Goal: Check status: Check status

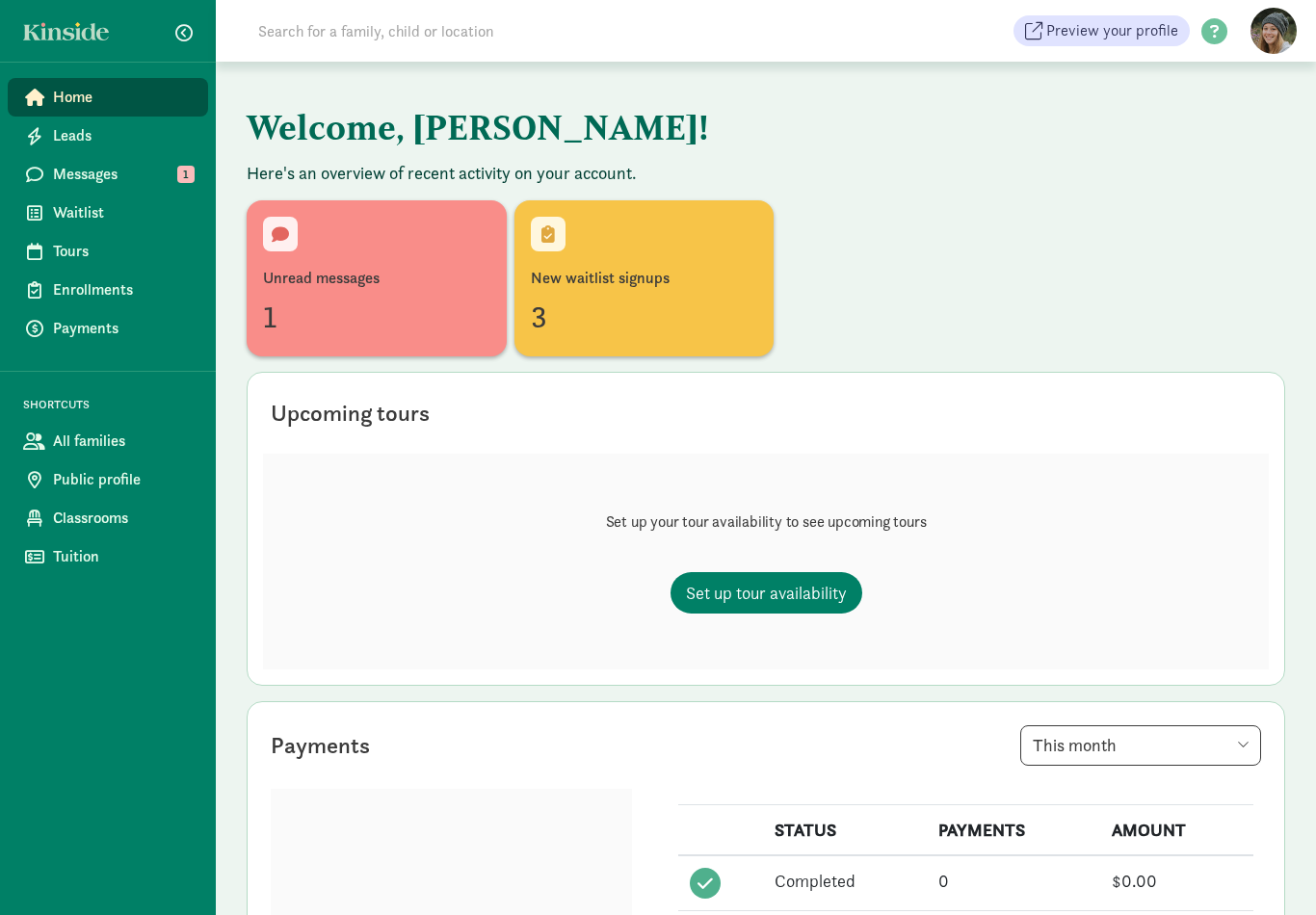
click at [451, 316] on div "1" at bounding box center [377, 317] width 227 height 46
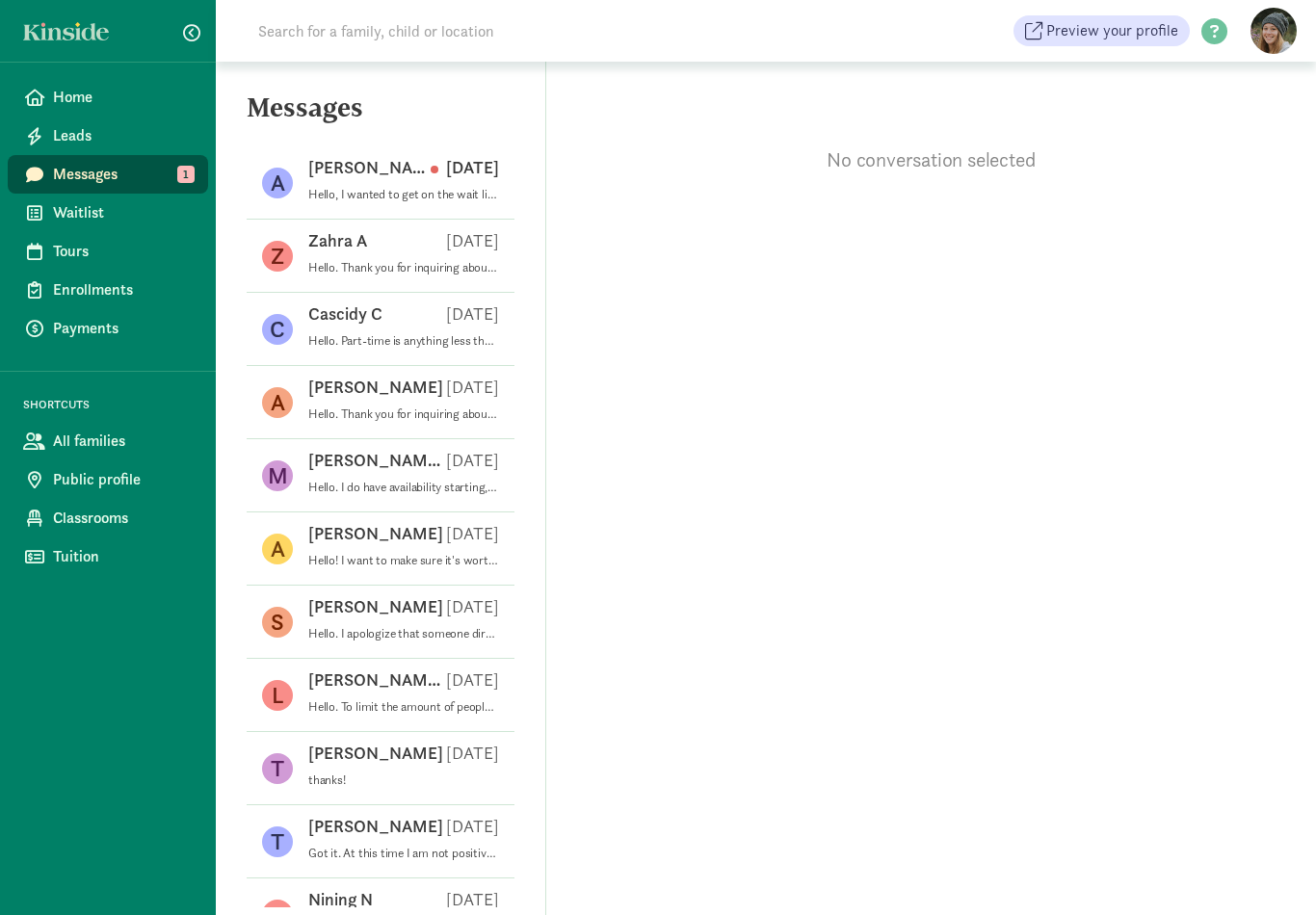
click at [480, 185] on div "Adam G Sep 10" at bounding box center [402, 171] width 190 height 31
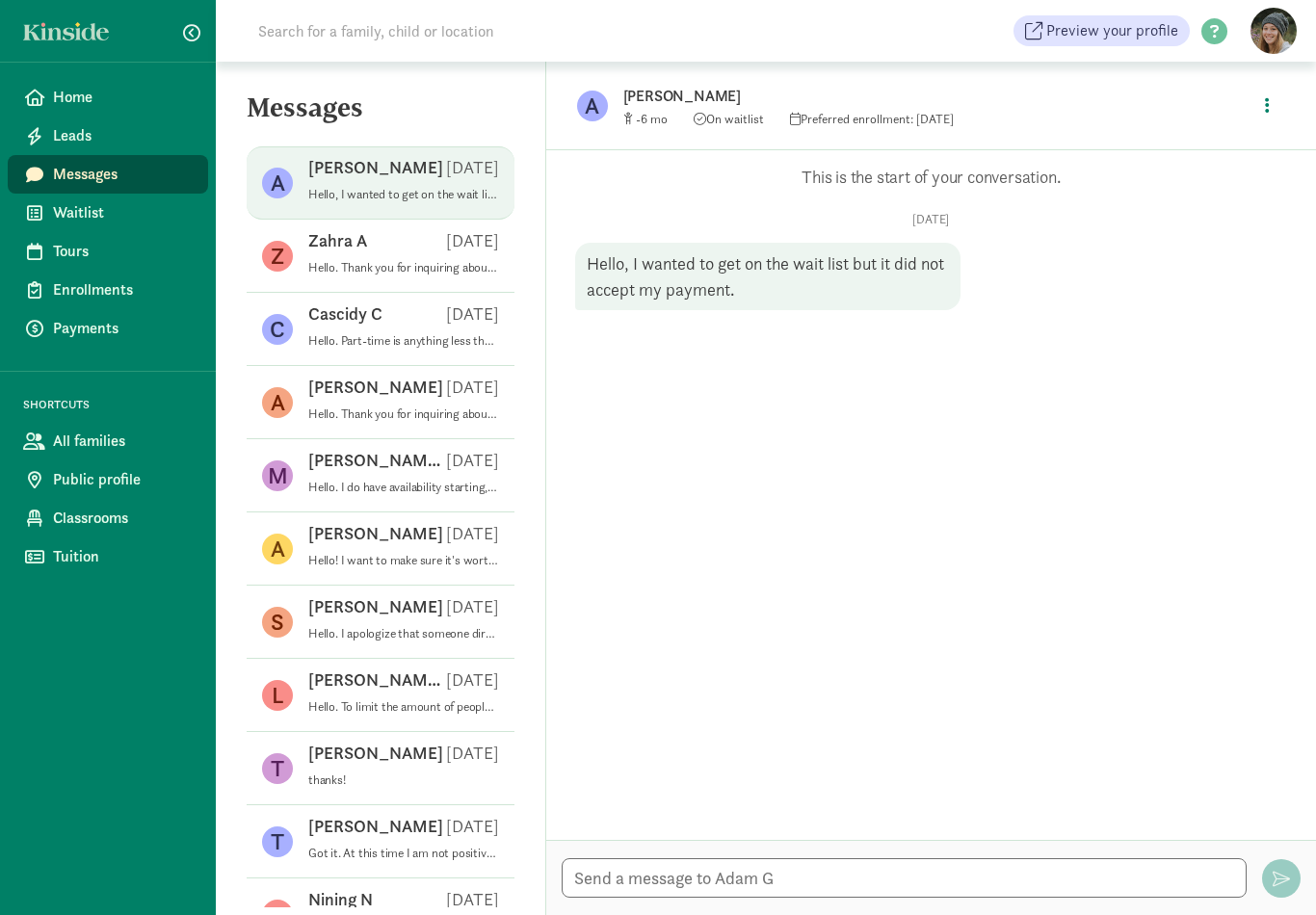
click at [152, 204] on span "Waitlist" at bounding box center [123, 212] width 139 height 23
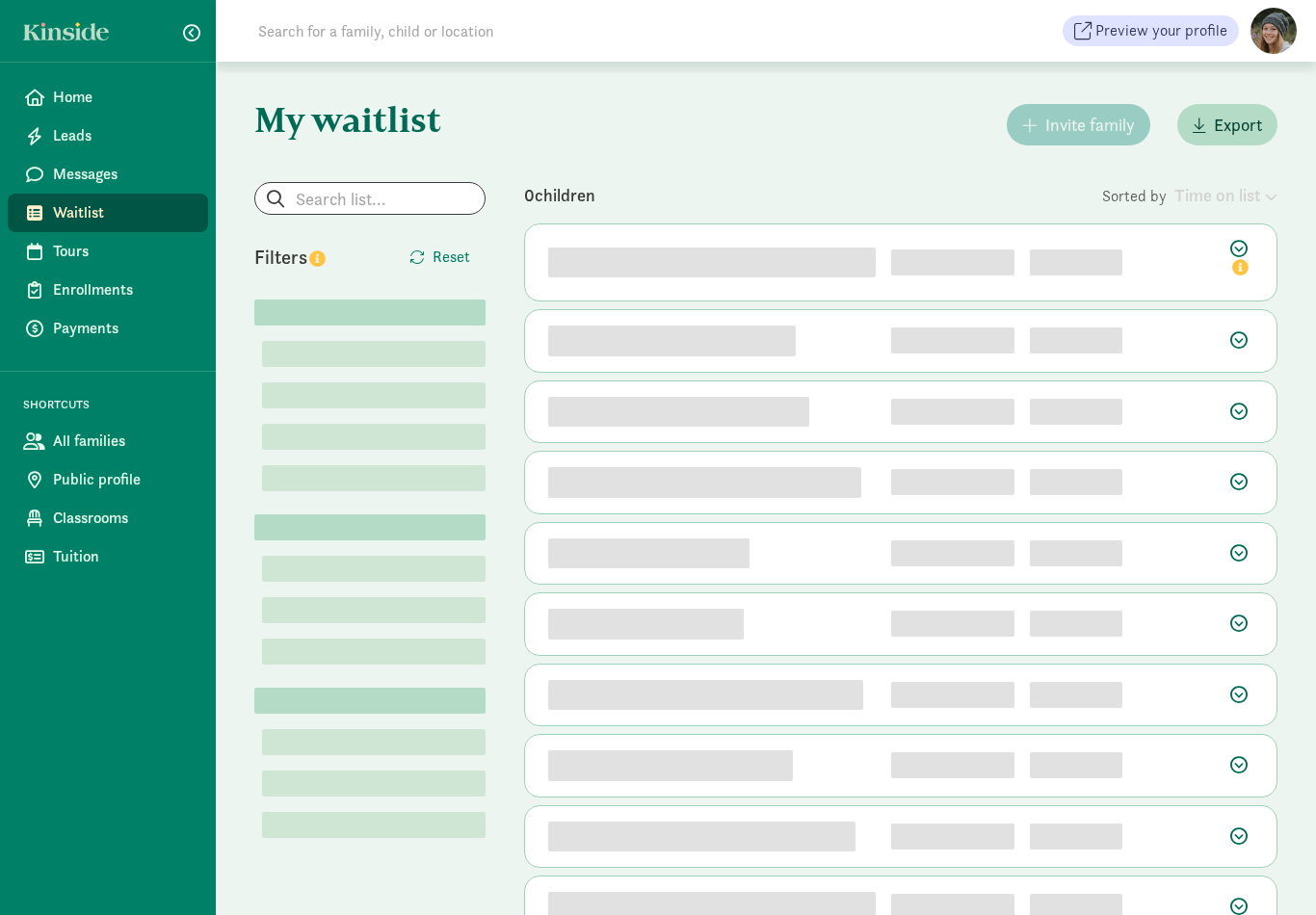
click at [142, 107] on span "Home" at bounding box center [123, 97] width 139 height 23
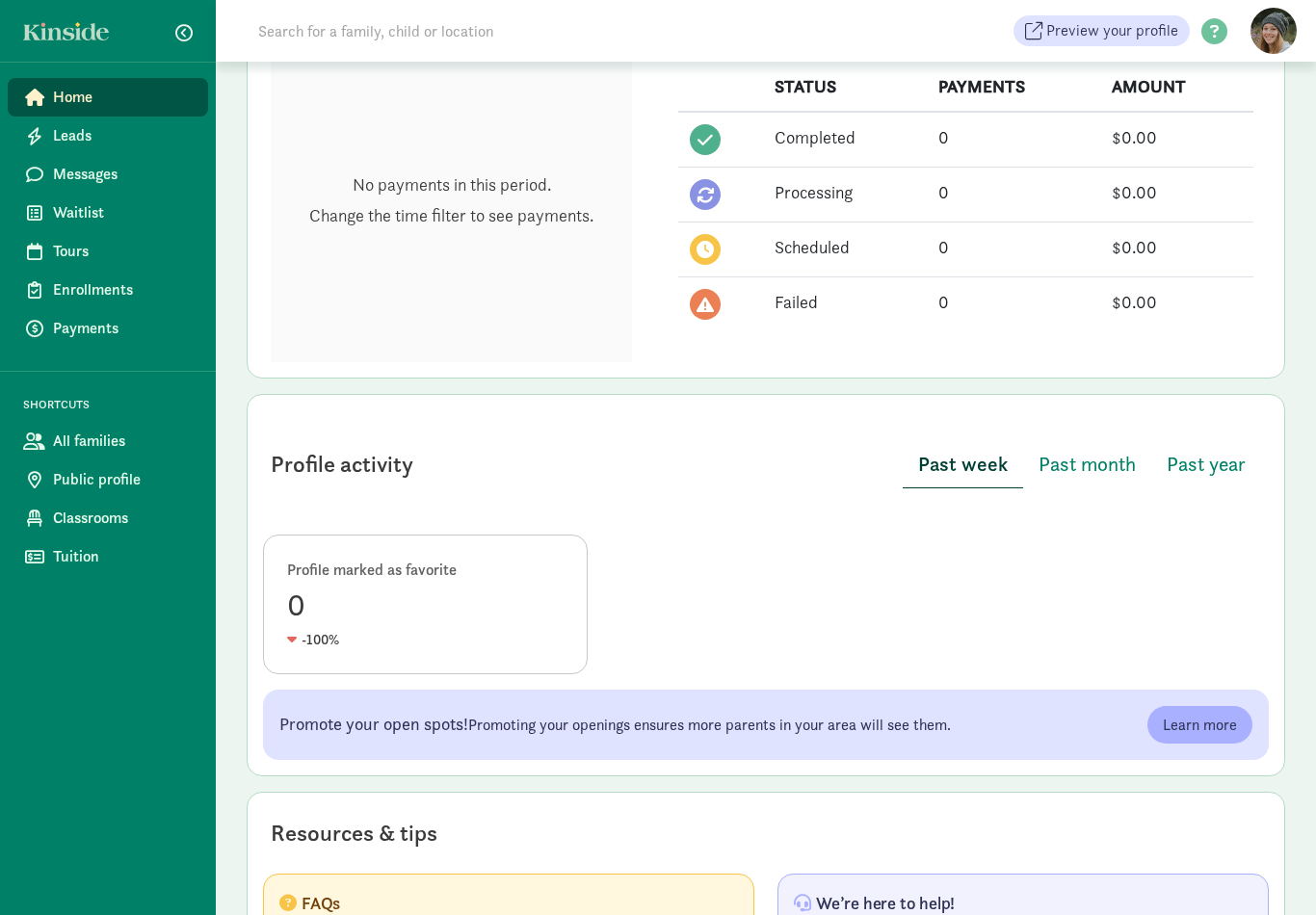
scroll to position [704, 0]
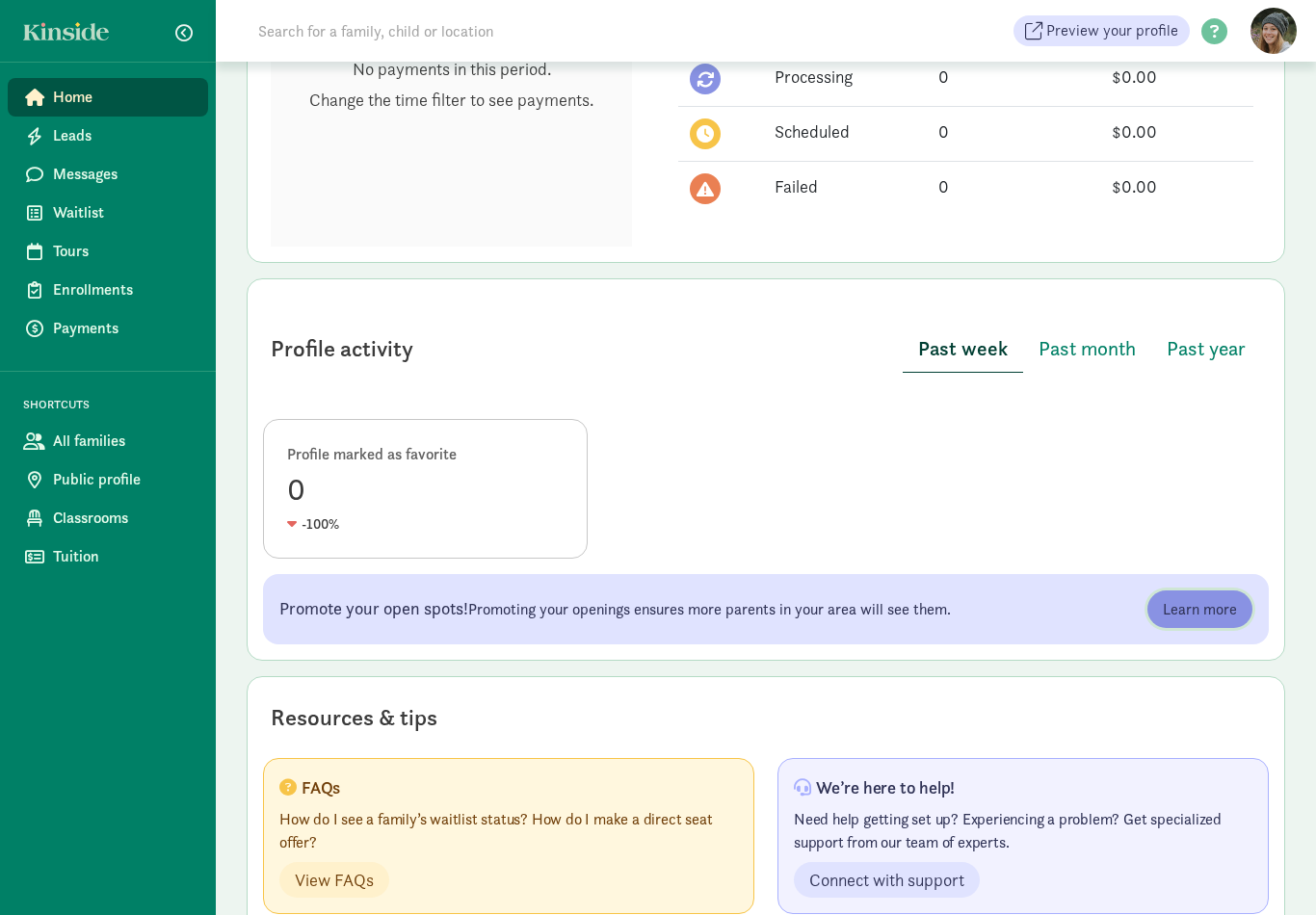
click at [1228, 598] on span "Learn more" at bounding box center [1199, 609] width 74 height 23
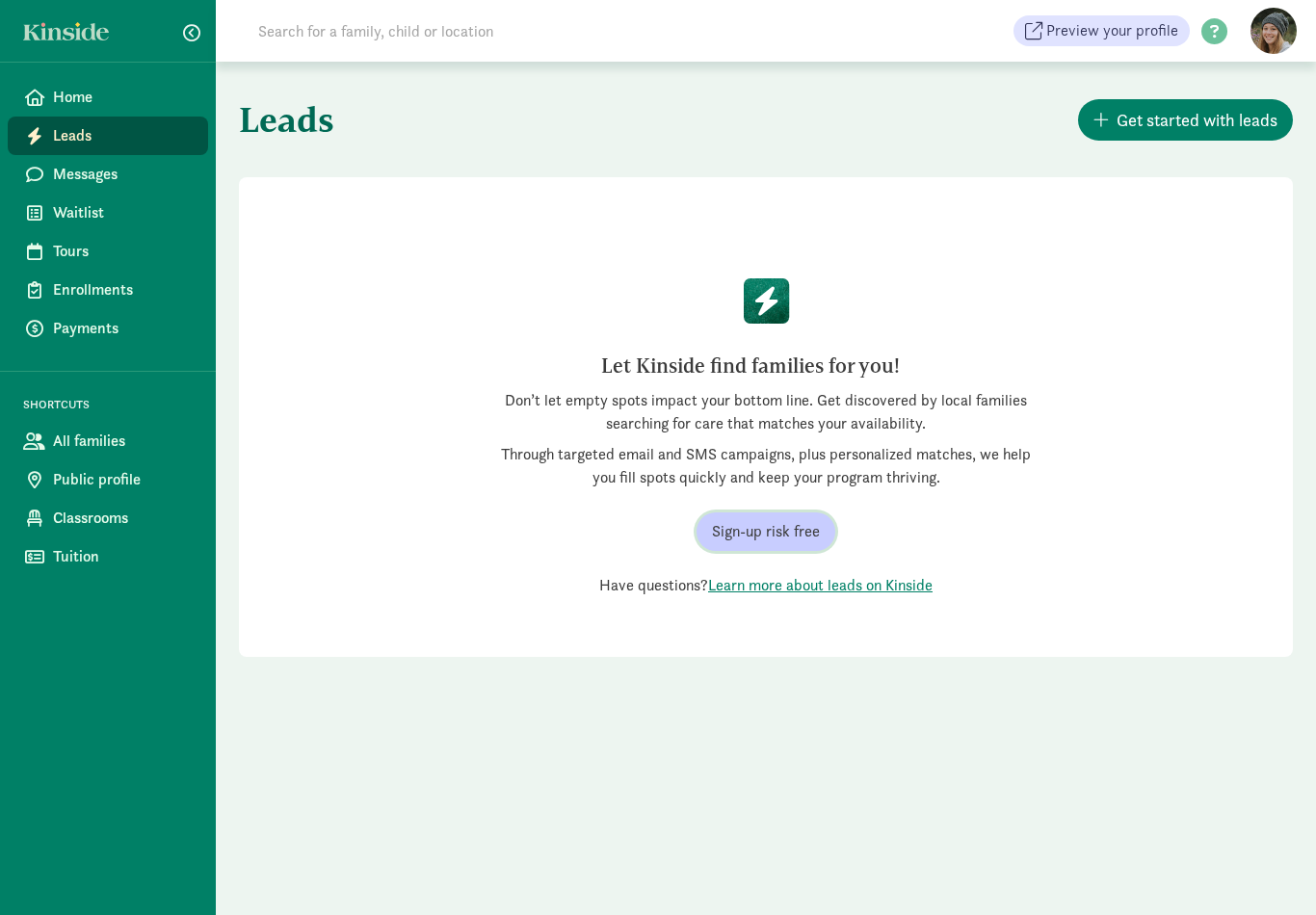
click at [813, 536] on span "Sign-up risk free" at bounding box center [765, 531] width 108 height 23
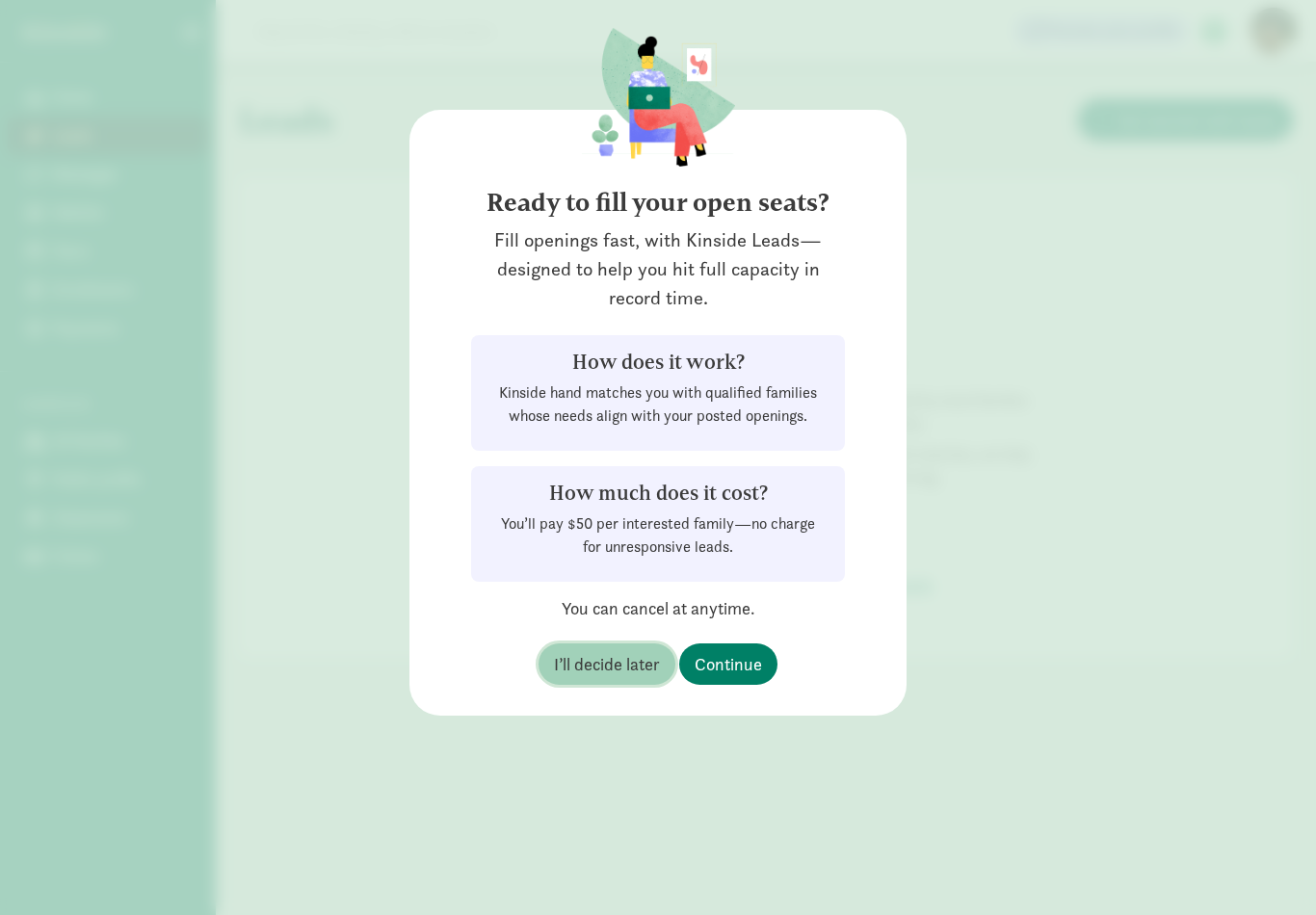
click at [634, 678] on button "I’ll decide later" at bounding box center [606, 665] width 136 height 42
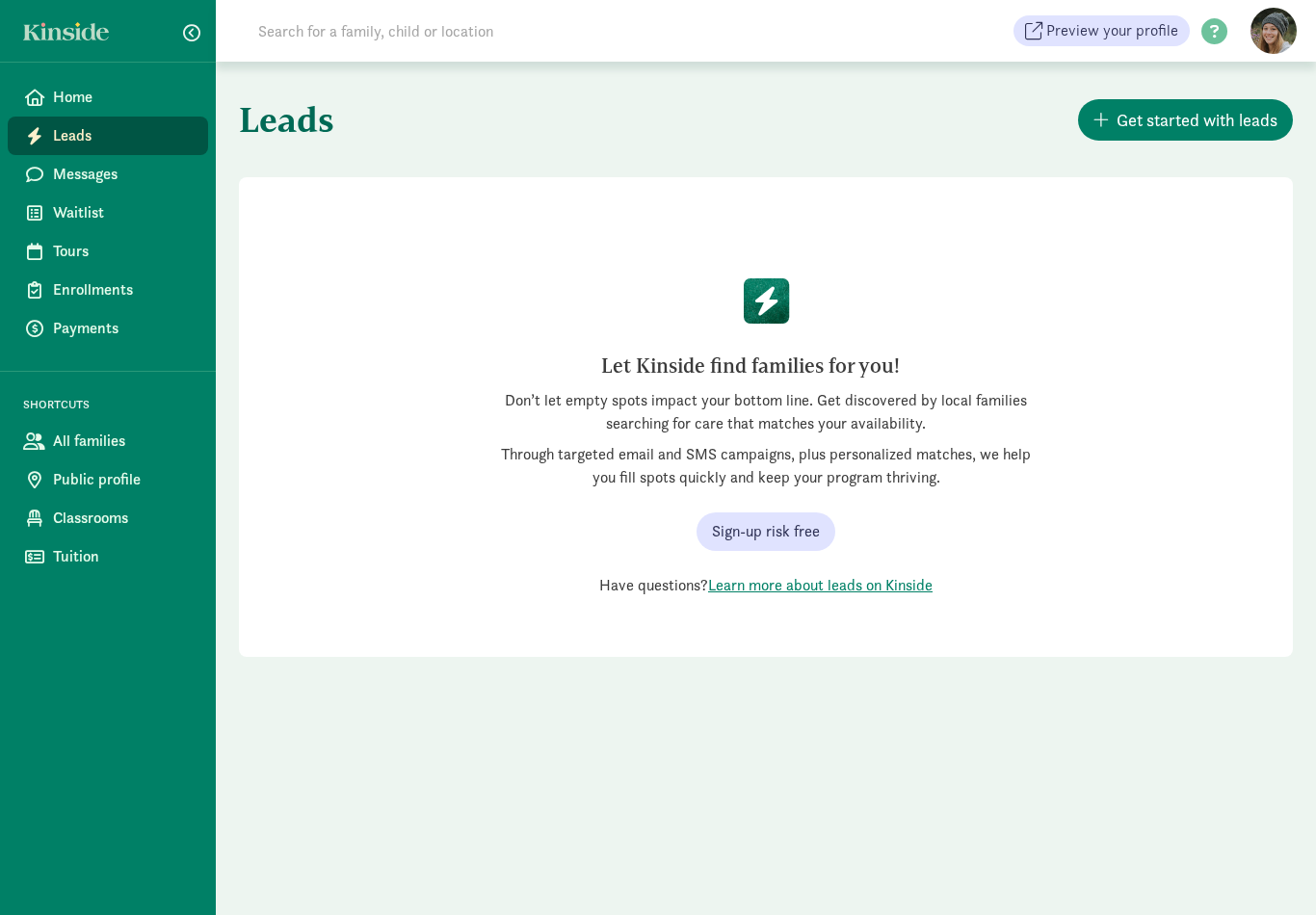
click at [149, 178] on span "Messages" at bounding box center [123, 173] width 139 height 23
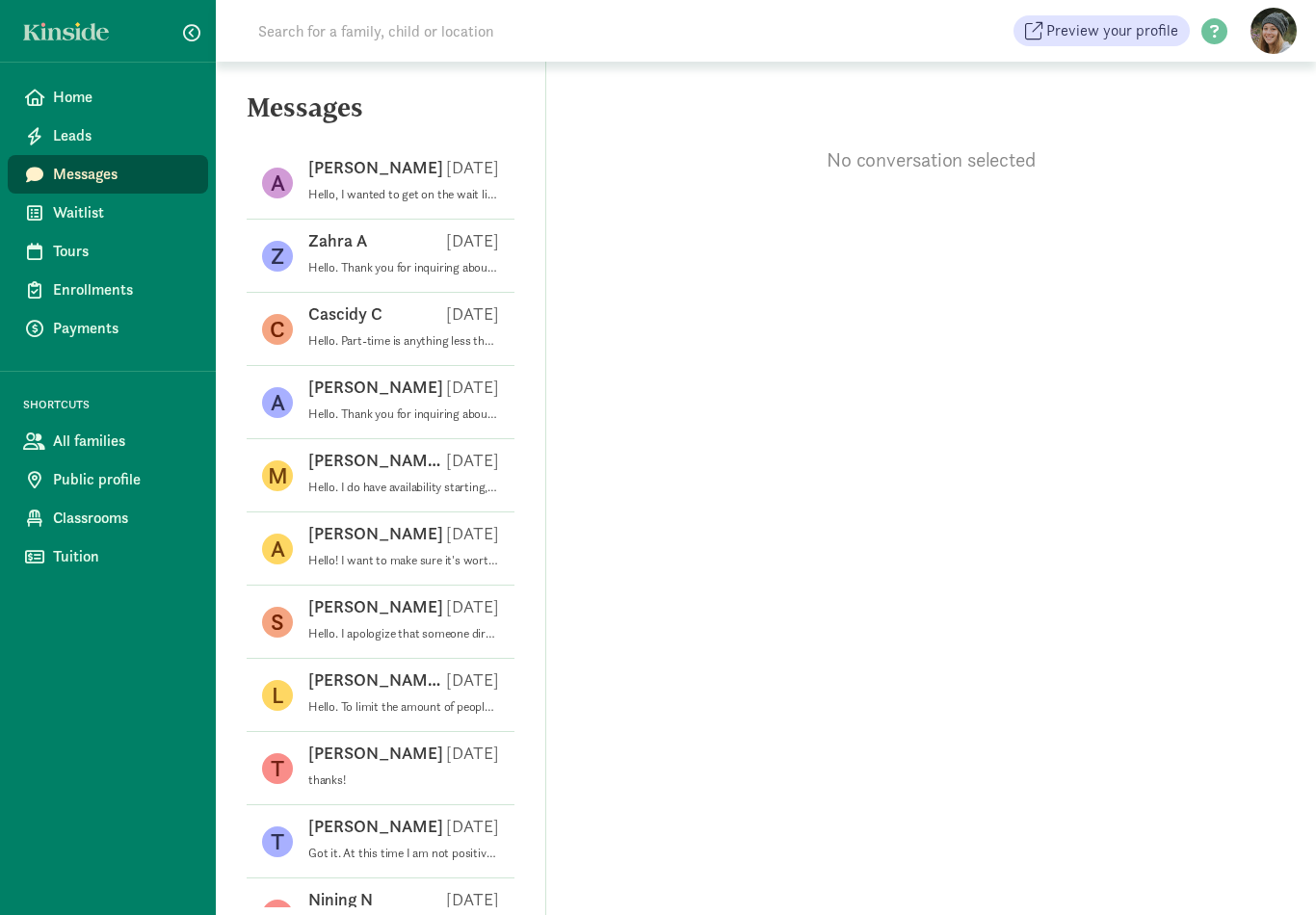
click at [151, 219] on span "Waitlist" at bounding box center [123, 212] width 139 height 23
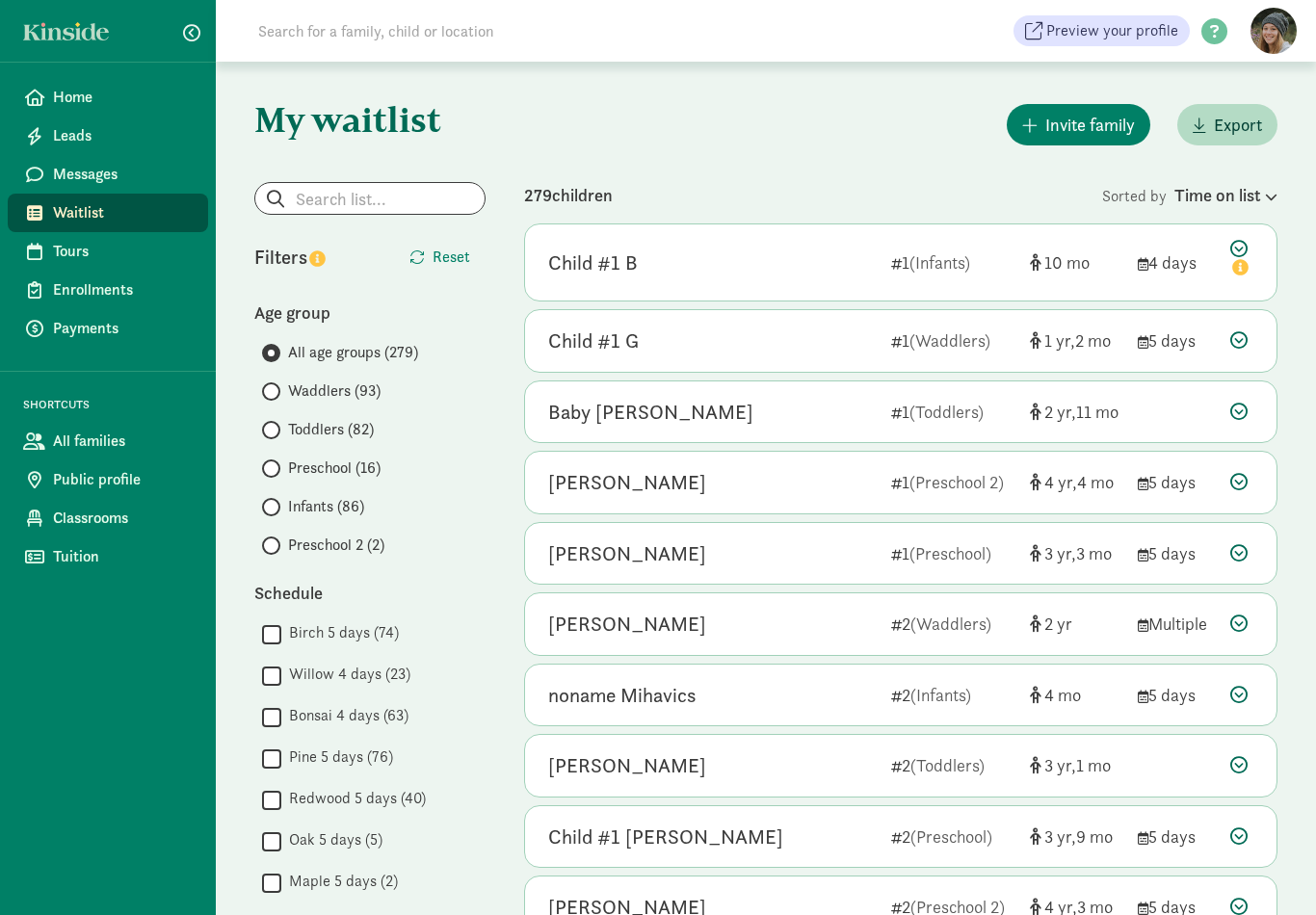
click at [1256, 202] on div "Time on list" at bounding box center [1225, 195] width 103 height 26
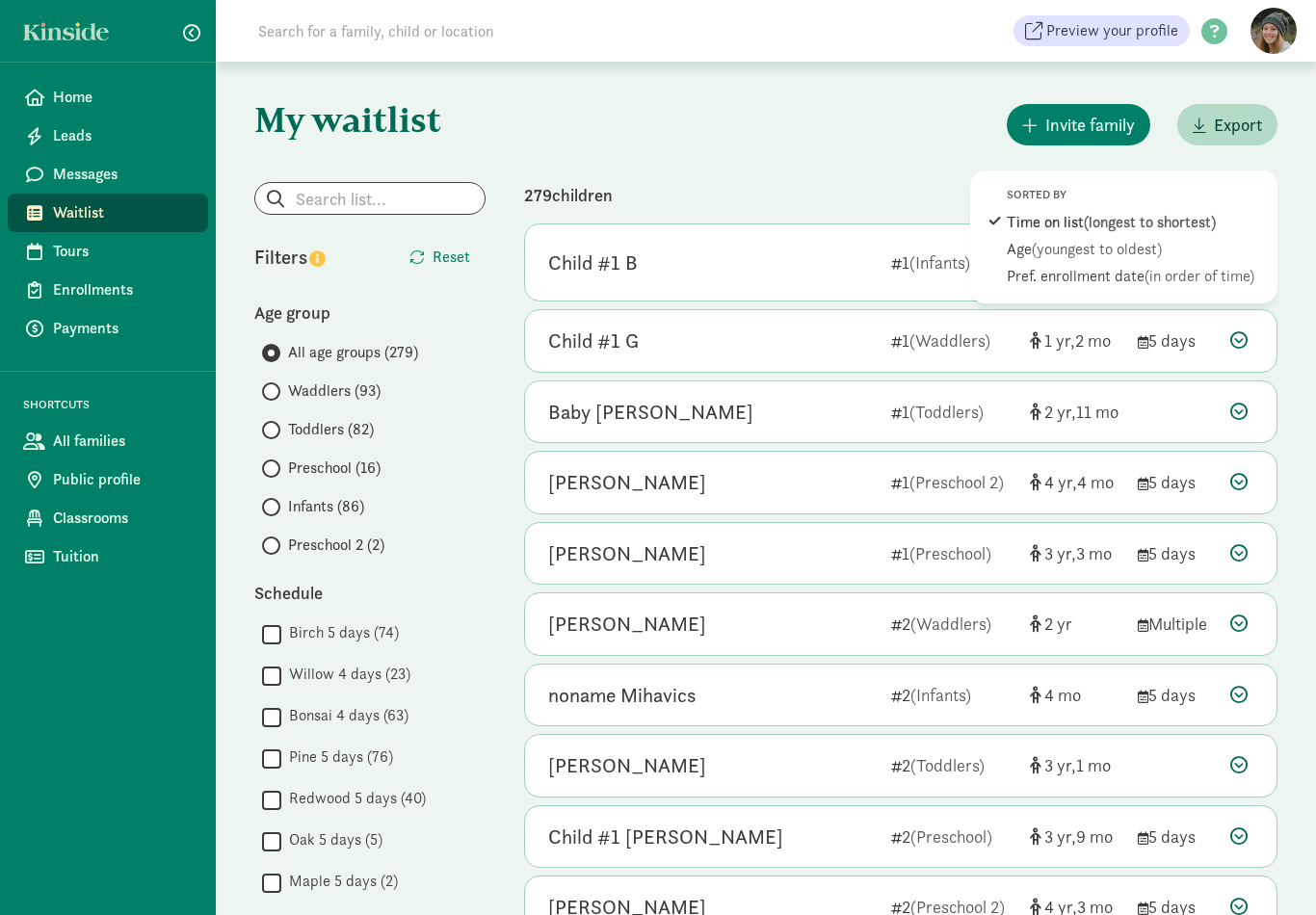
click at [1220, 287] on div "Pref. enrollment date (in order of time)" at bounding box center [1136, 276] width 260 height 23
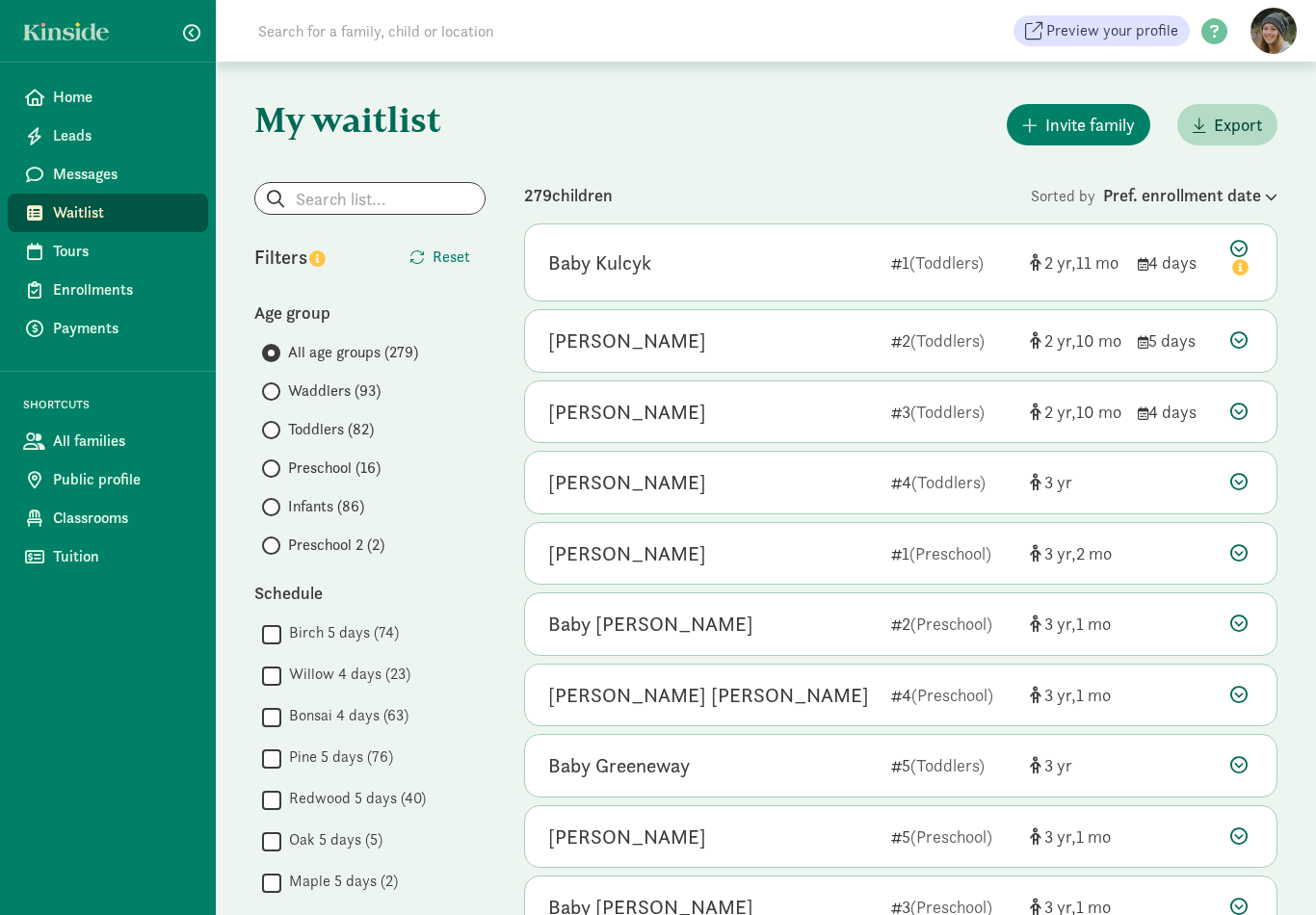
click at [1232, 250] on icon at bounding box center [1241, 260] width 23 height 41
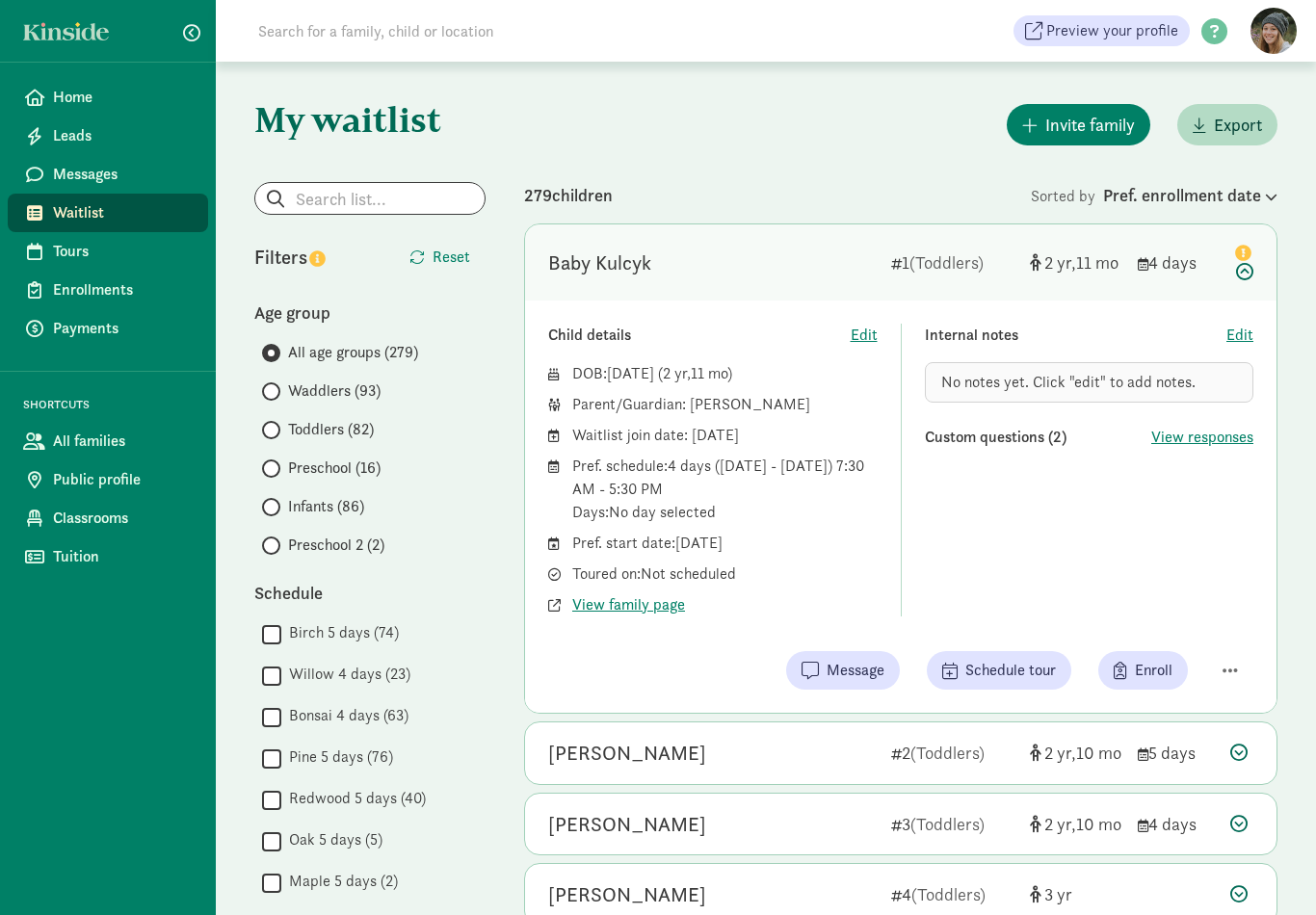
click at [1247, 244] on button "Pin (open by clicking or pressing space/enter)" at bounding box center [1243, 251] width 20 height 23
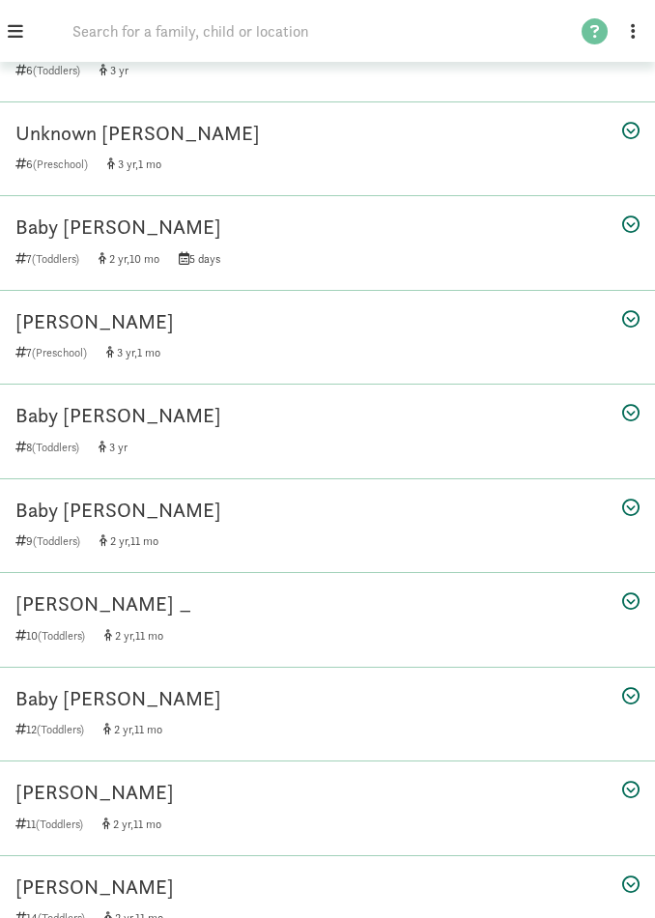
scroll to position [1257, 0]
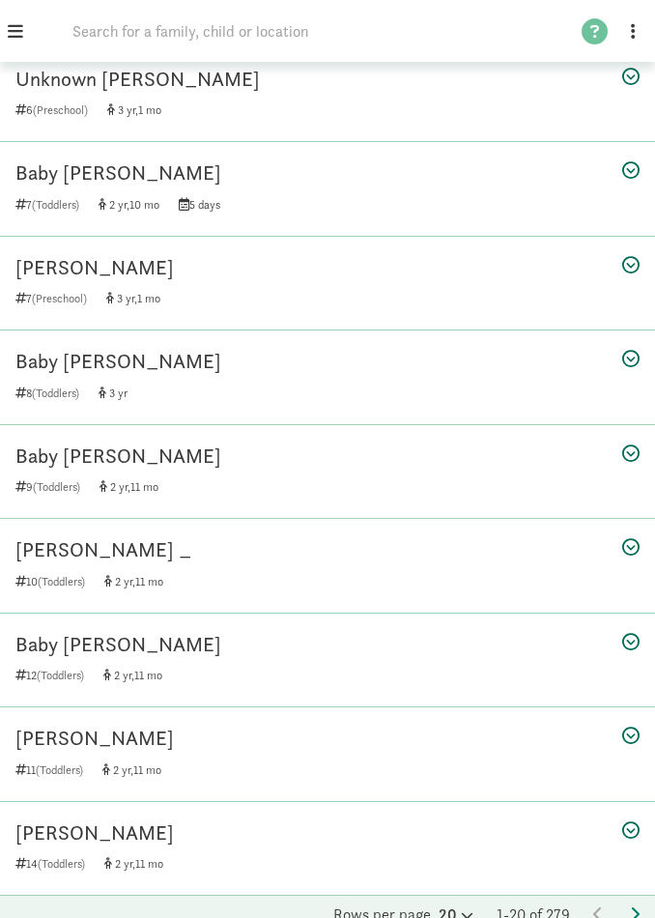
click at [465, 910] on icon at bounding box center [465, 916] width 16 height 13
click at [422, 892] on div "100" at bounding box center [410, 899] width 92 height 23
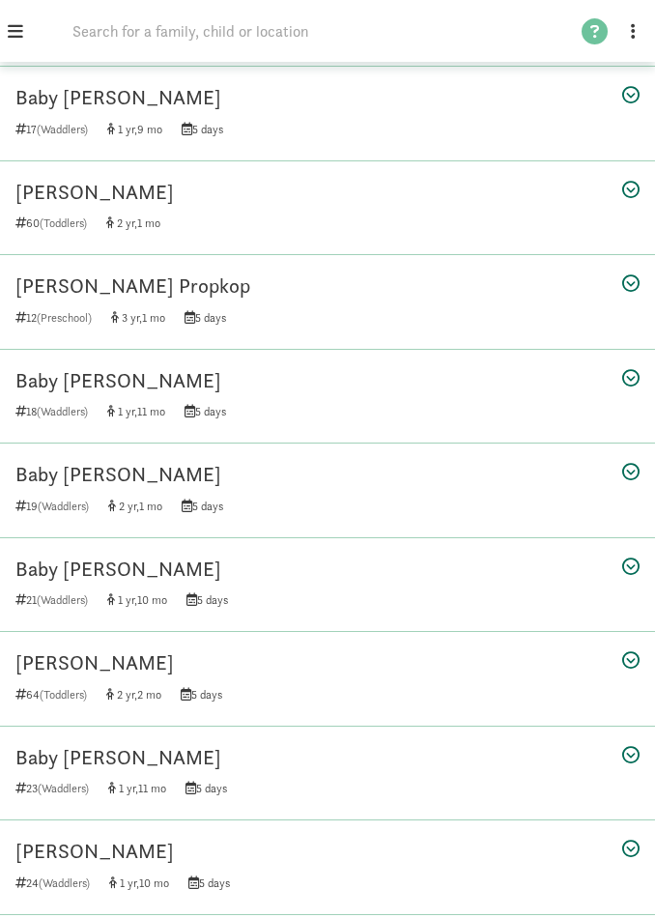
scroll to position [8759, 0]
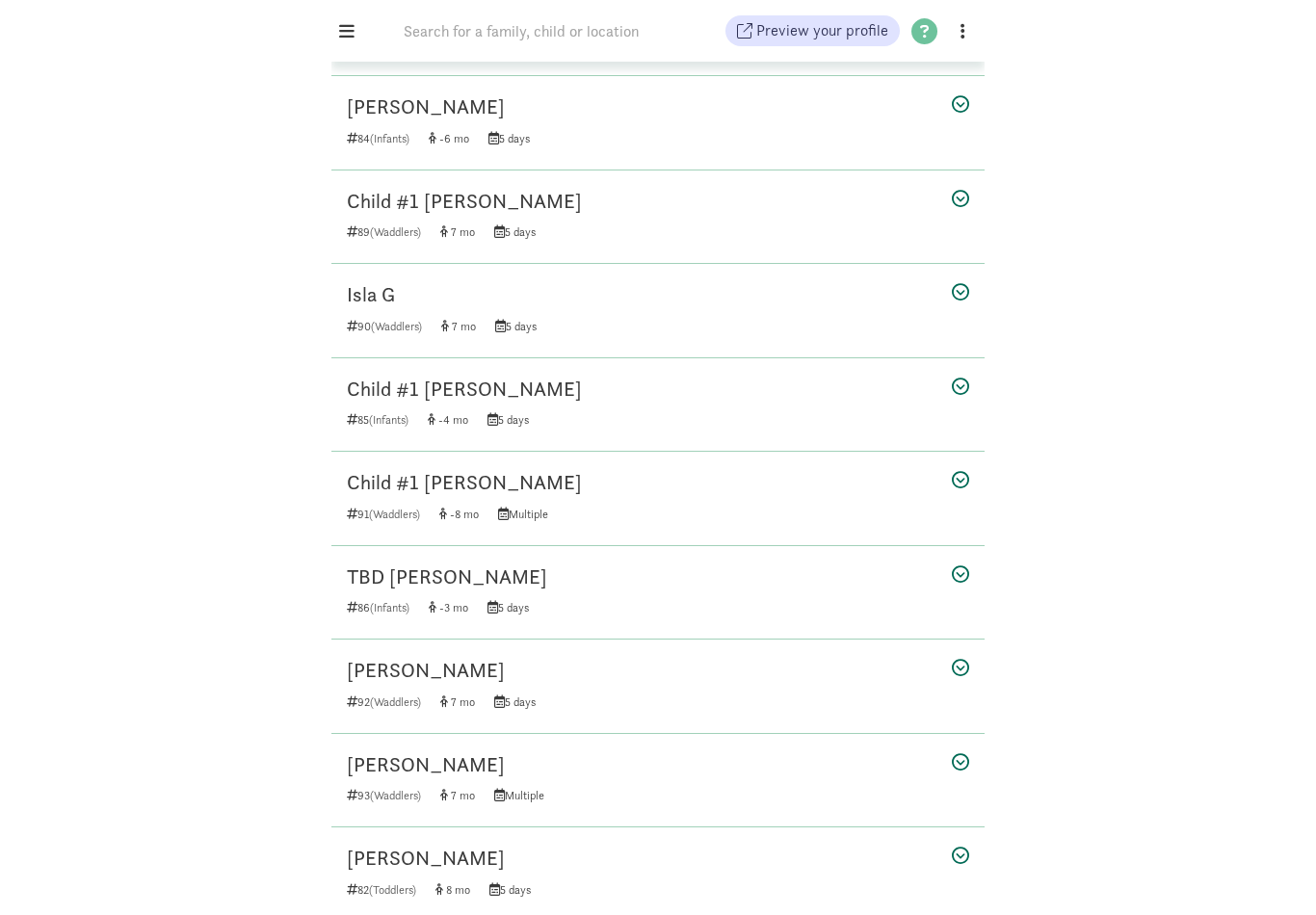
scroll to position [4921, 0]
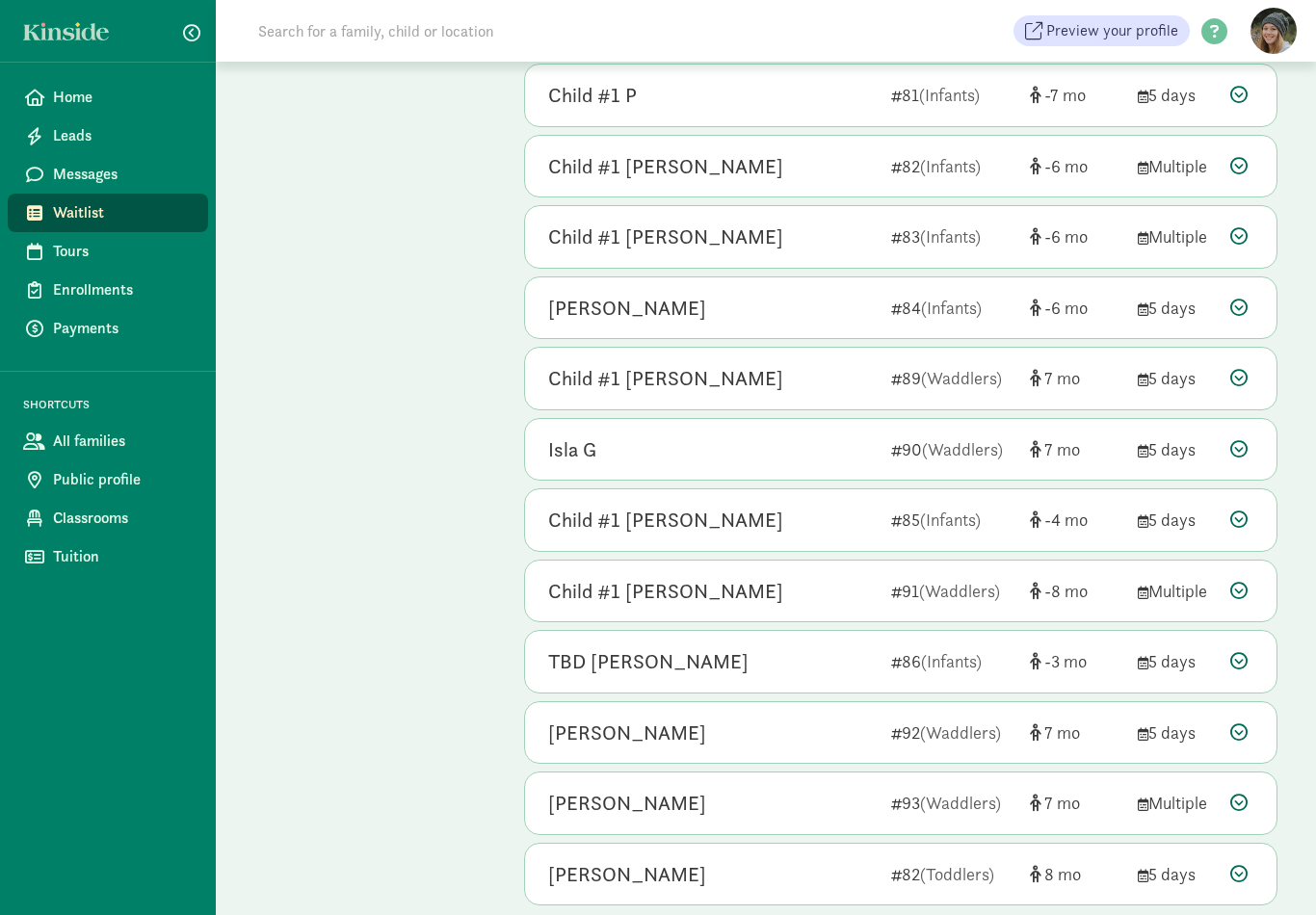
click at [825, 859] on div "Eveya Reinecke" at bounding box center [711, 874] width 328 height 31
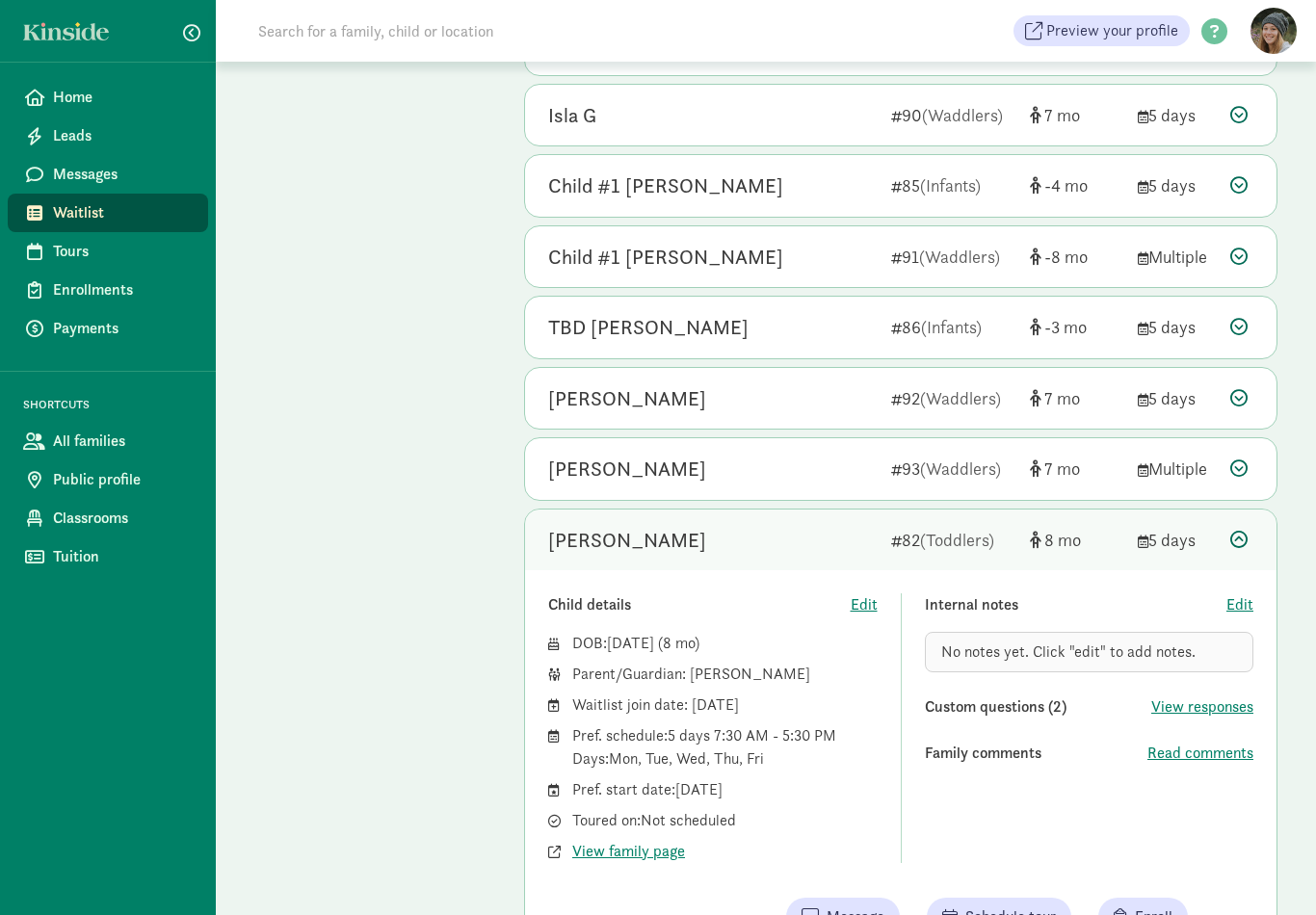
scroll to position [5255, 0]
click at [1250, 527] on div at bounding box center [1241, 540] width 23 height 26
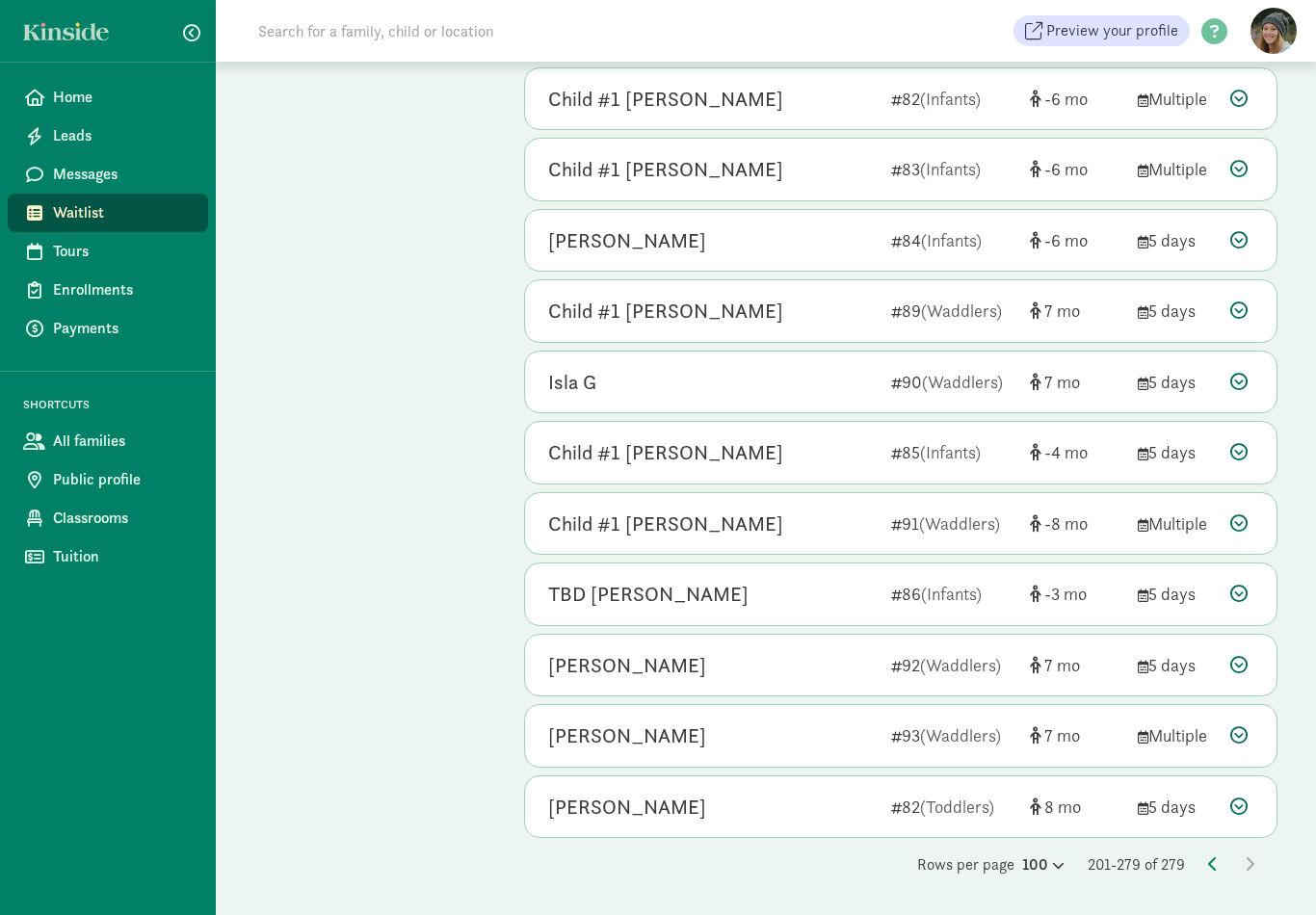
scroll to position [4921, 0]
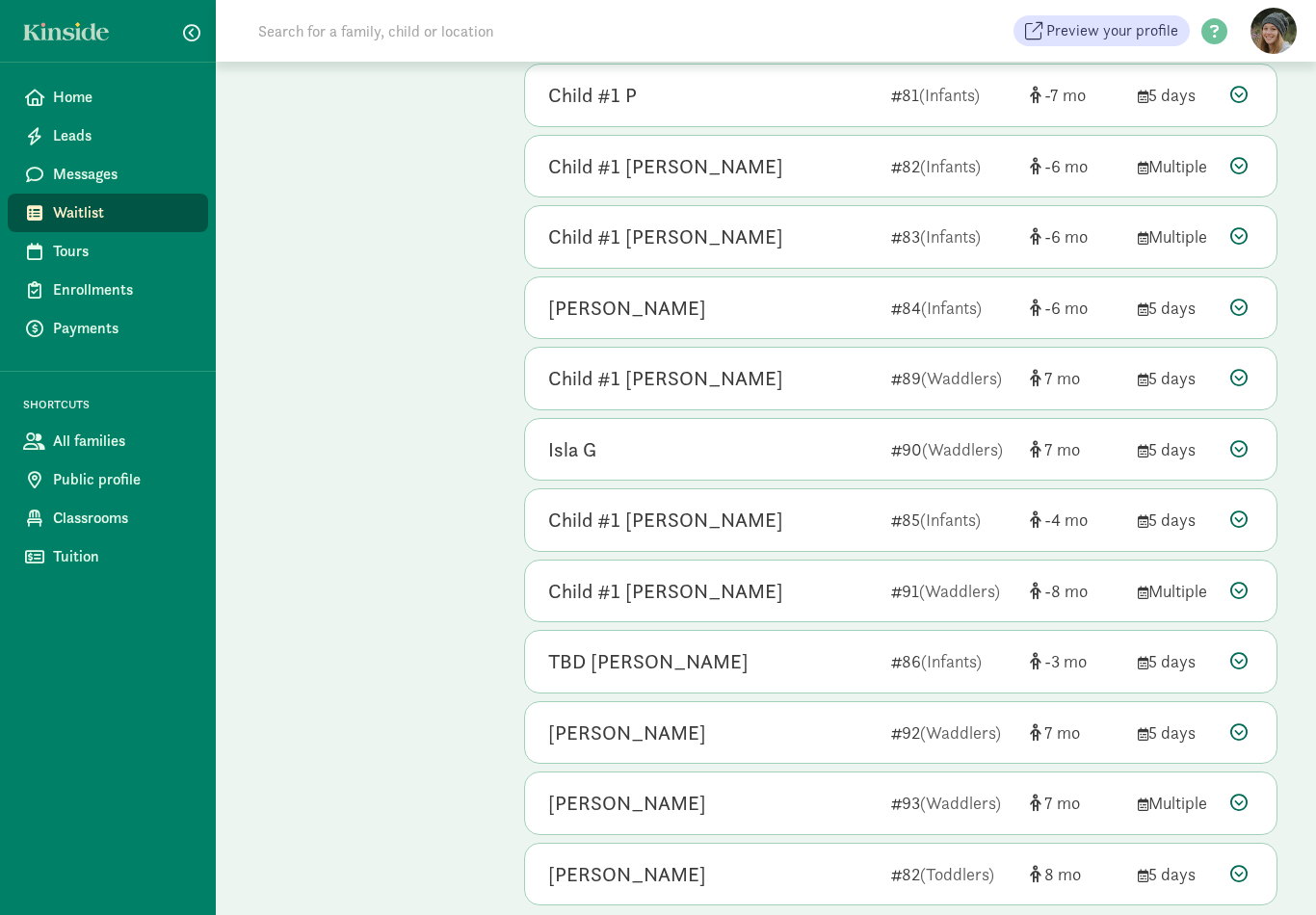
click at [1236, 794] on icon at bounding box center [1238, 802] width 17 height 17
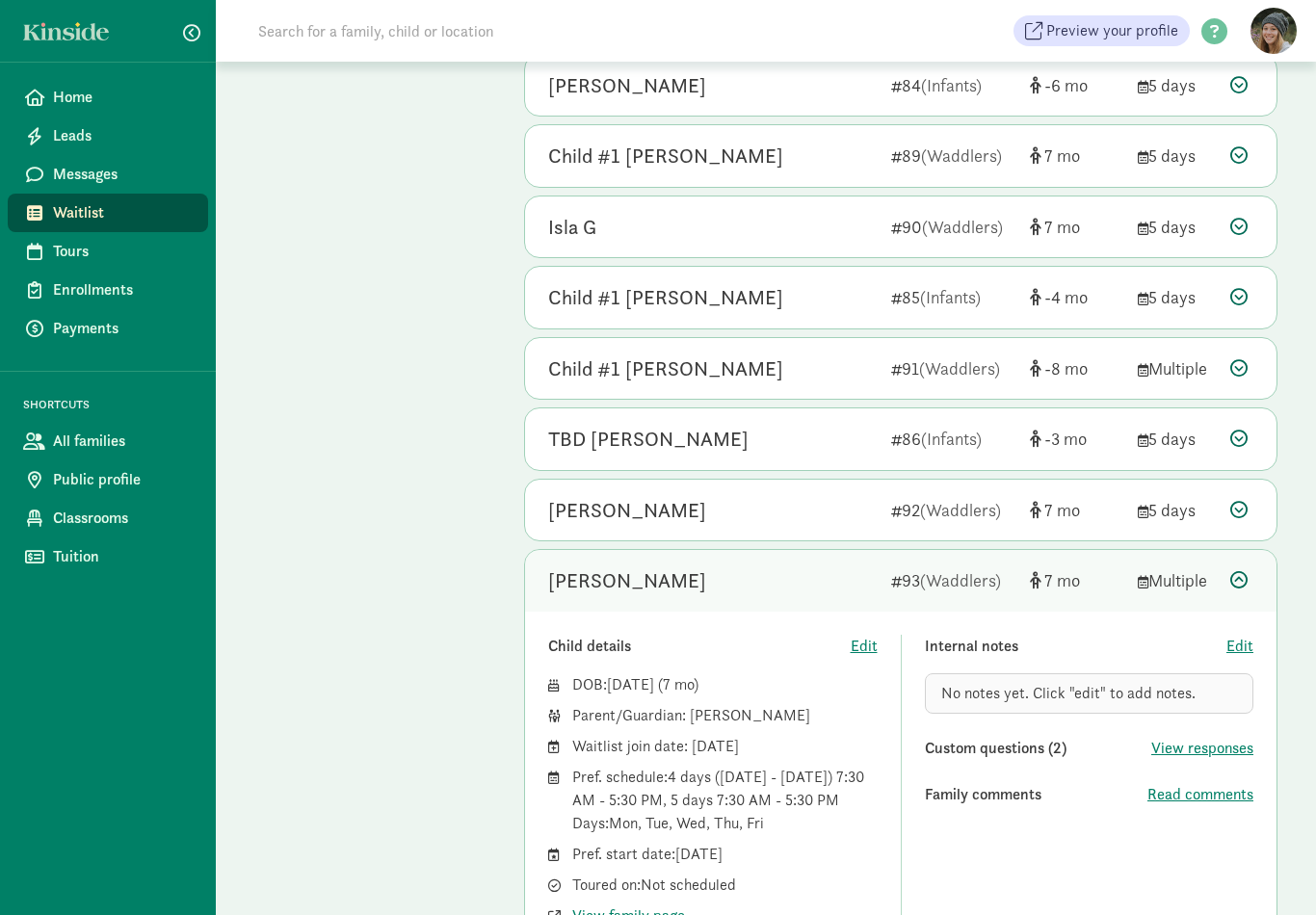
scroll to position [5143, 0]
click at [1200, 783] on span "Read comments" at bounding box center [1199, 794] width 106 height 23
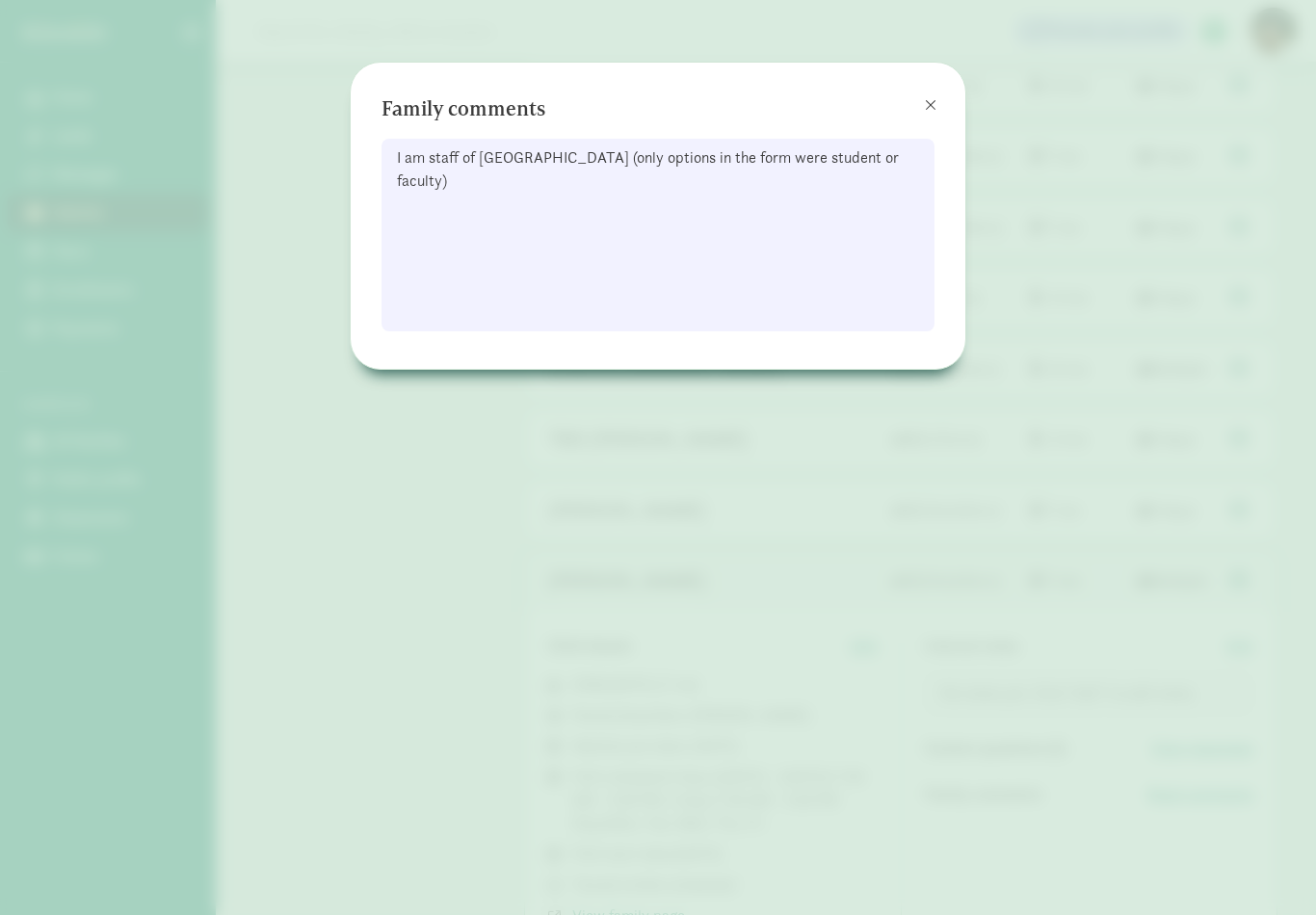
click at [943, 95] on button at bounding box center [930, 105] width 39 height 39
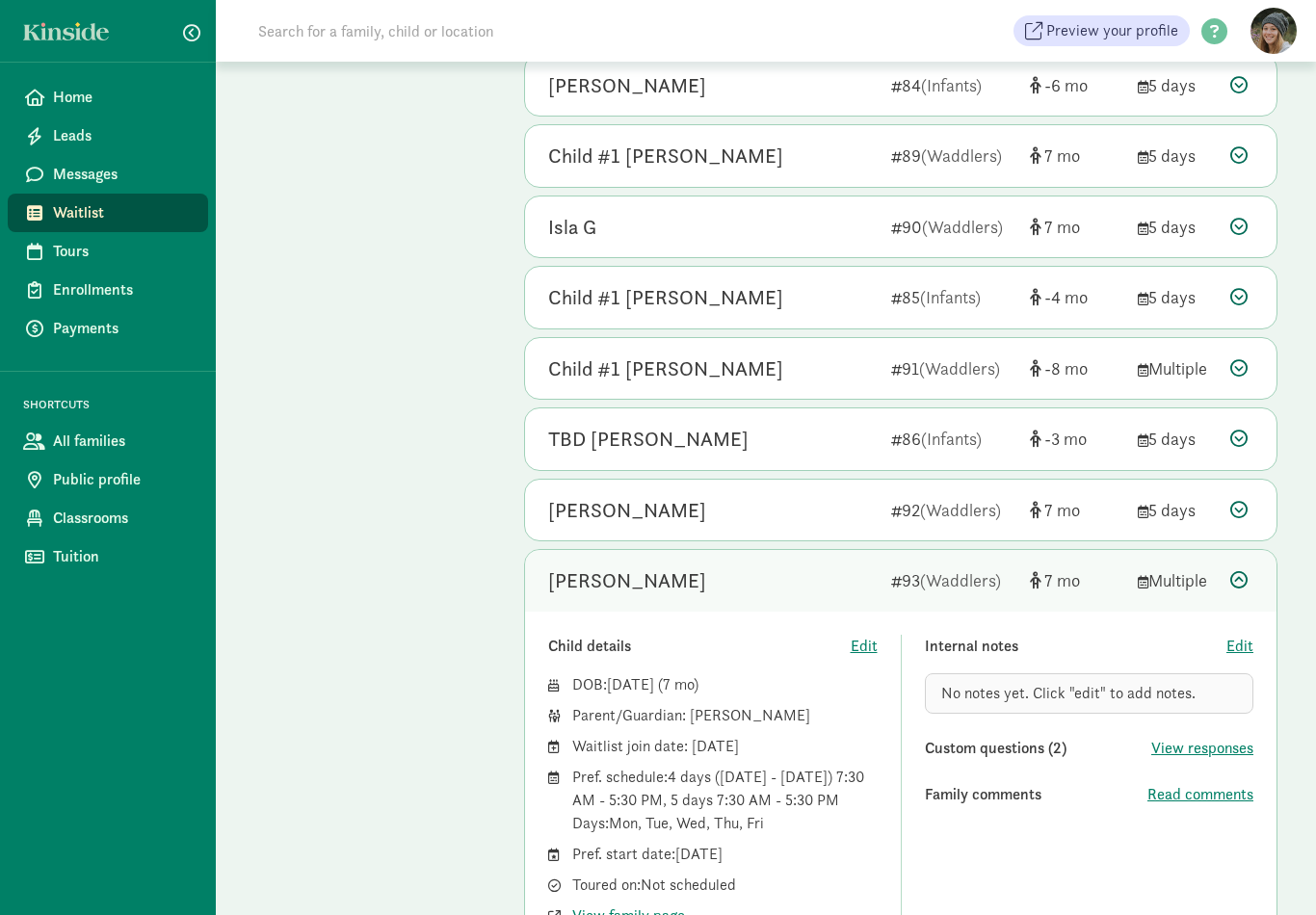
click at [1219, 550] on div "Roya Pazouki 93 (Waddlers) 7 Multiple" at bounding box center [901, 581] width 751 height 62
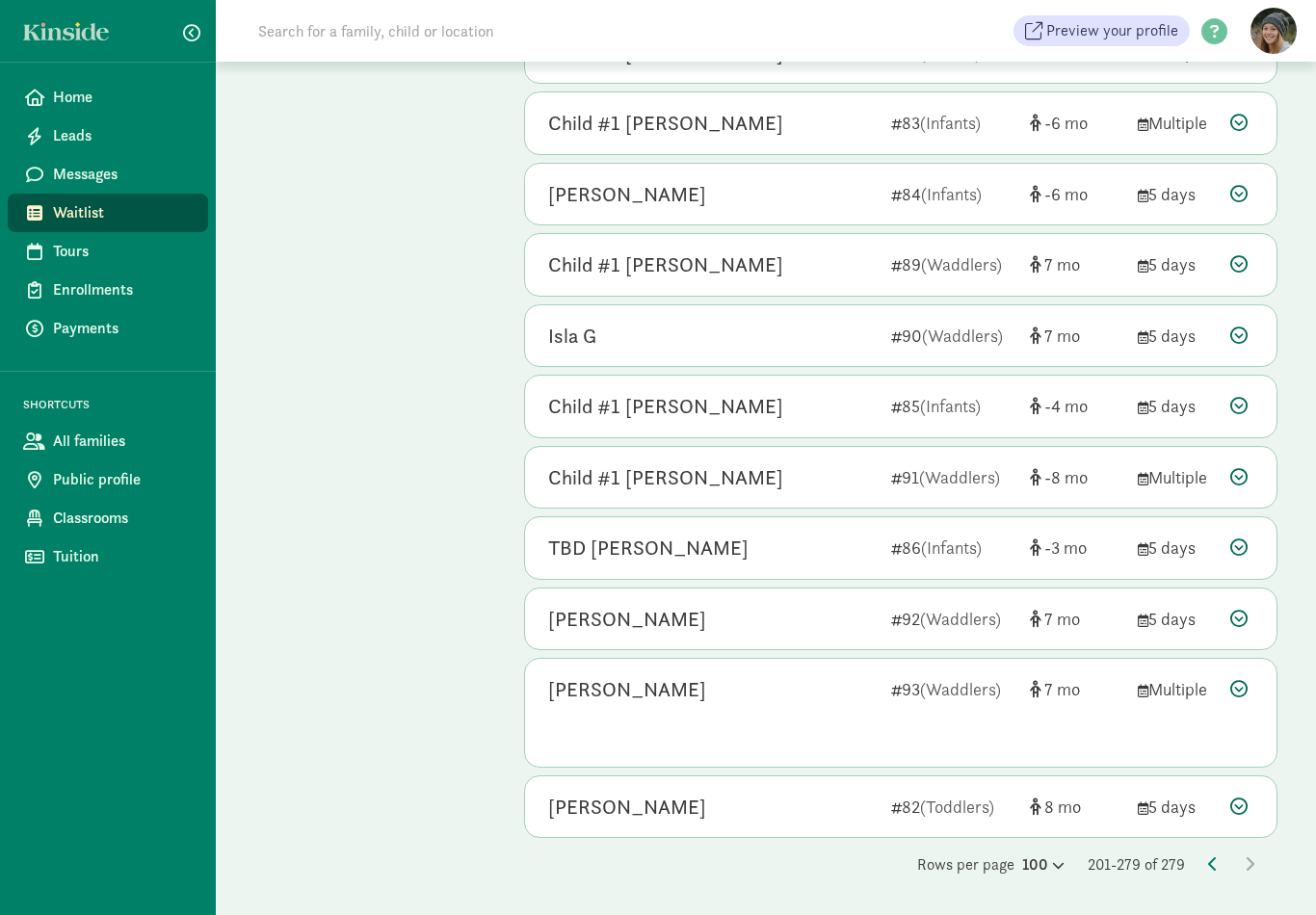
scroll to position [4921, 0]
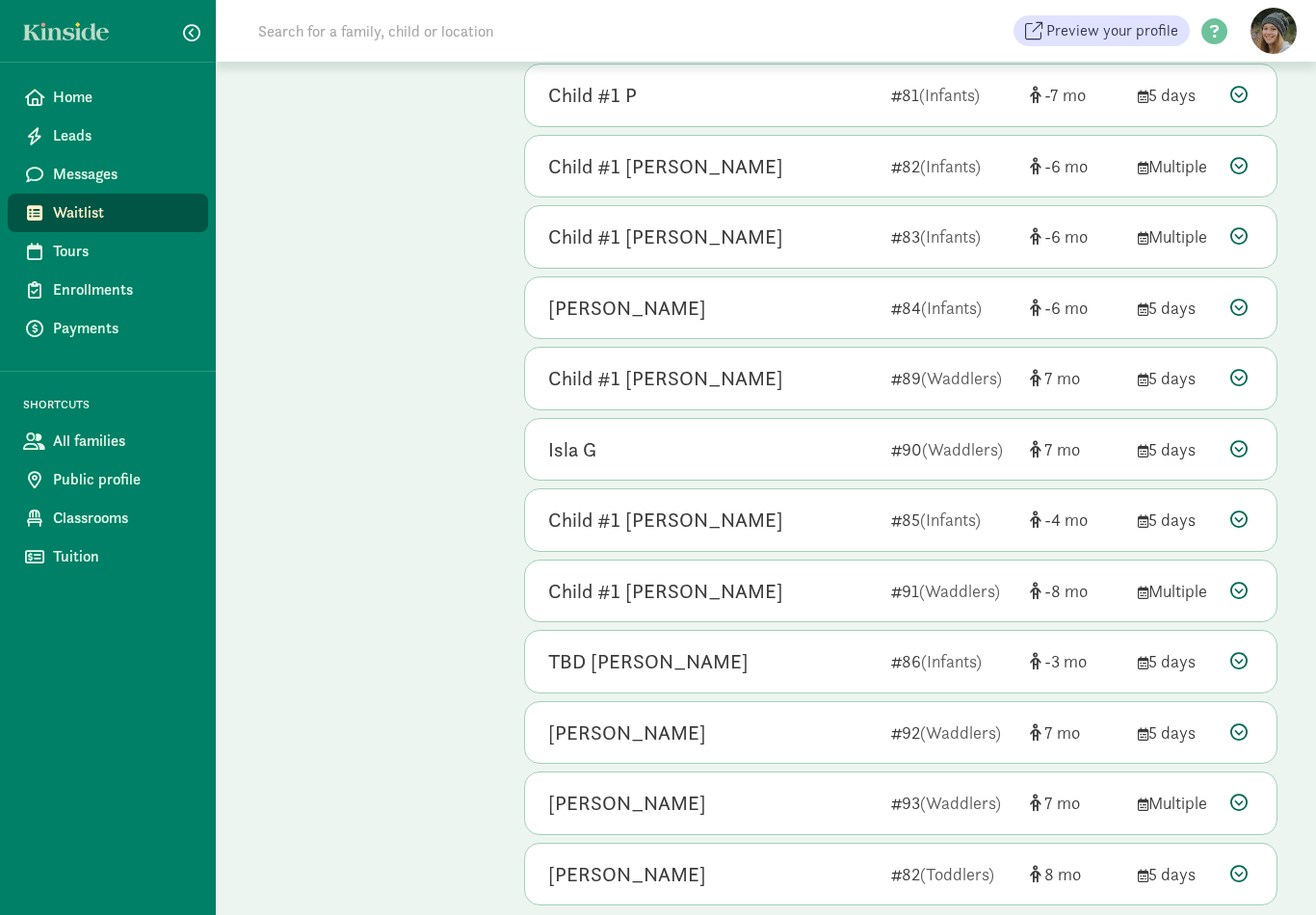
click at [1233, 724] on icon at bounding box center [1238, 732] width 17 height 17
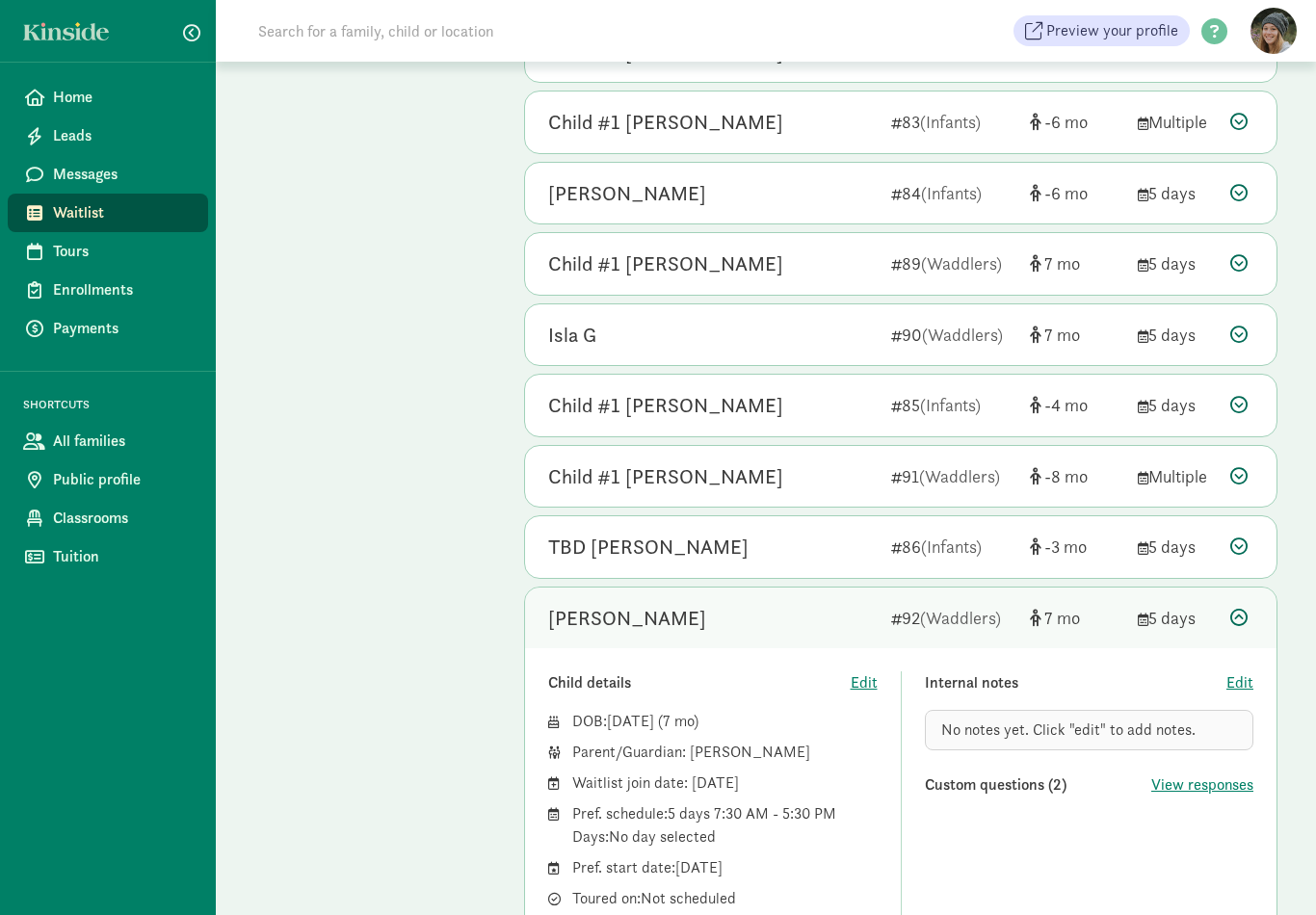
click at [1235, 609] on icon at bounding box center [1238, 617] width 17 height 17
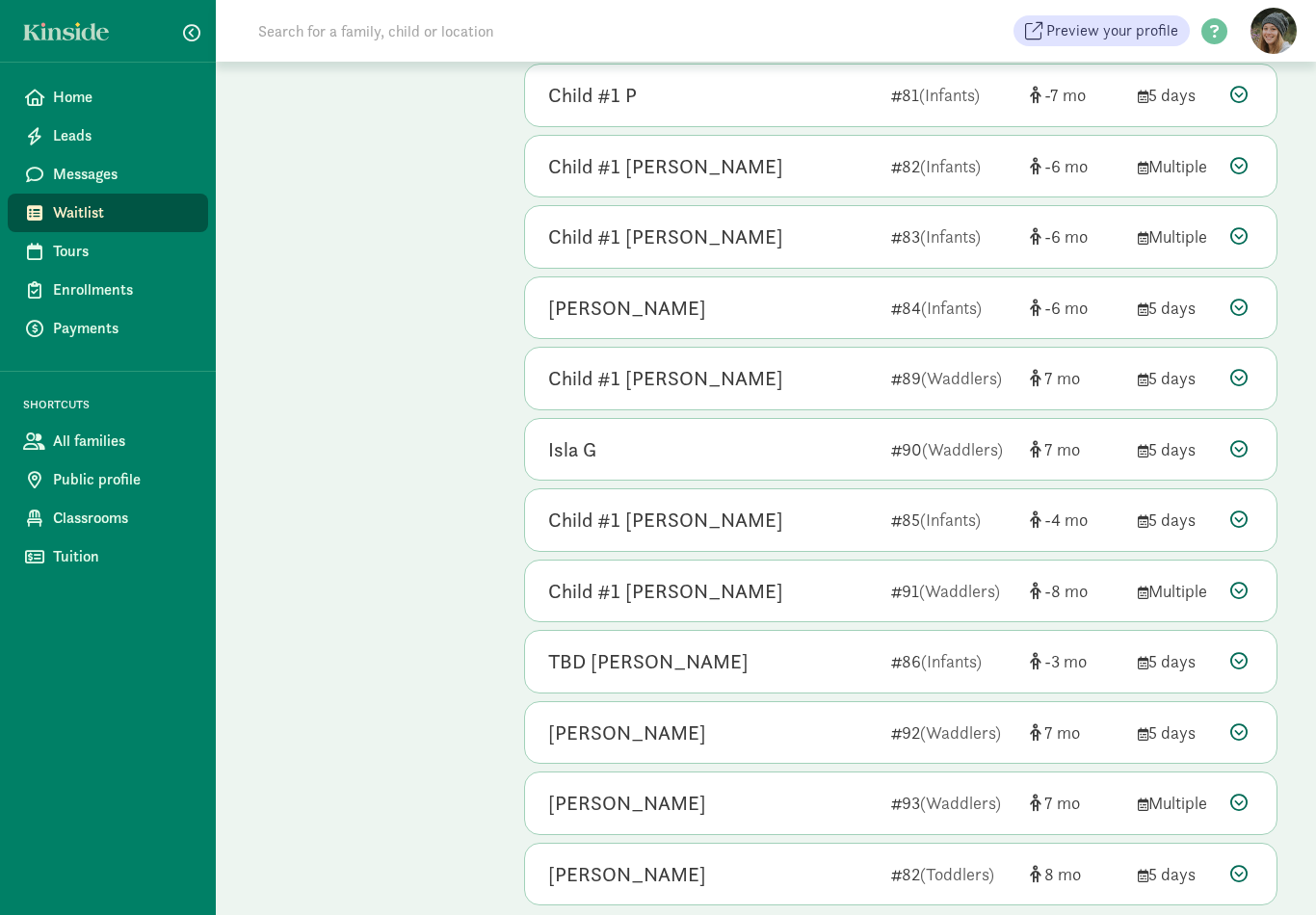
click at [1240, 631] on div "TBD Bergstrom 86 (Infants) -3 5 days" at bounding box center [901, 662] width 751 height 62
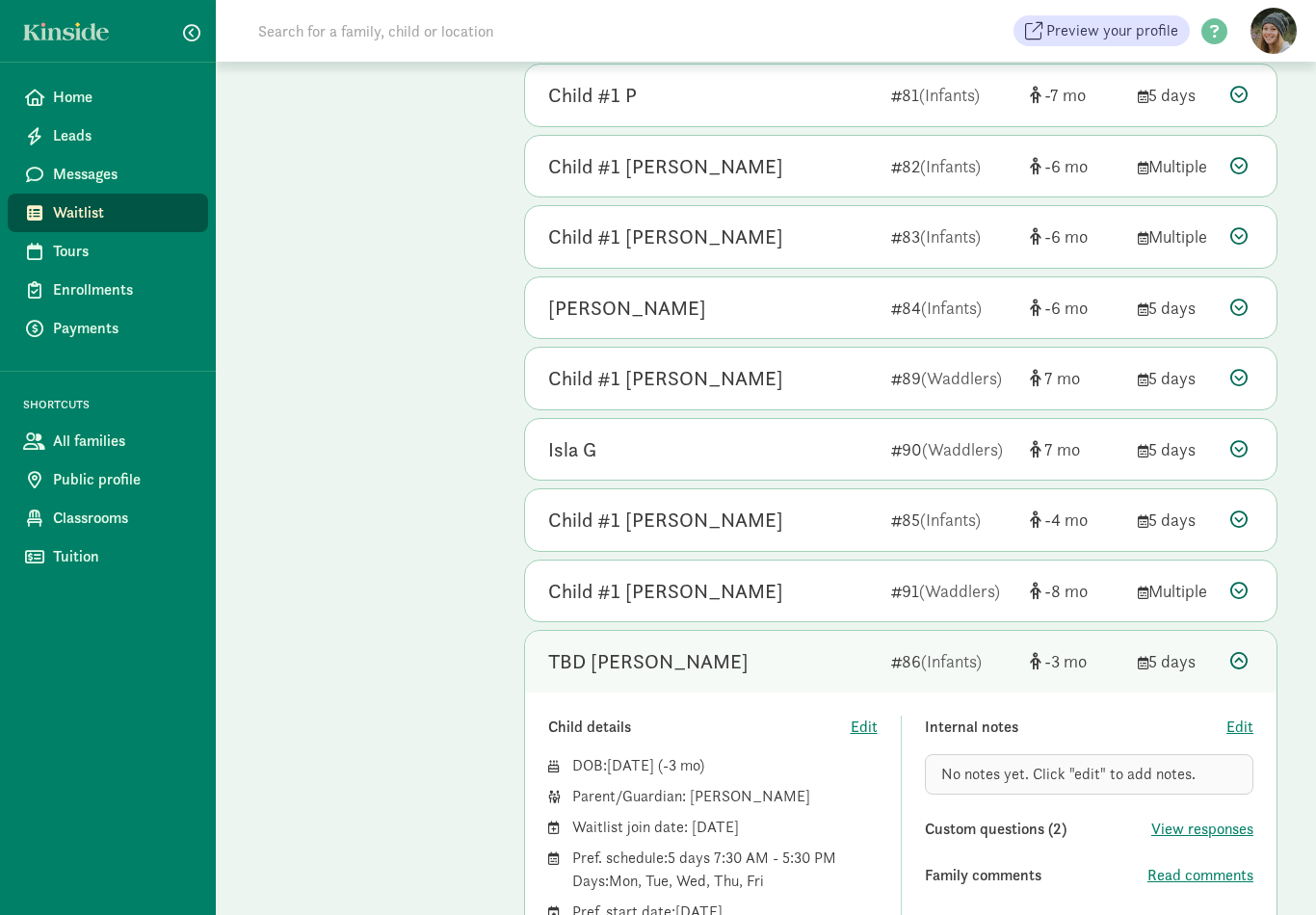
click at [1248, 631] on div "TBD Bergstrom 86 (Infants) -3 5 days" at bounding box center [901, 662] width 751 height 62
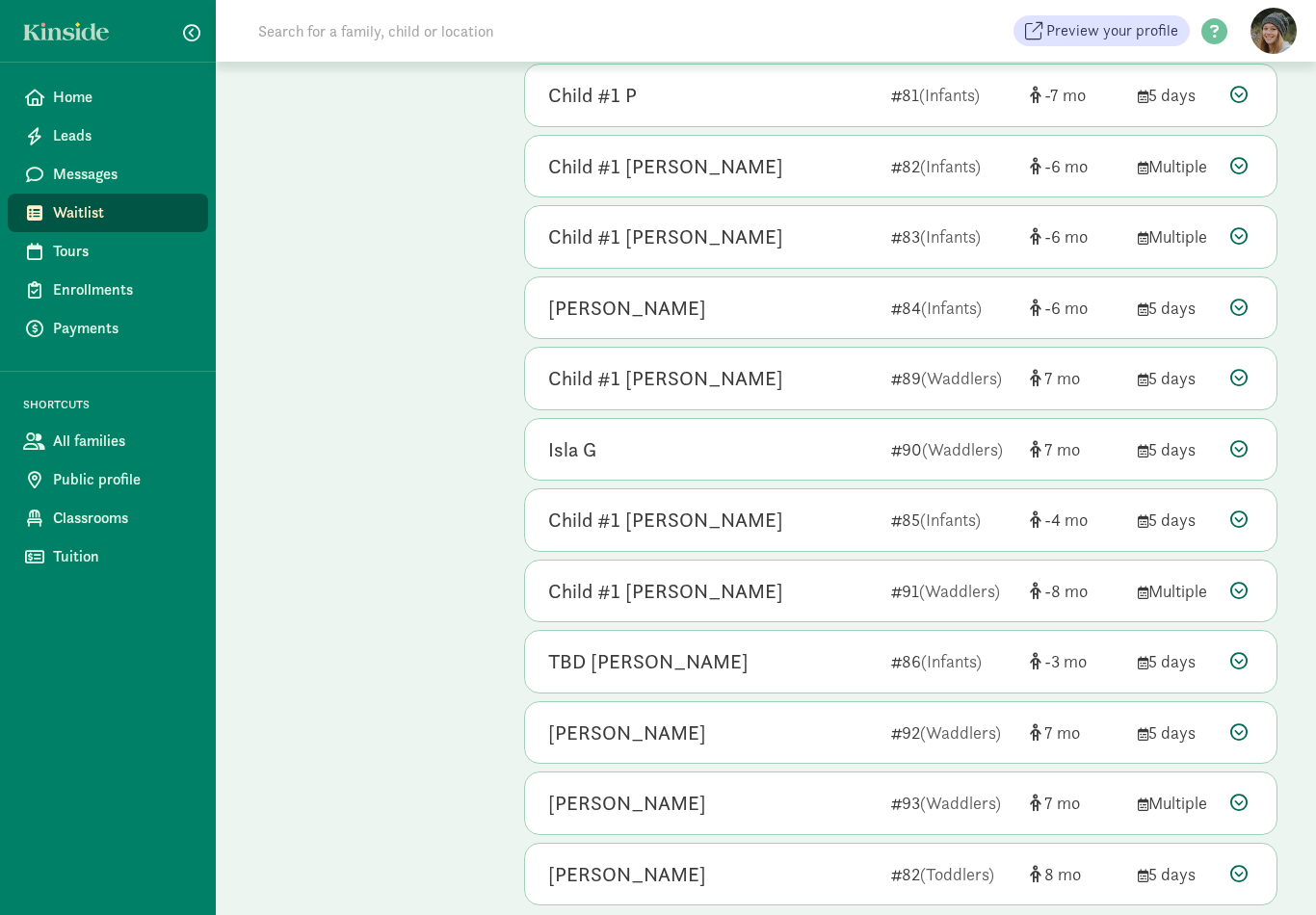
click at [1241, 582] on icon at bounding box center [1238, 590] width 17 height 17
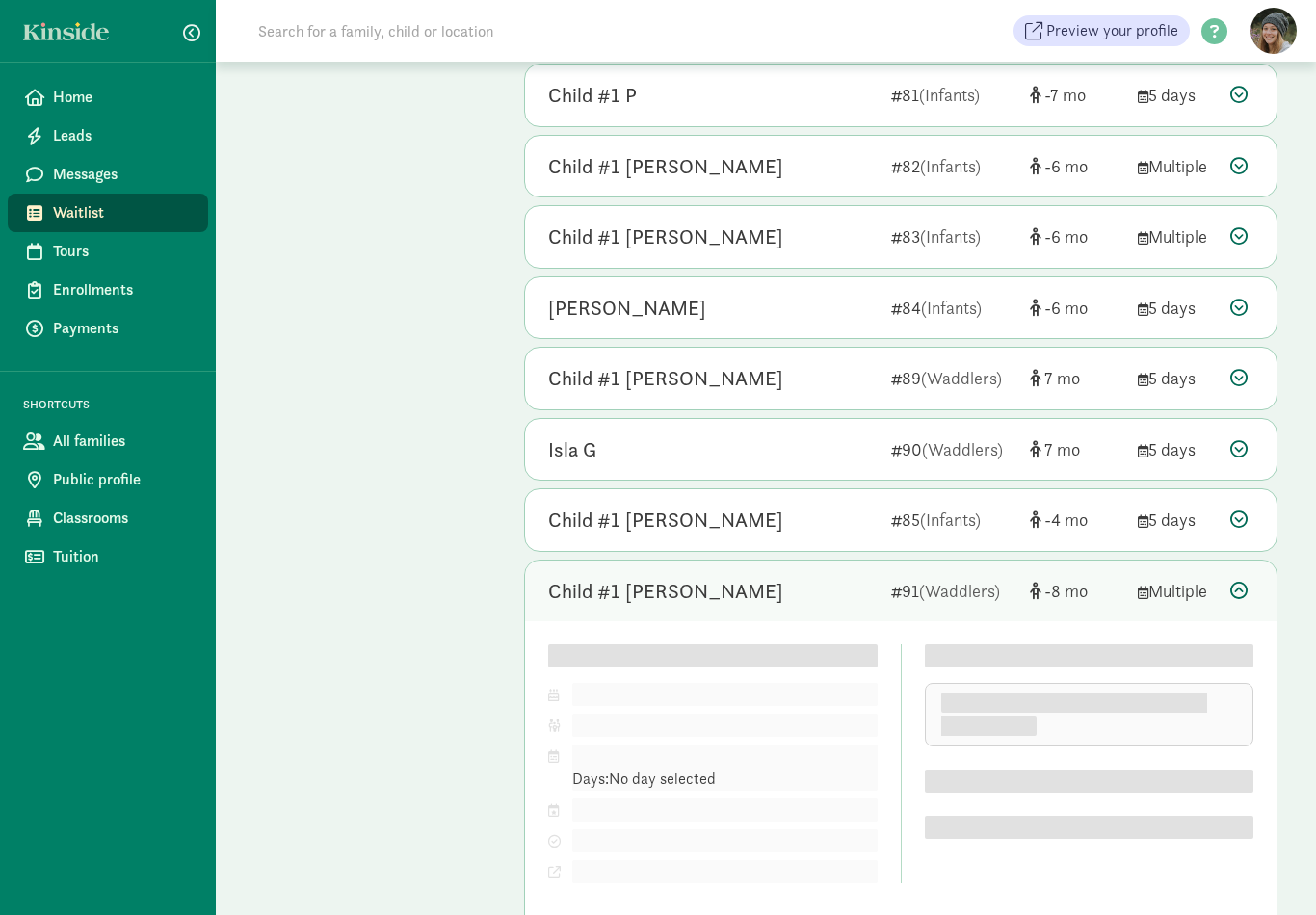
click at [1240, 582] on icon at bounding box center [1238, 590] width 17 height 17
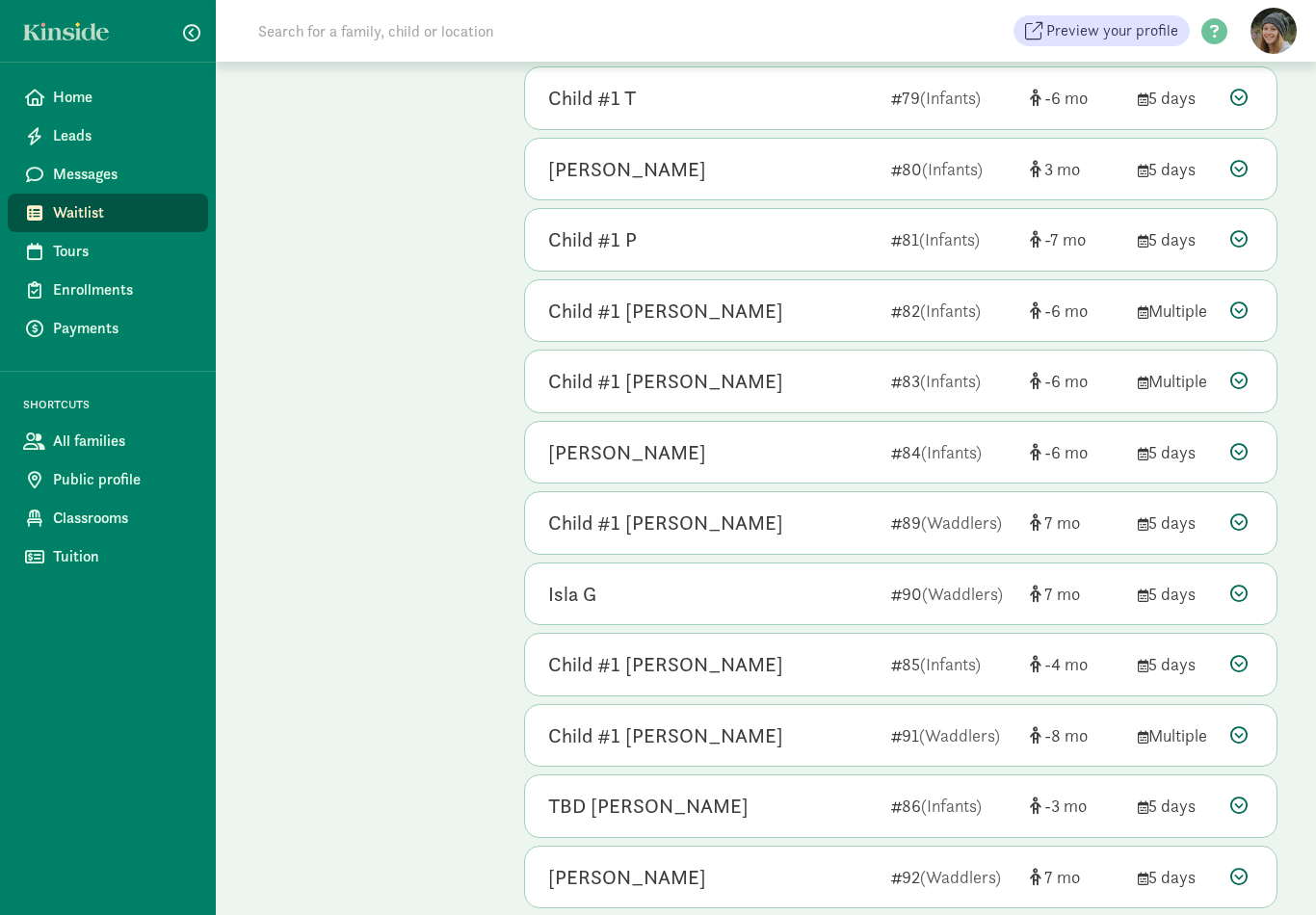
scroll to position [4776, 0]
click at [1249, 581] on div at bounding box center [1241, 594] width 23 height 26
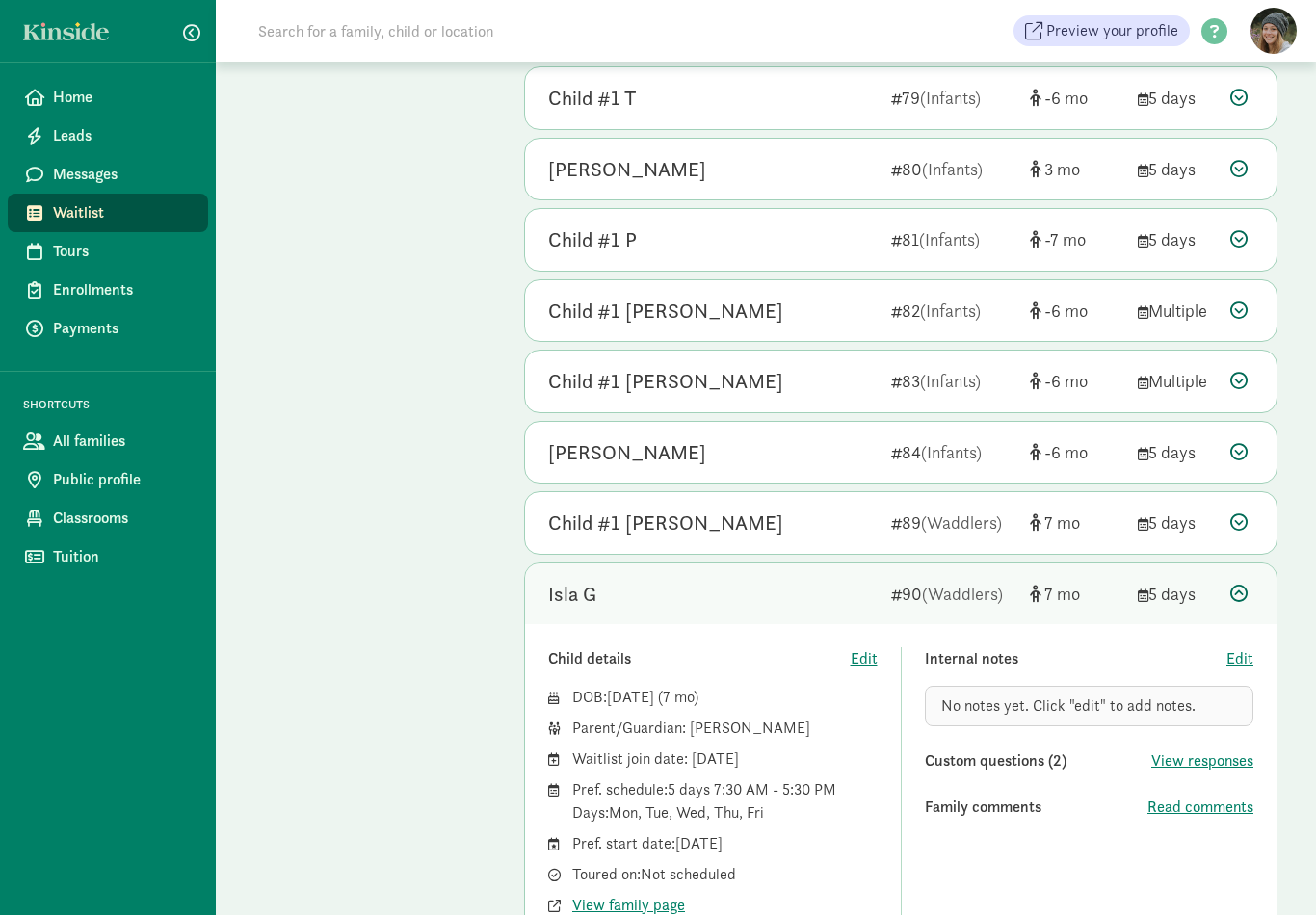
click at [1234, 581] on div at bounding box center [1241, 594] width 23 height 26
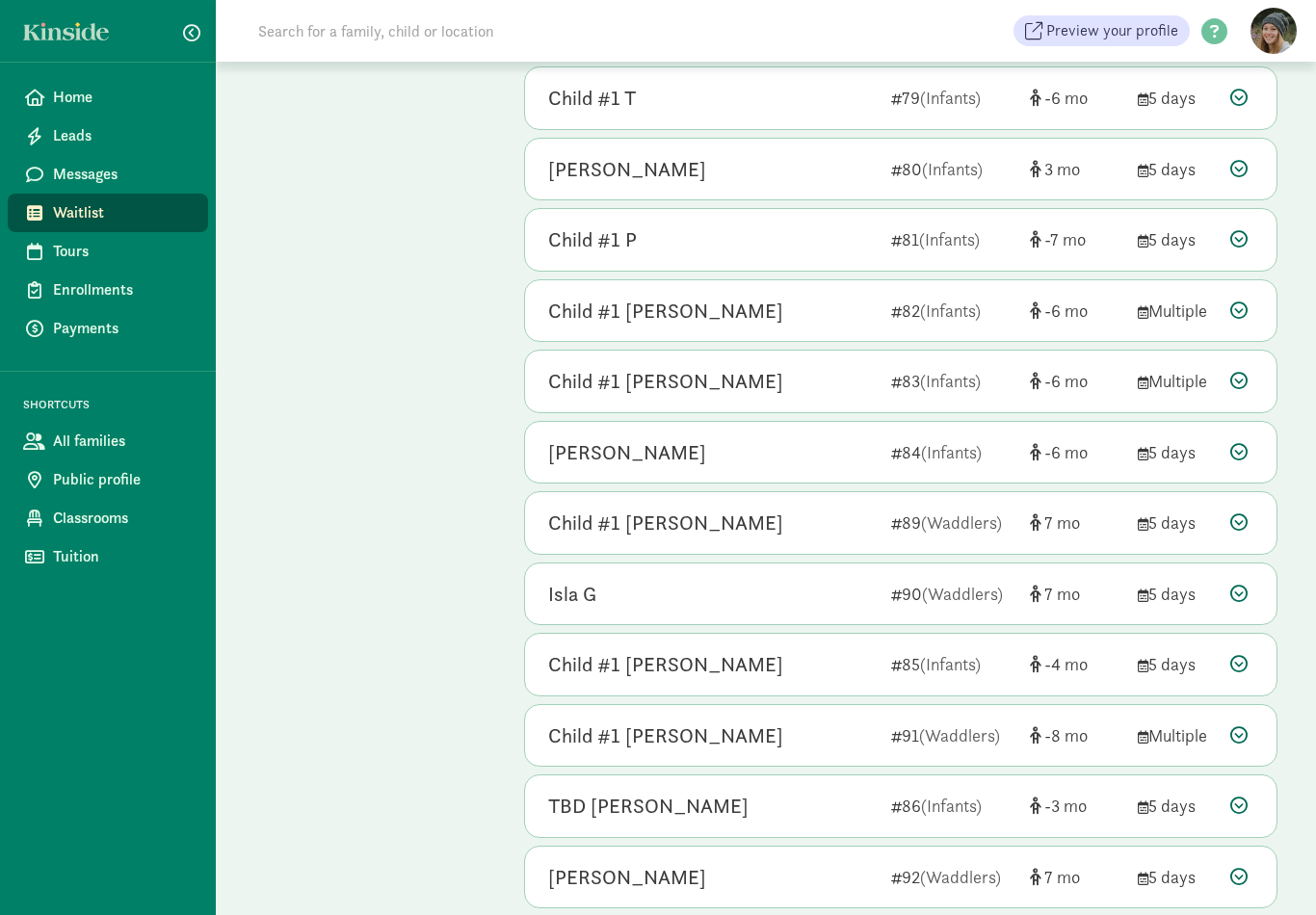
click at [1234, 585] on icon at bounding box center [1238, 593] width 17 height 17
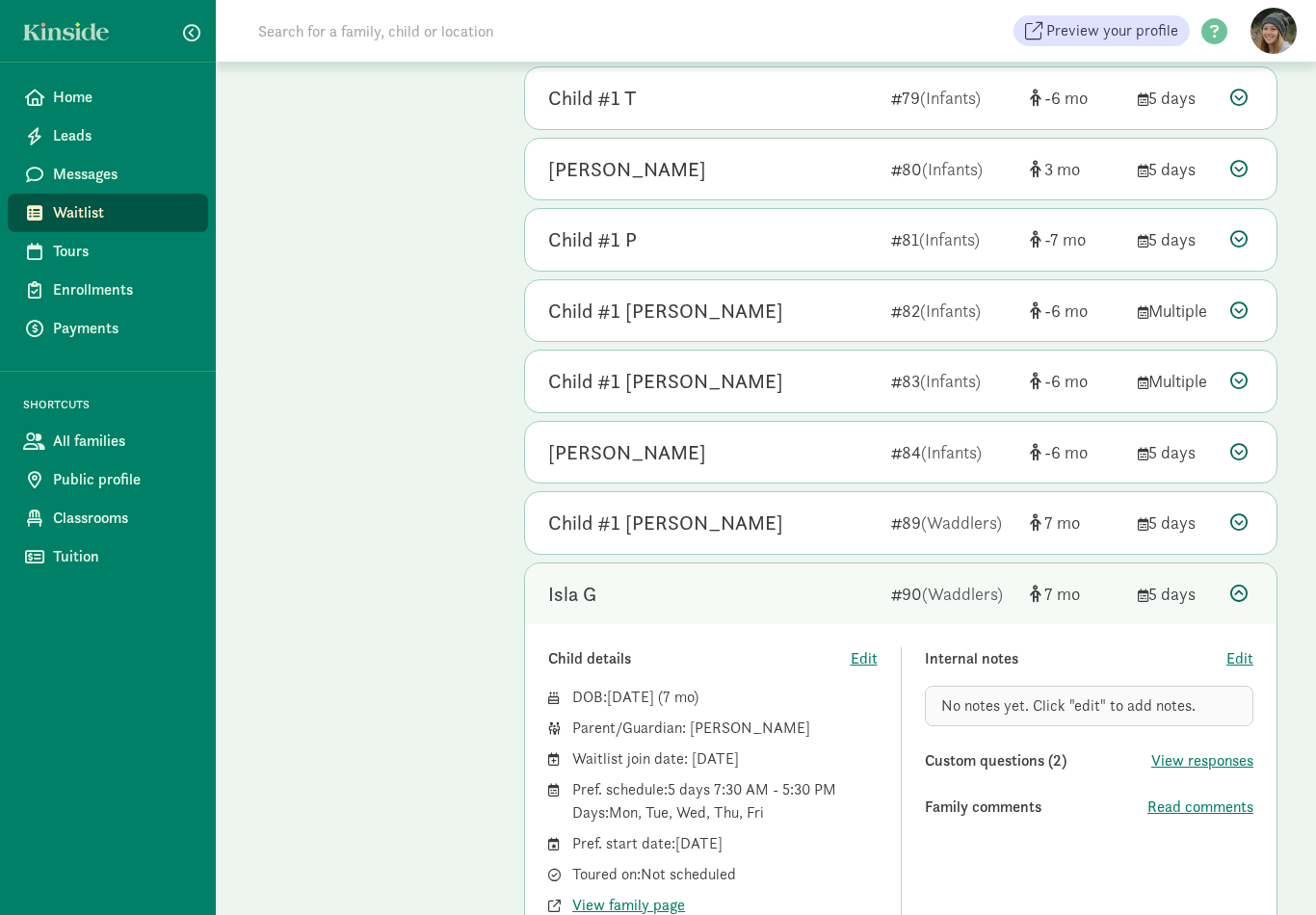
click at [1235, 585] on icon at bounding box center [1238, 593] width 17 height 17
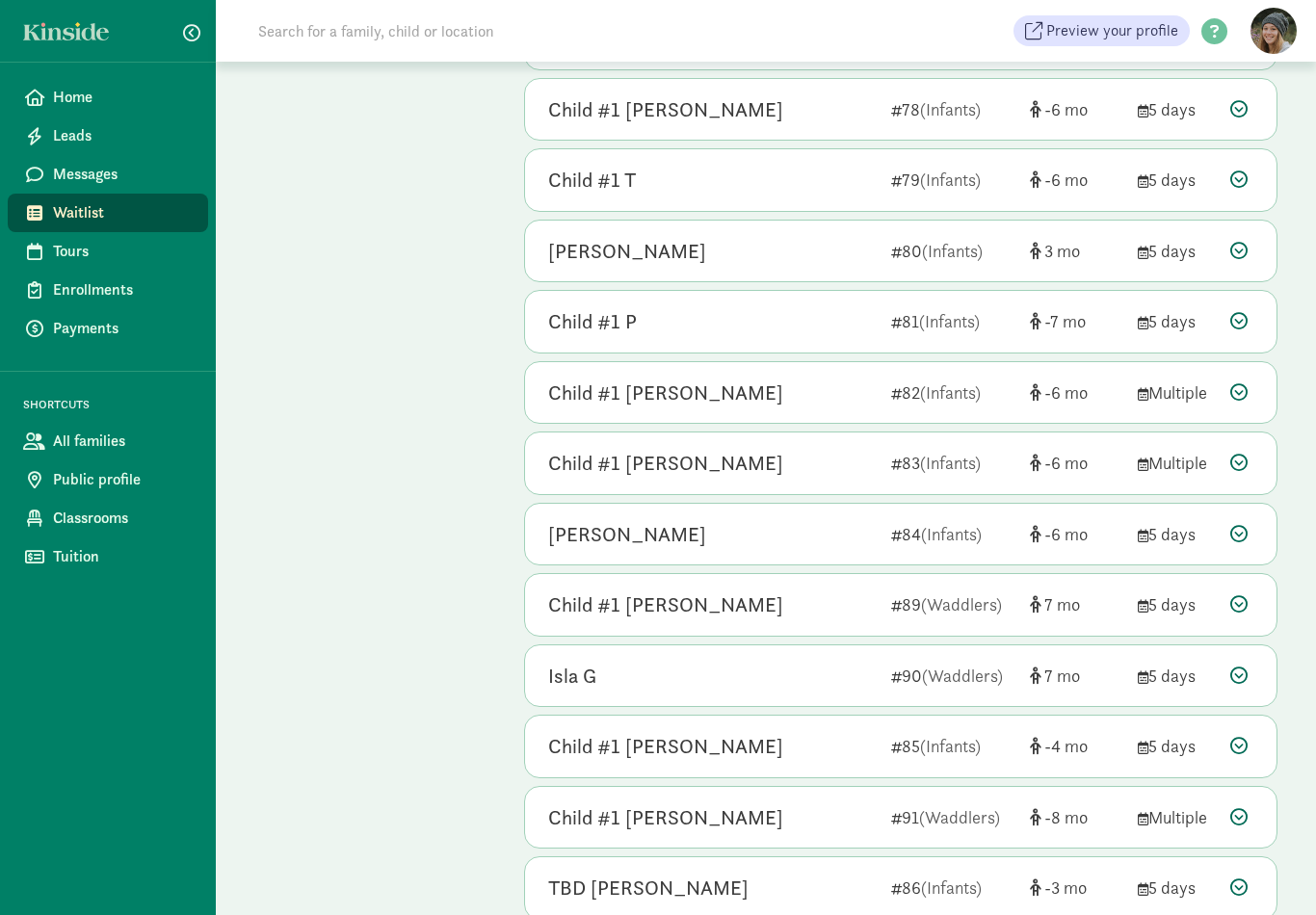
scroll to position [4669, 0]
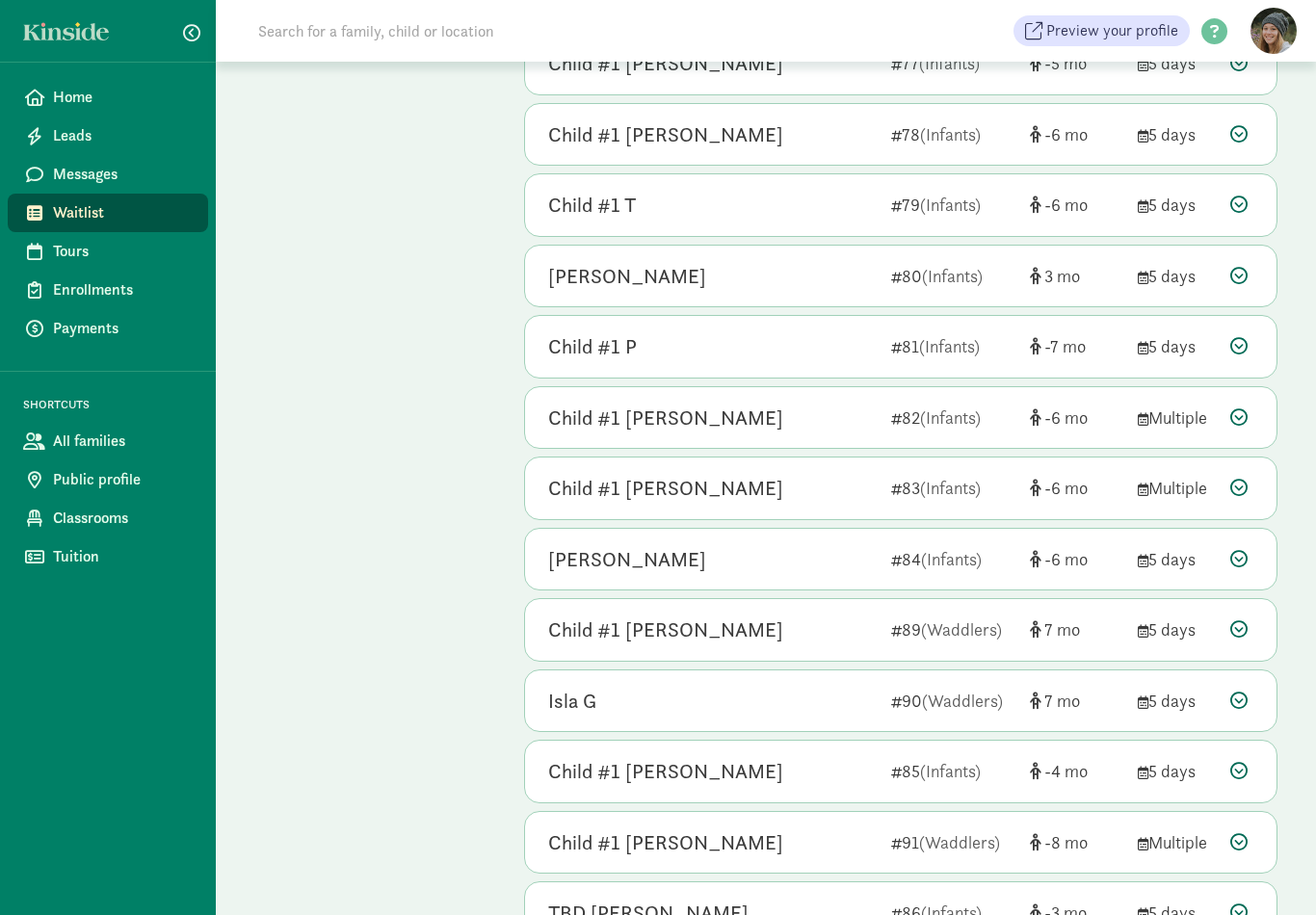
click at [1243, 621] on icon at bounding box center [1238, 629] width 17 height 17
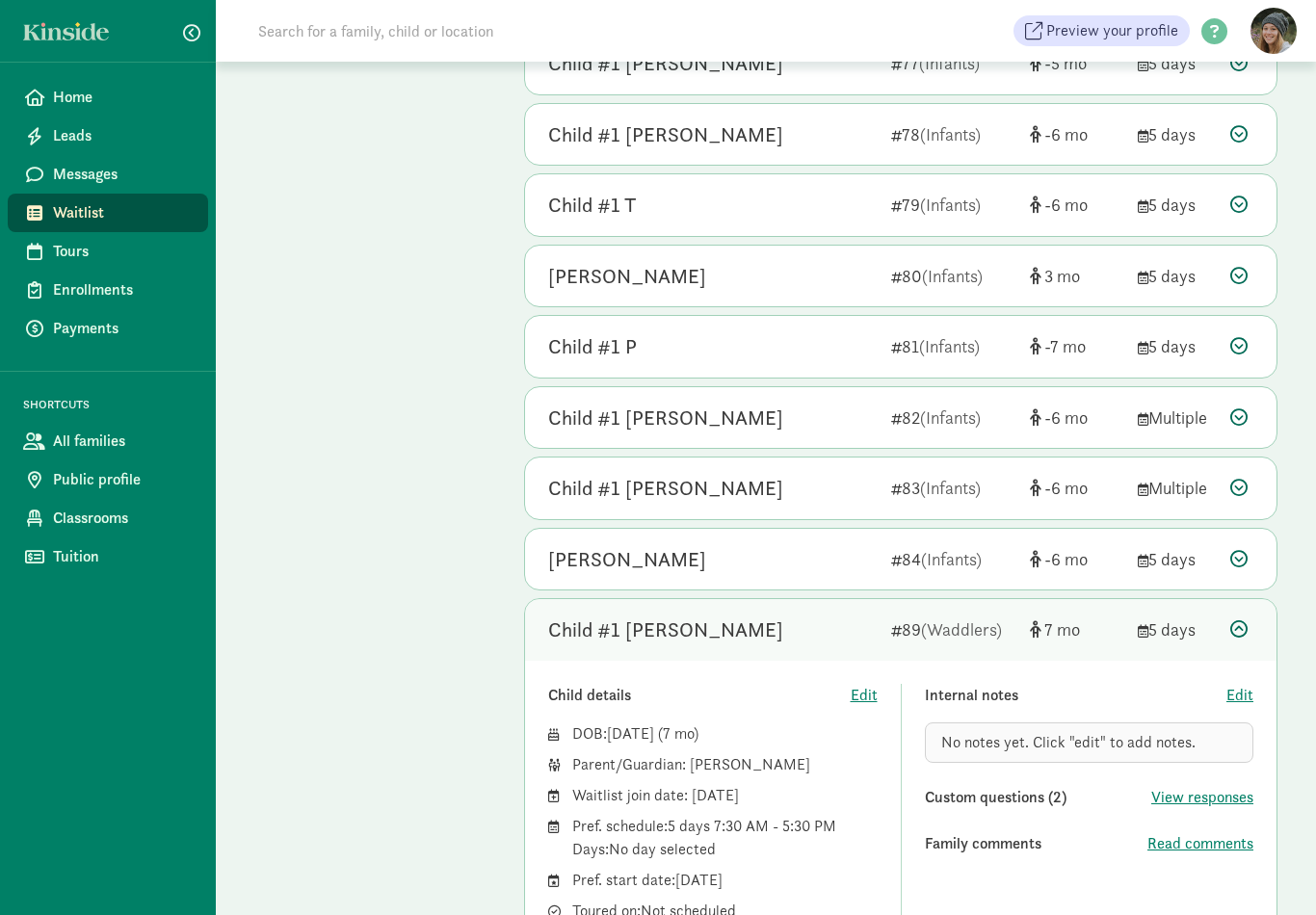
click at [1240, 621] on icon at bounding box center [1238, 629] width 17 height 17
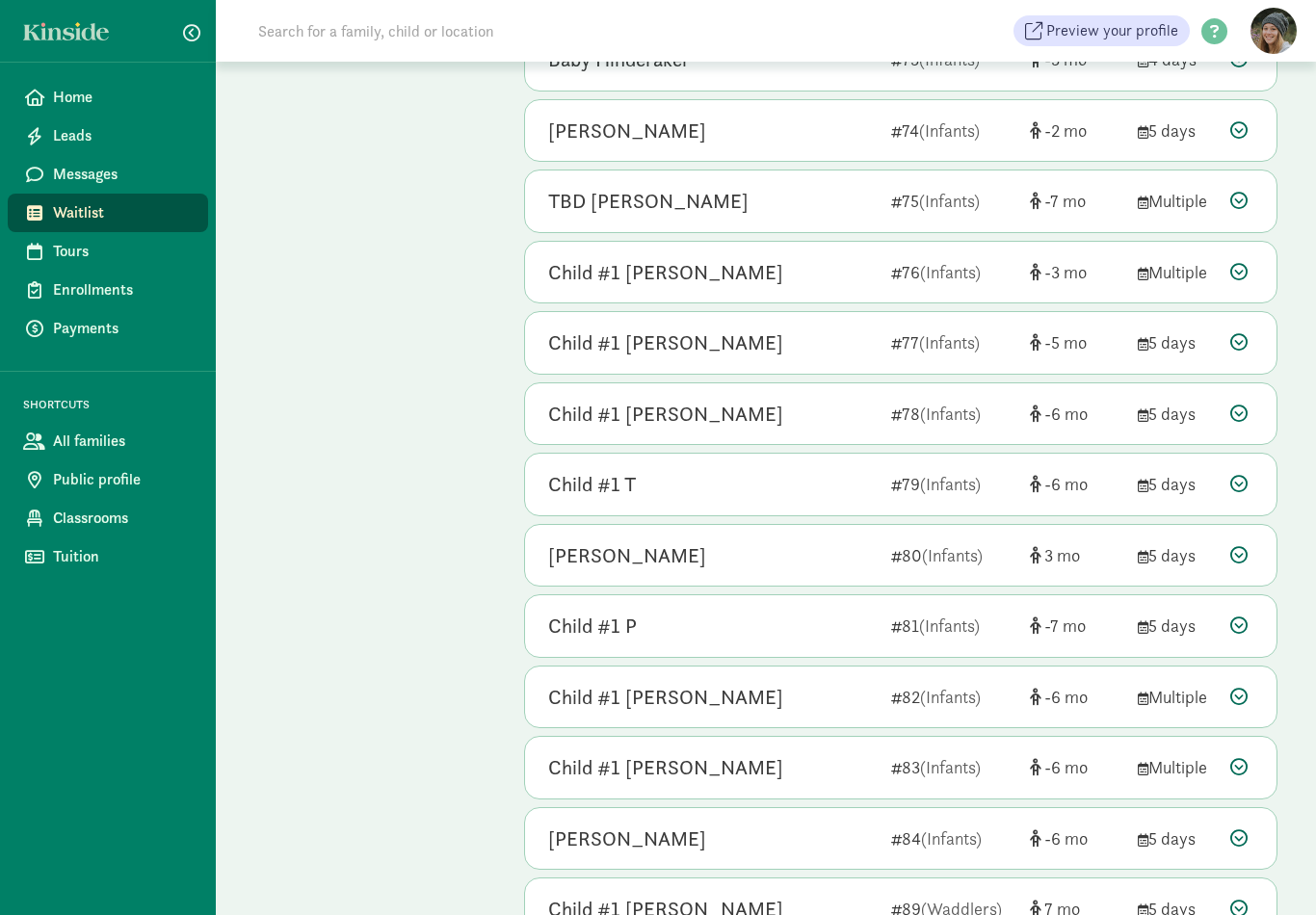
scroll to position [4388, 0]
click at [1243, 548] on icon at bounding box center [1238, 556] width 17 height 17
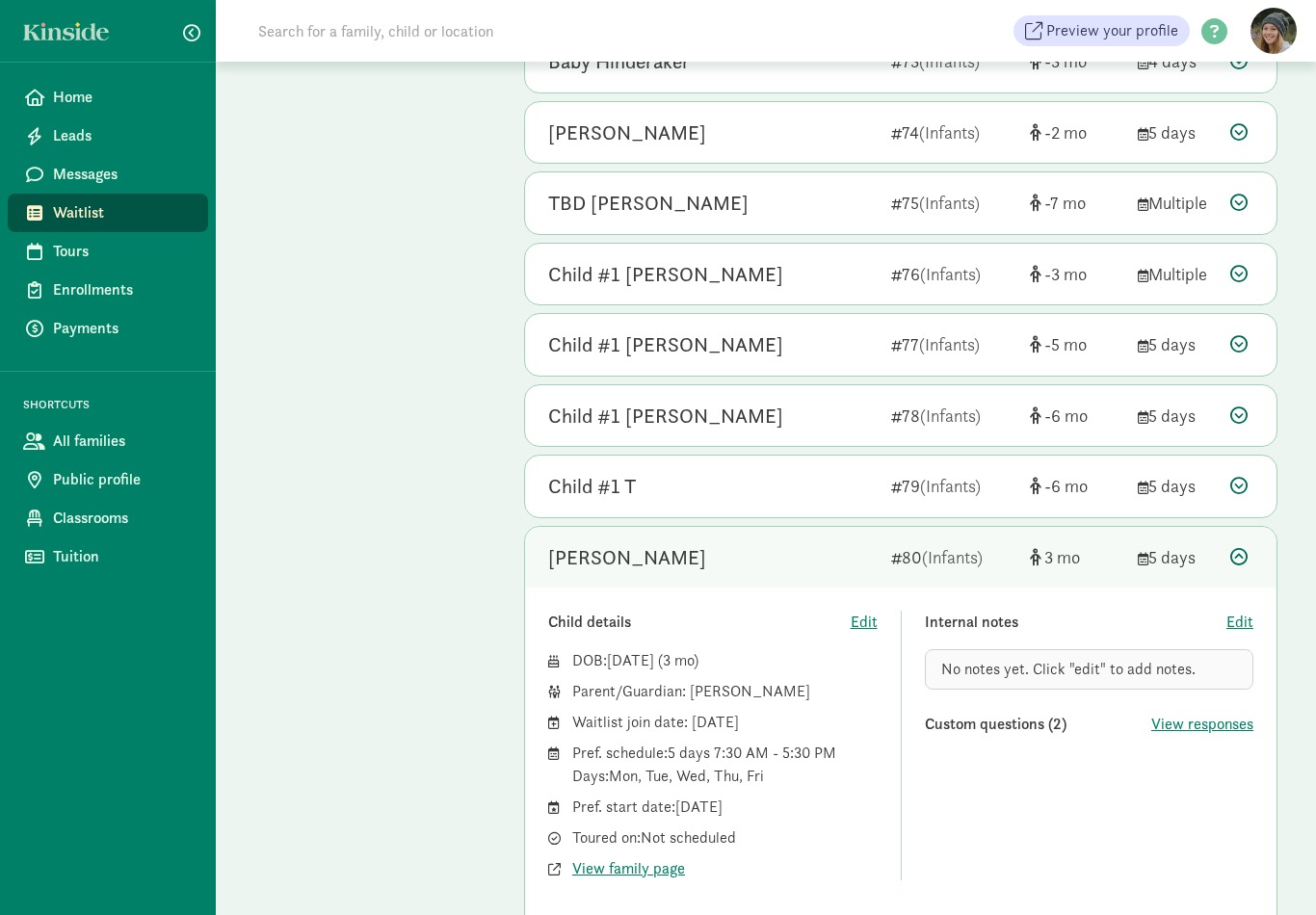
click at [1247, 548] on icon at bounding box center [1238, 556] width 17 height 17
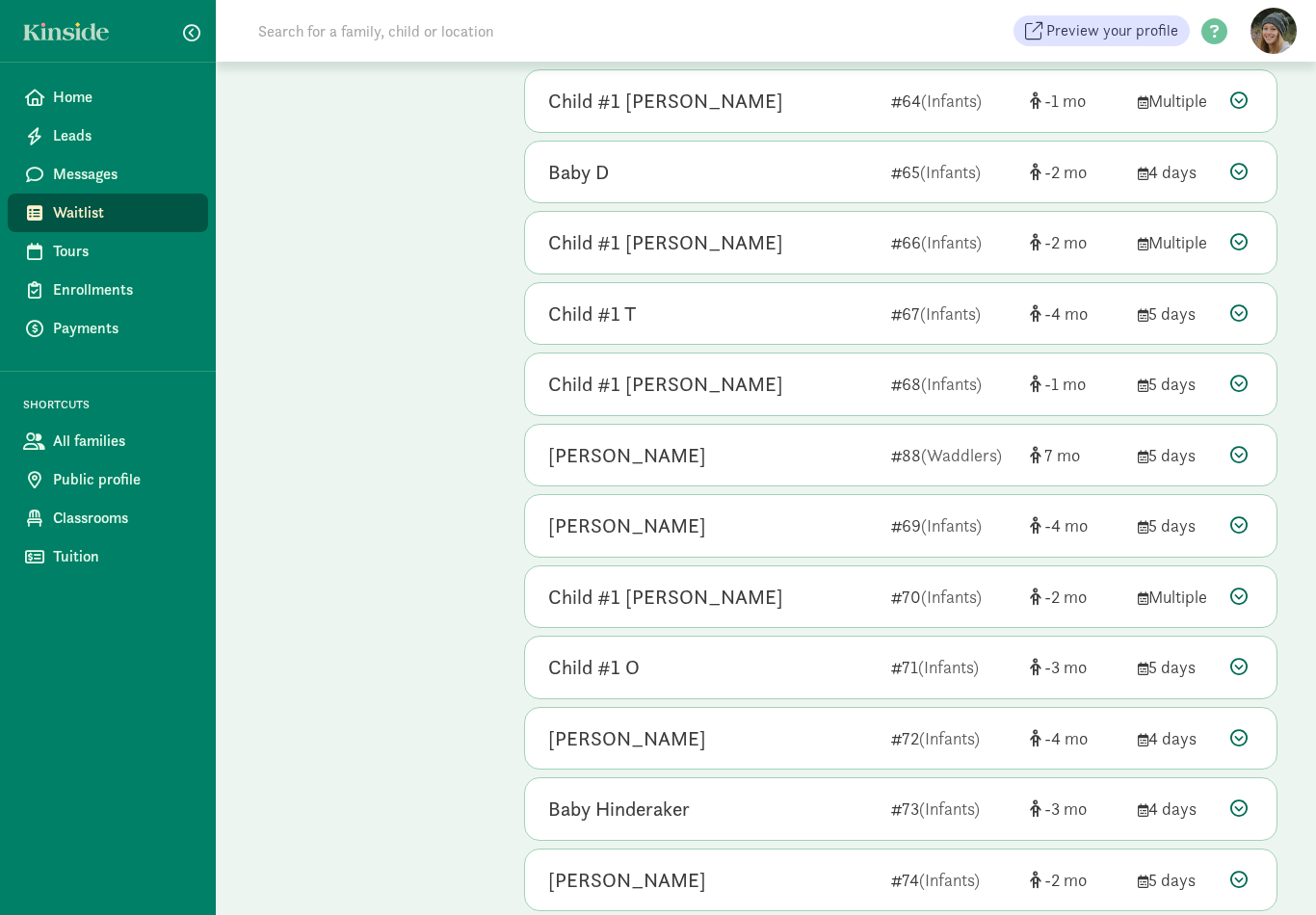
scroll to position [3636, 0]
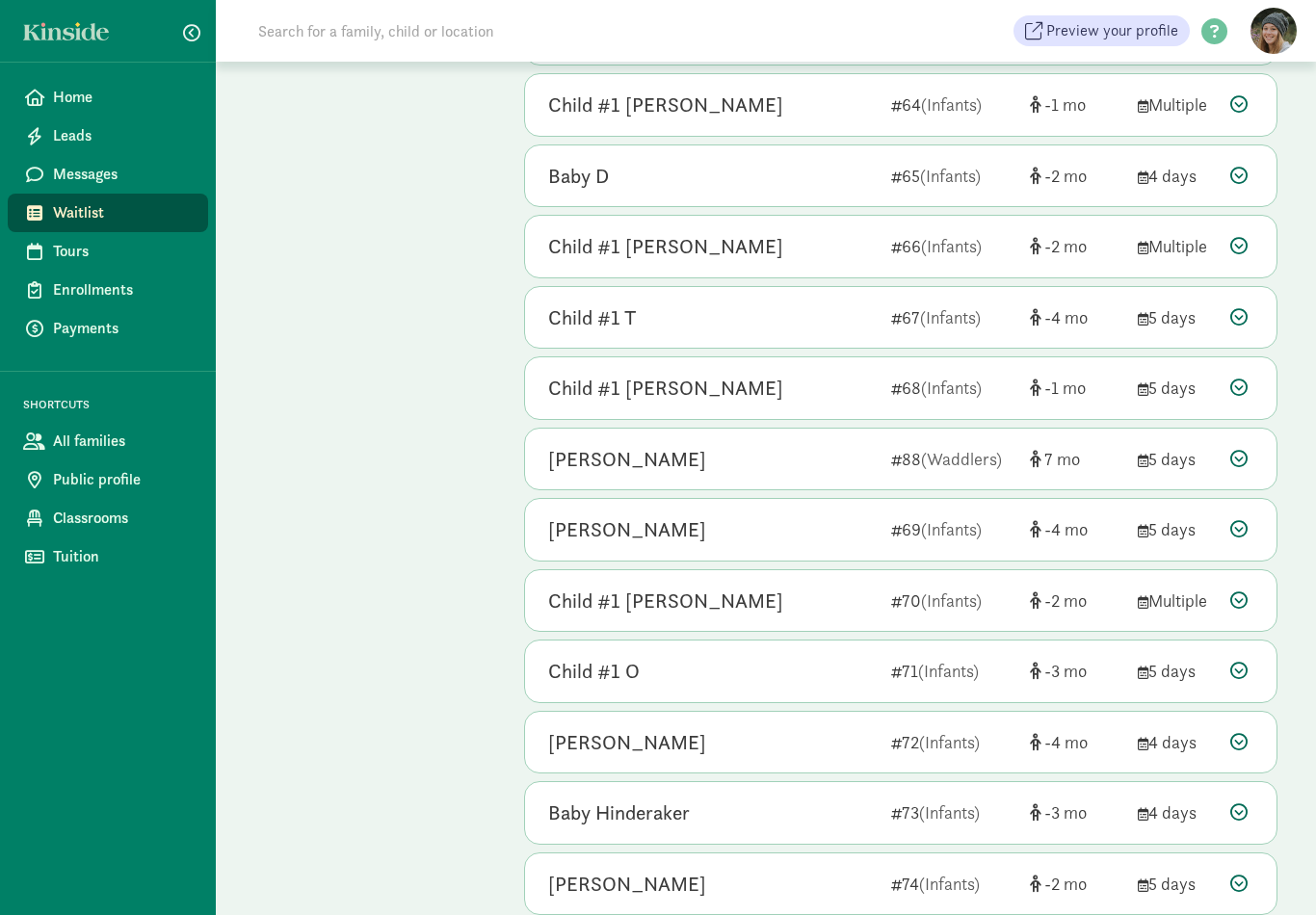
click at [1250, 447] on div at bounding box center [1241, 459] width 23 height 26
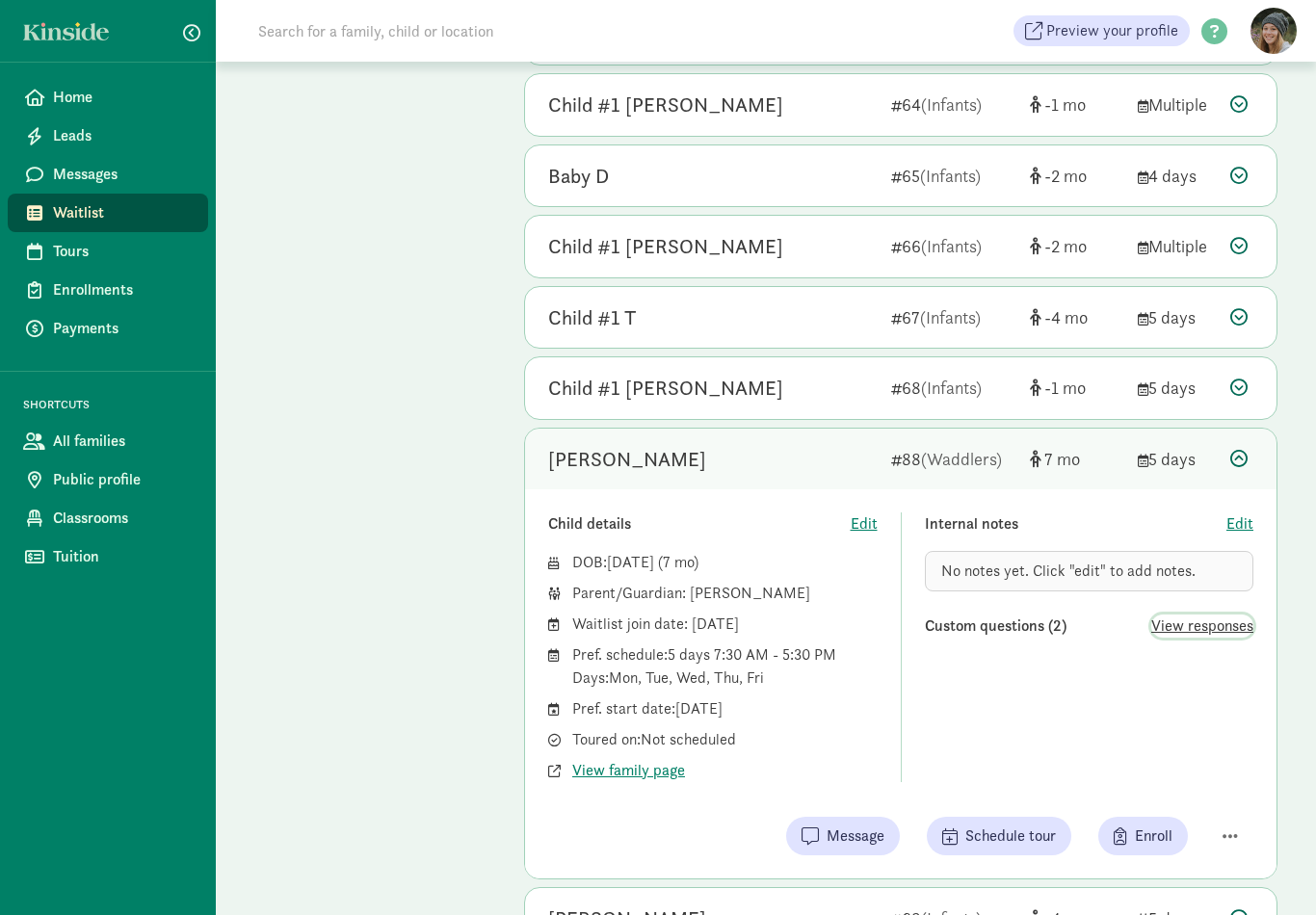
click at [1198, 615] on span "View responses" at bounding box center [1201, 626] width 102 height 23
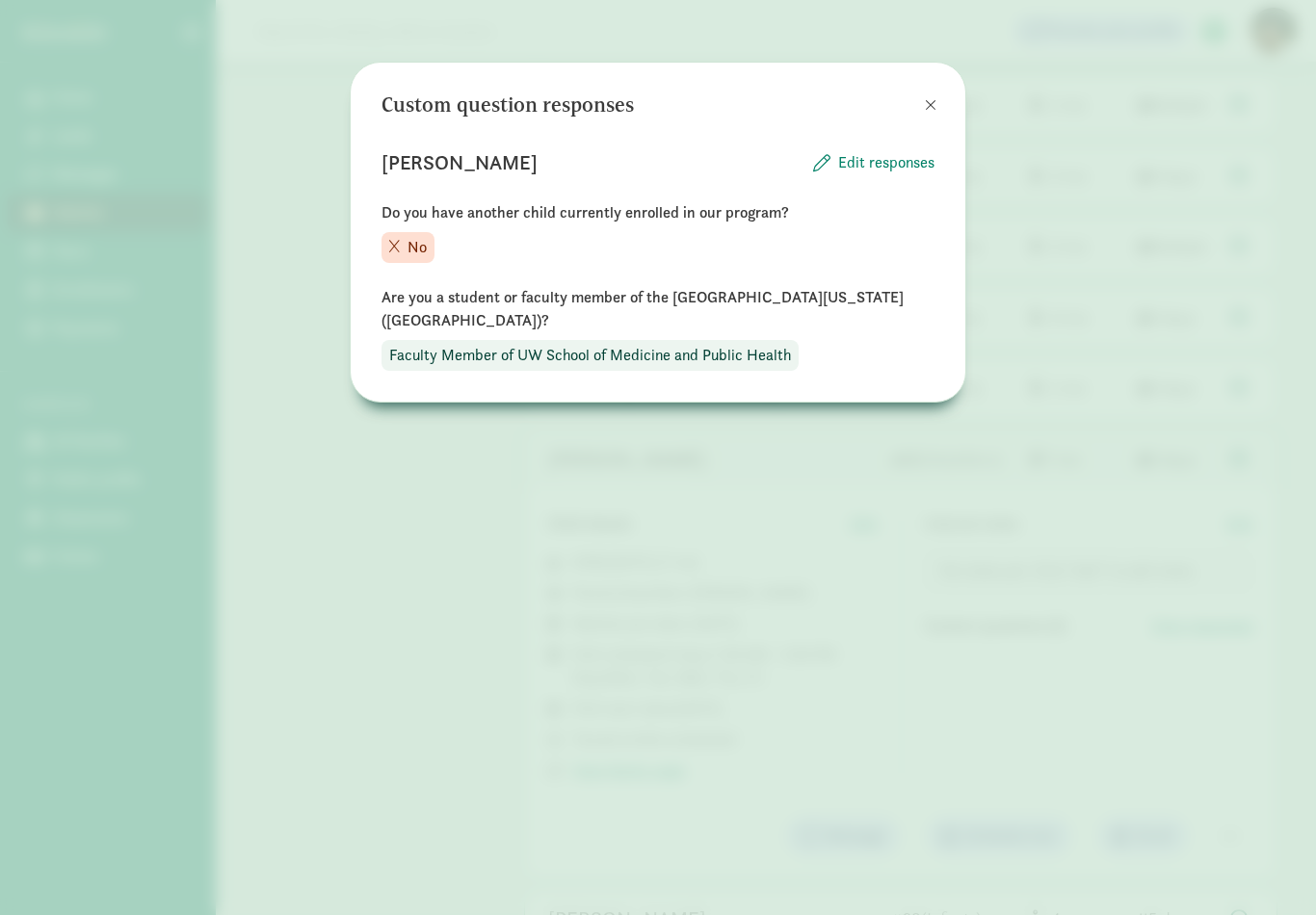
click at [928, 78] on div "Custom question responses Theodore Streckert Edit responses Do you have another…" at bounding box center [658, 232] width 615 height 339
click at [926, 104] on span at bounding box center [930, 105] width 12 height 15
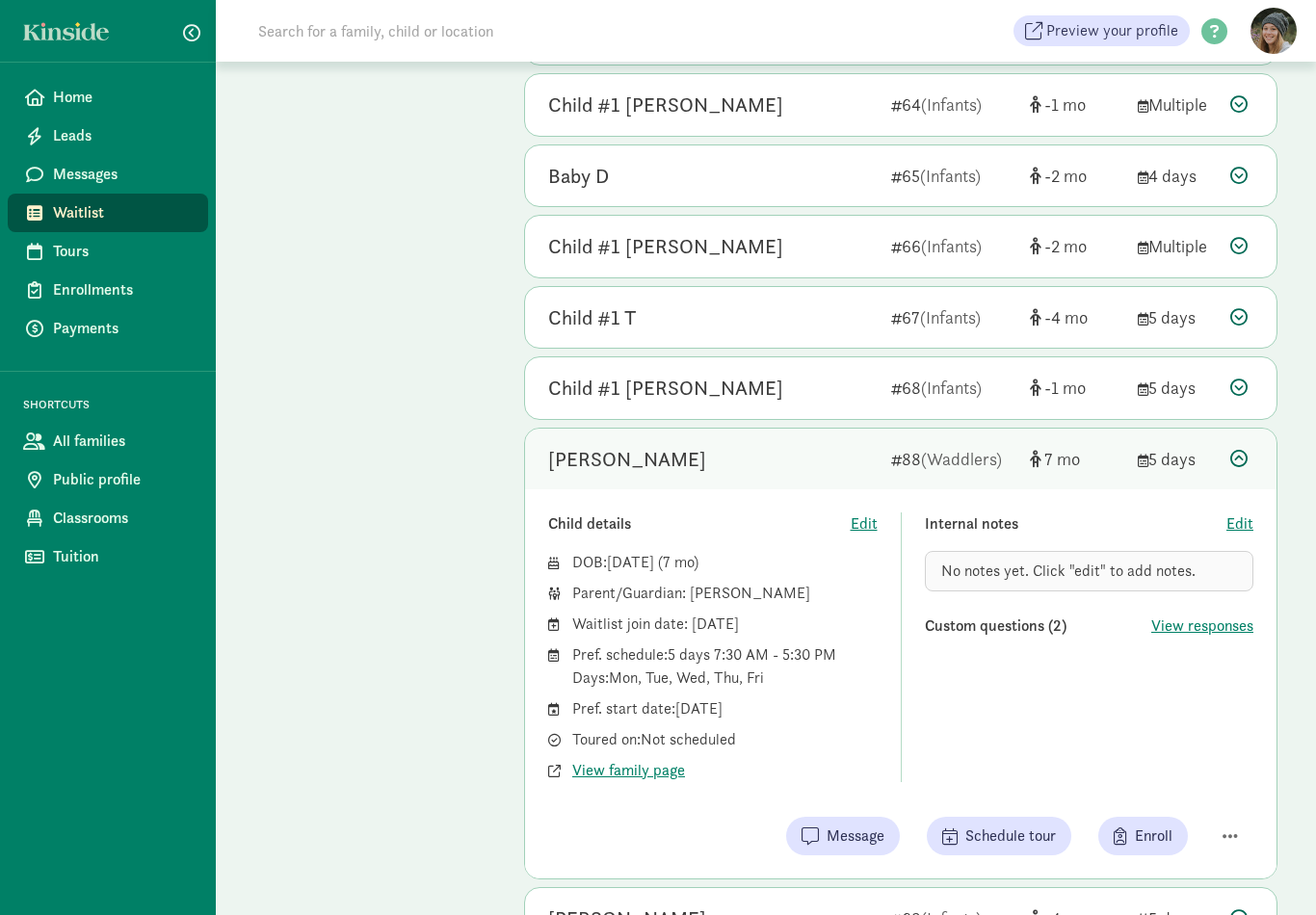
click at [1243, 450] on icon at bounding box center [1238, 458] width 17 height 17
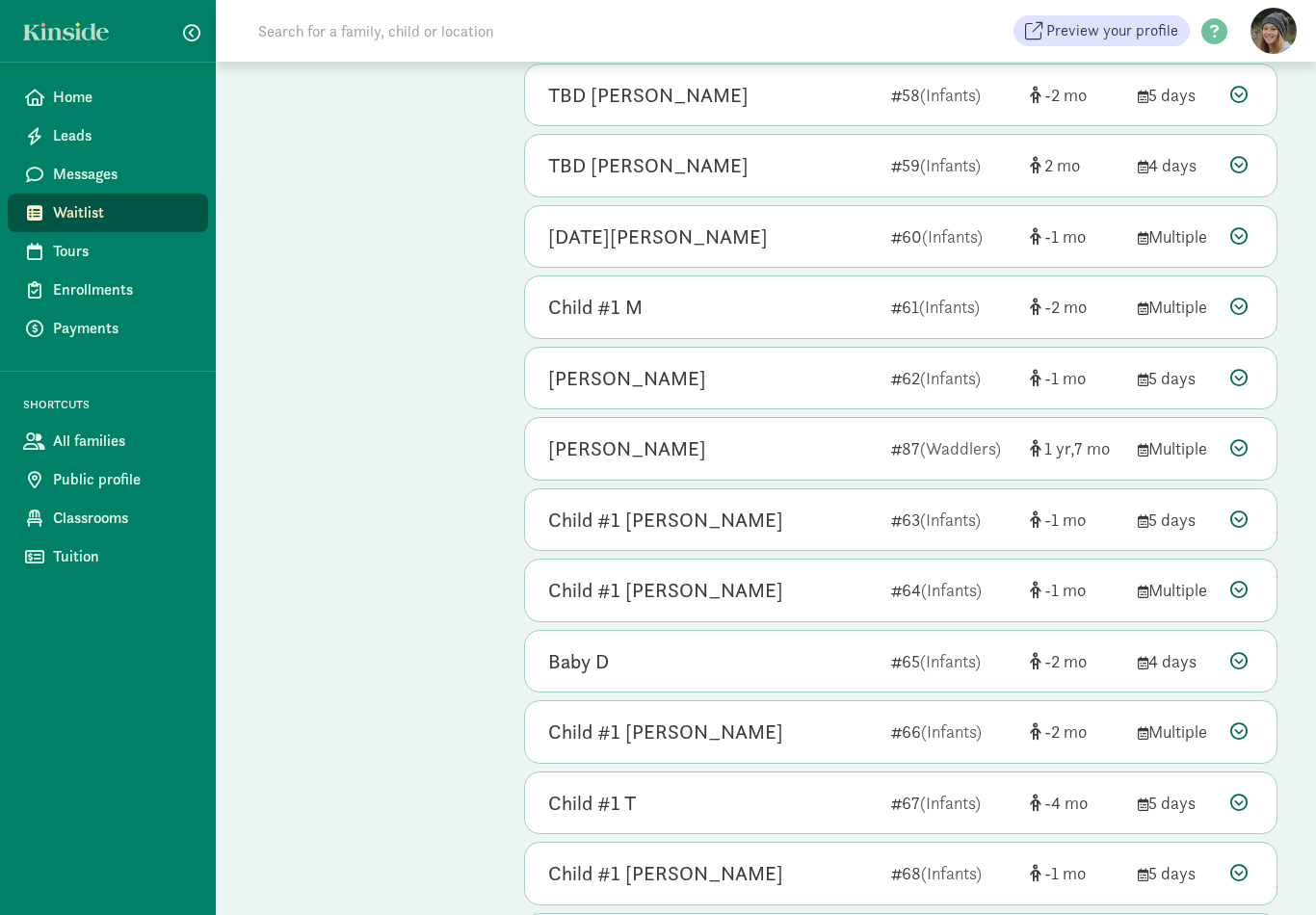
scroll to position [3136, 0]
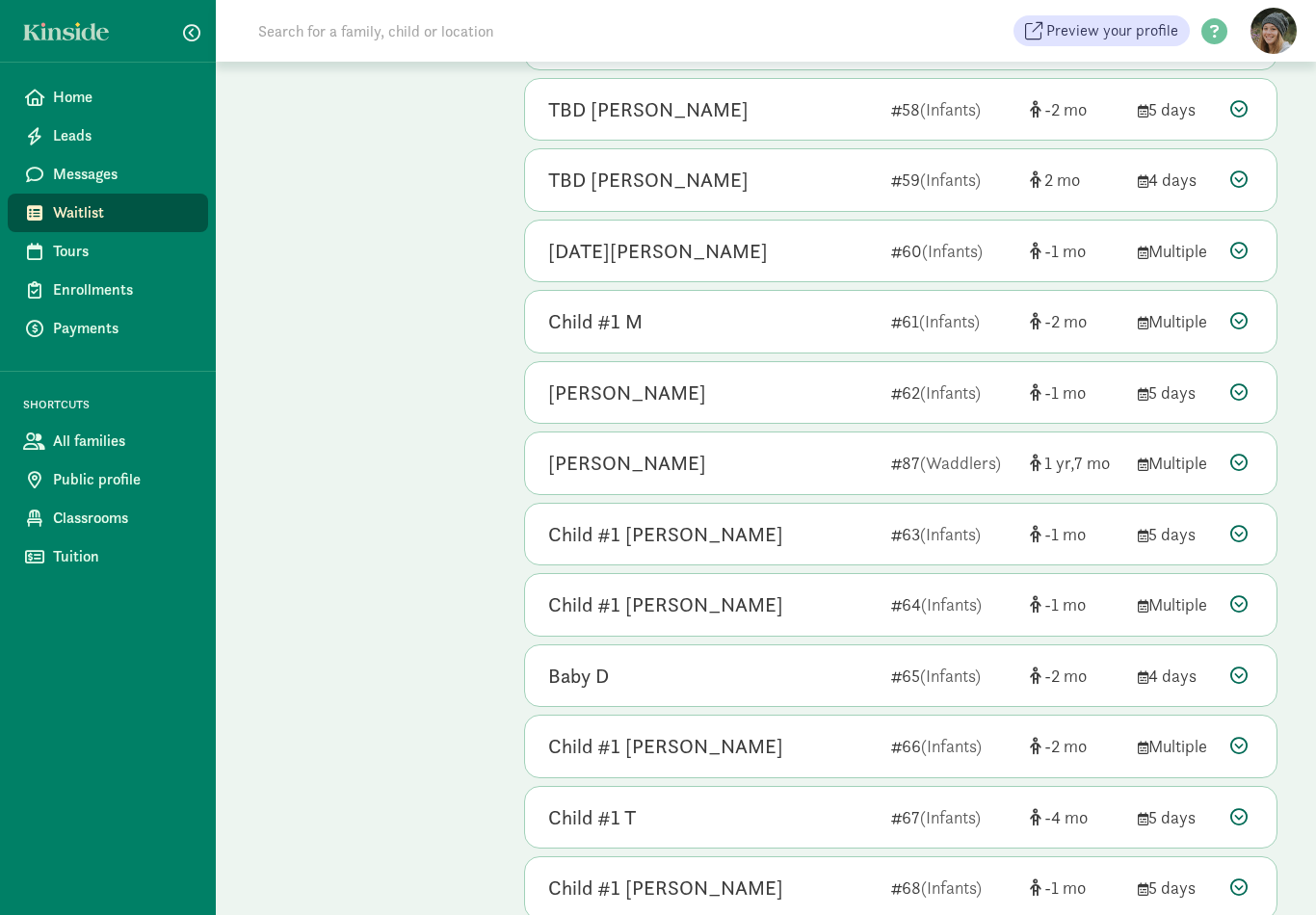
click at [1234, 454] on icon at bounding box center [1238, 461] width 17 height 17
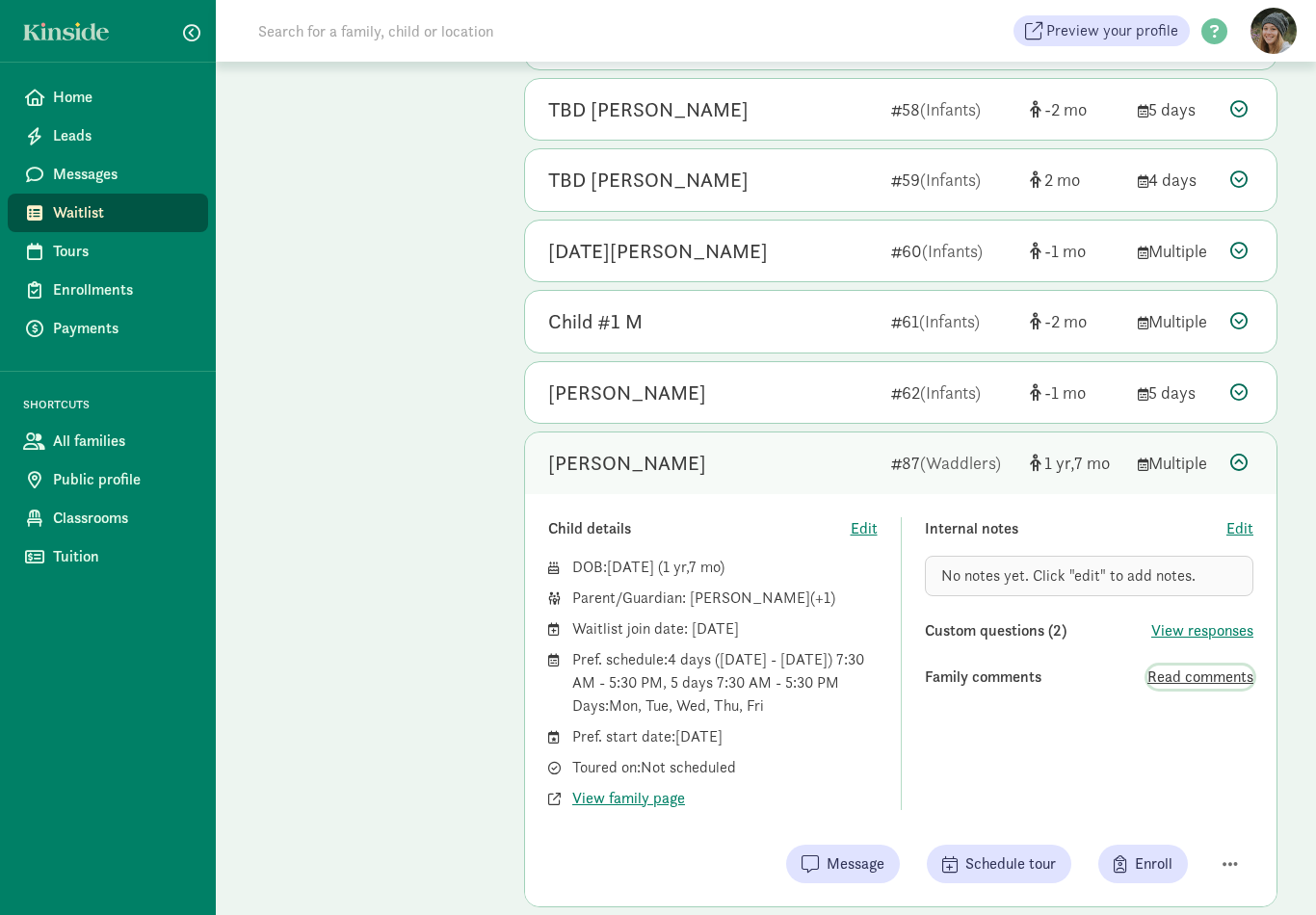
click at [1187, 666] on span "Read comments" at bounding box center [1199, 677] width 106 height 23
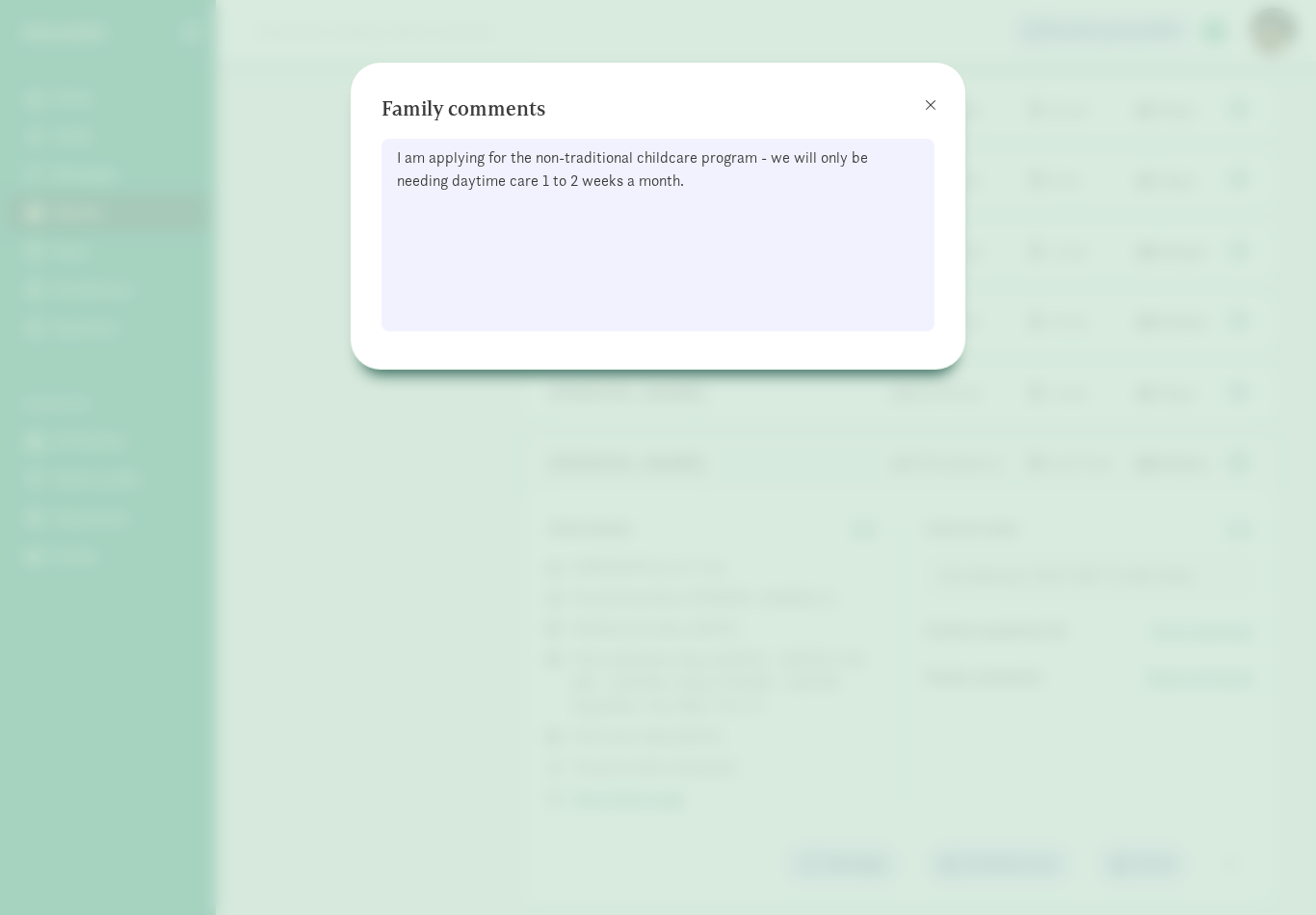
click at [923, 93] on button at bounding box center [930, 105] width 39 height 39
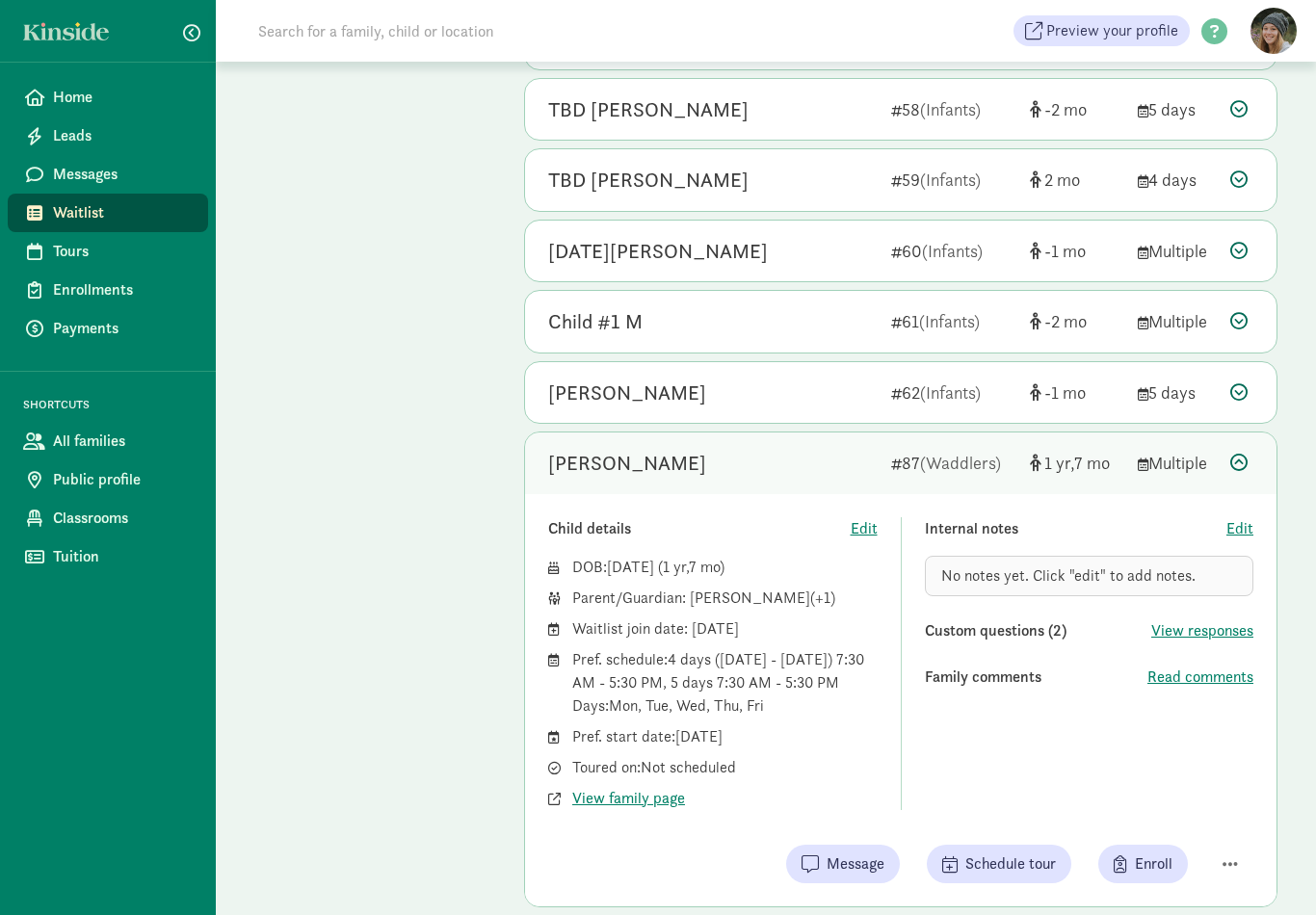
click at [1236, 454] on icon at bounding box center [1238, 461] width 17 height 17
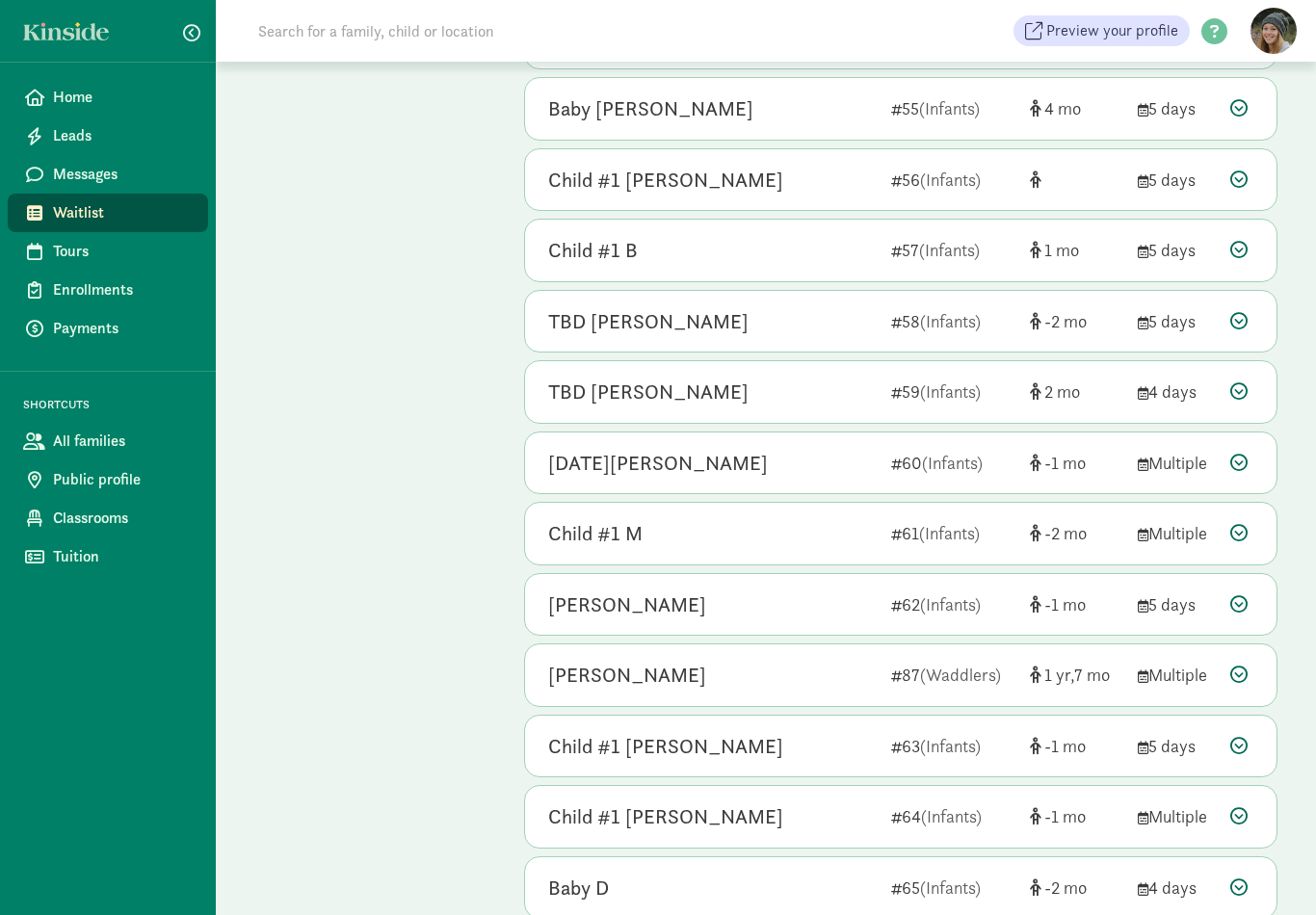
scroll to position [2923, 0]
click at [1248, 379] on div at bounding box center [1241, 392] width 23 height 26
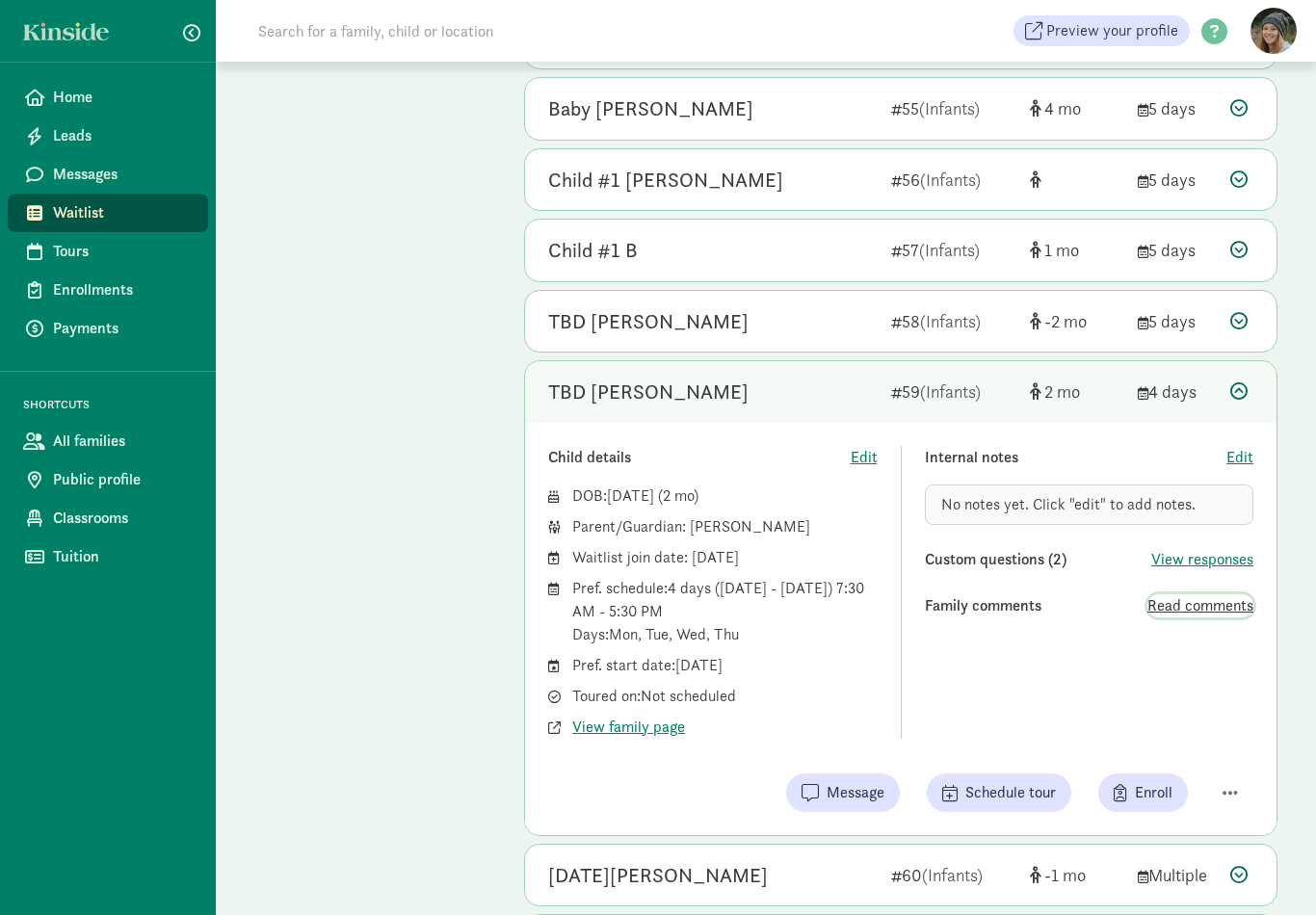
click at [1187, 595] on span "Read comments" at bounding box center [1199, 606] width 106 height 23
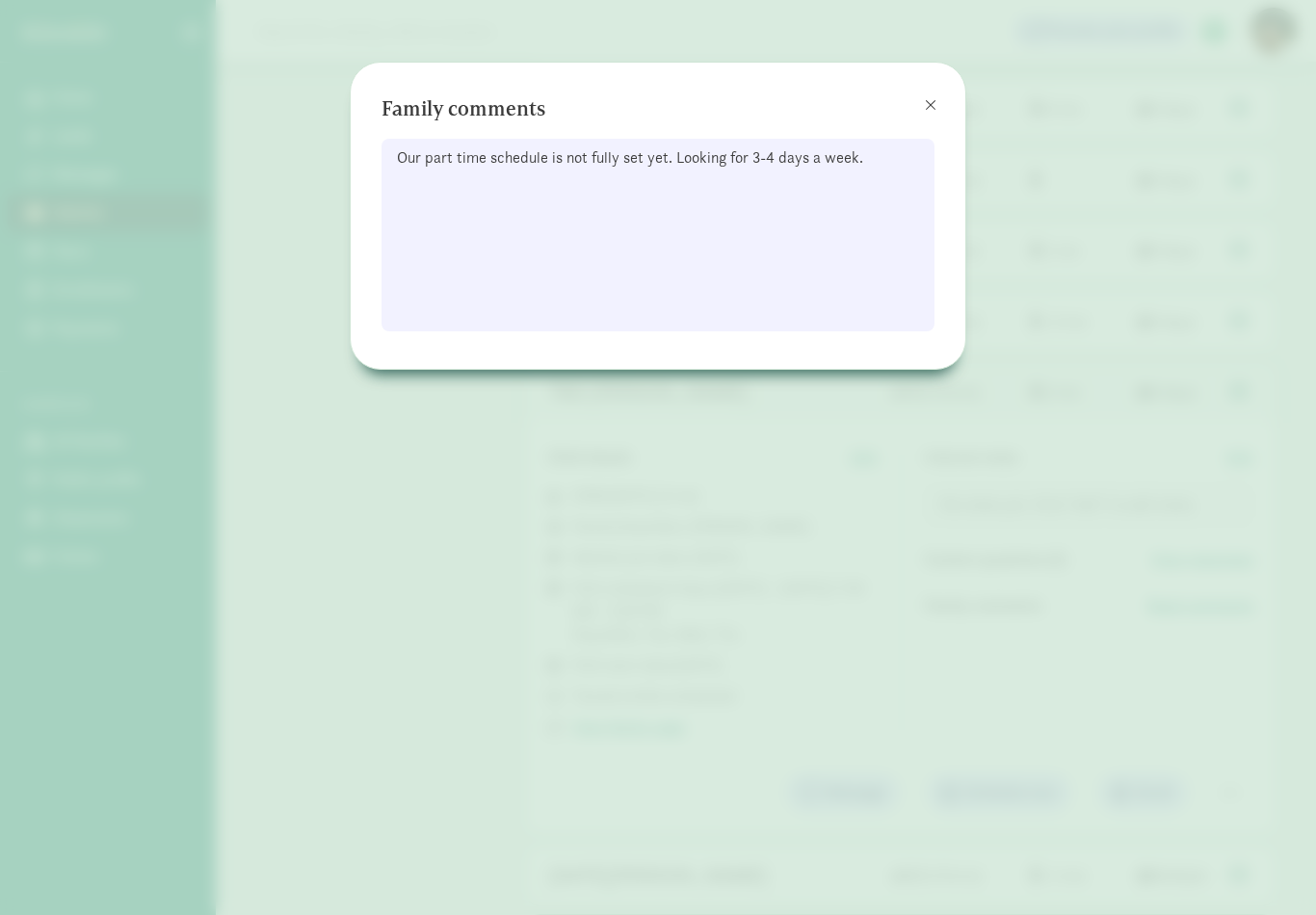
click at [921, 99] on button at bounding box center [930, 105] width 39 height 39
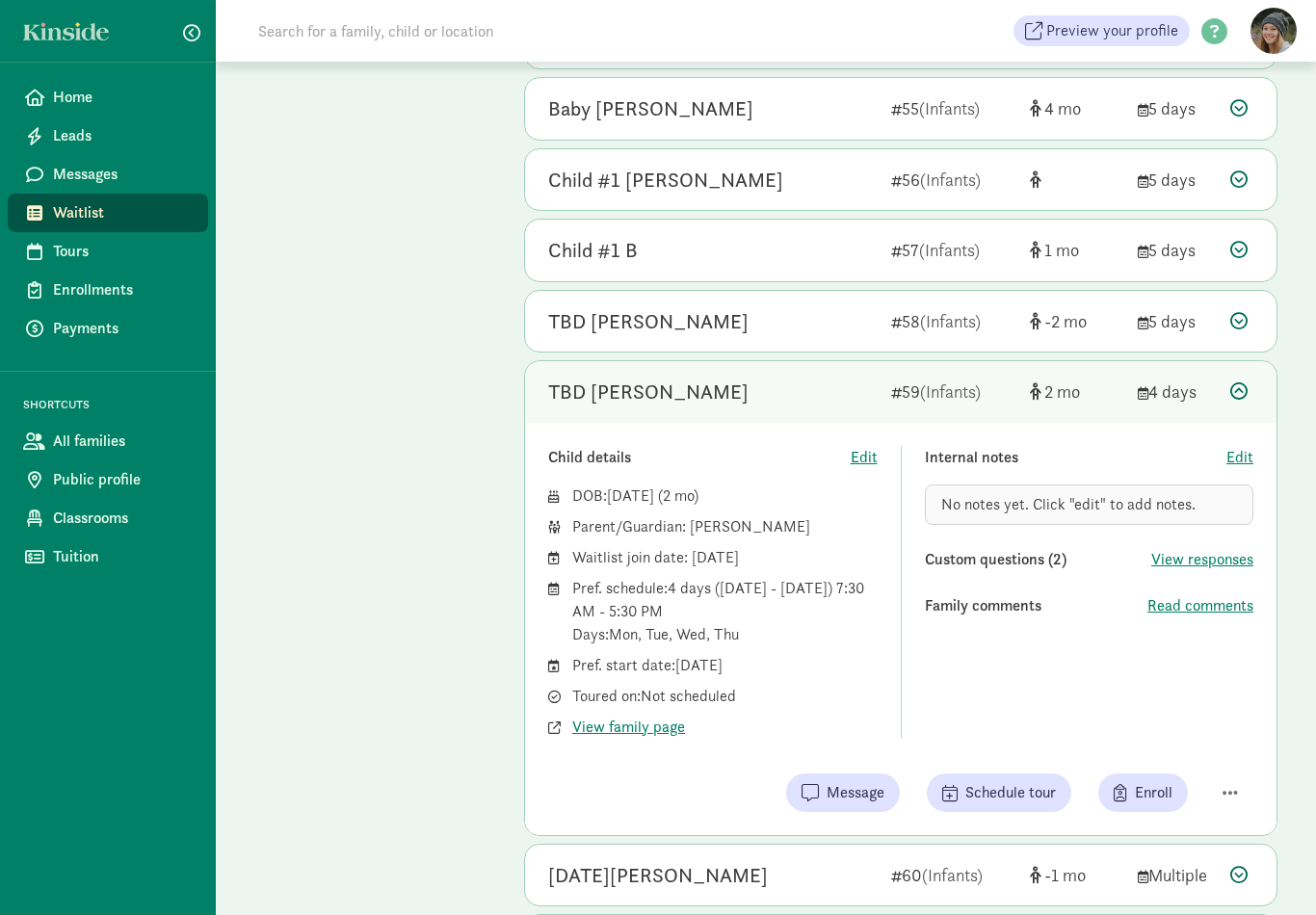
click at [1241, 379] on div at bounding box center [1241, 392] width 23 height 26
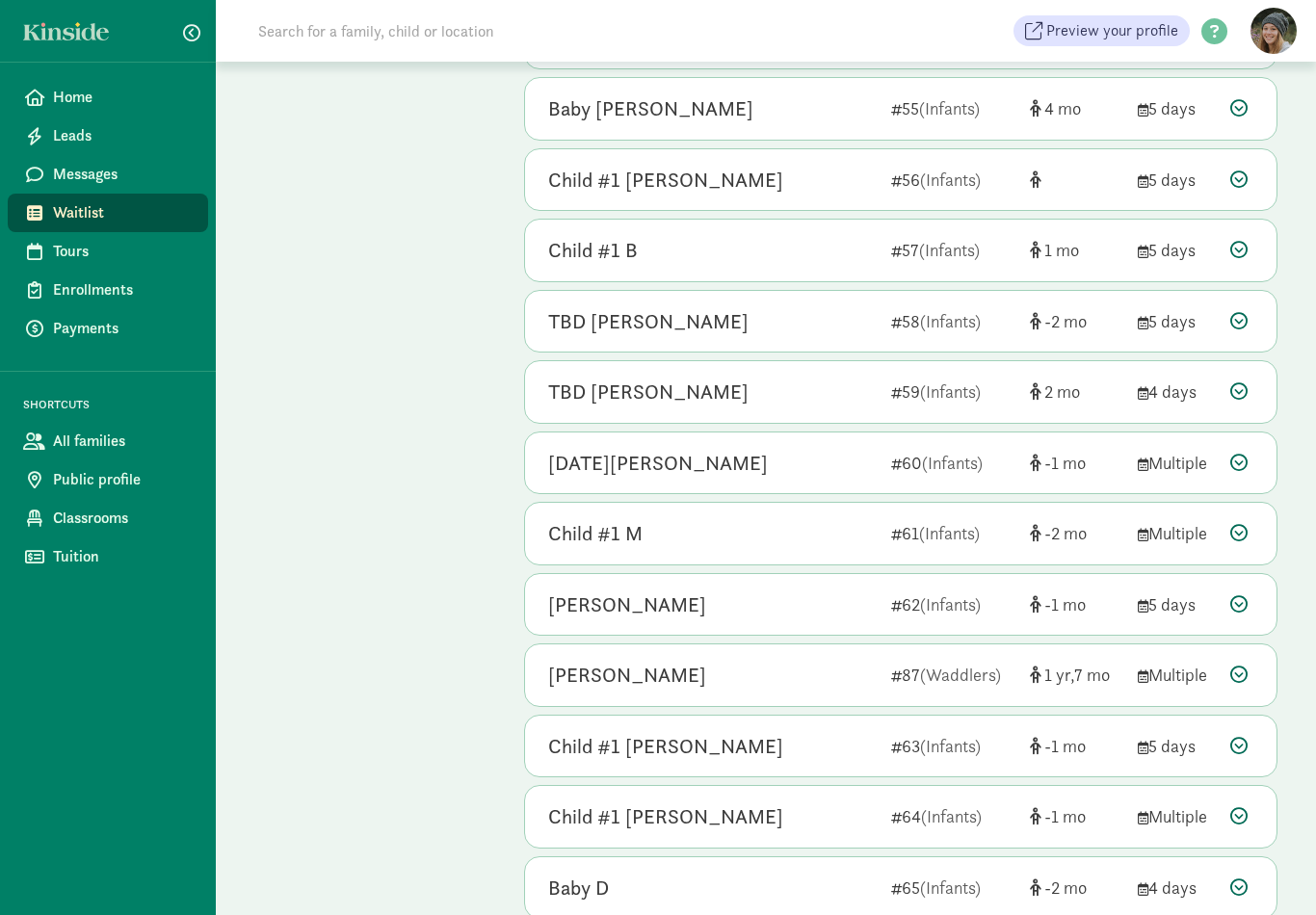
click at [1246, 312] on icon at bounding box center [1238, 320] width 17 height 17
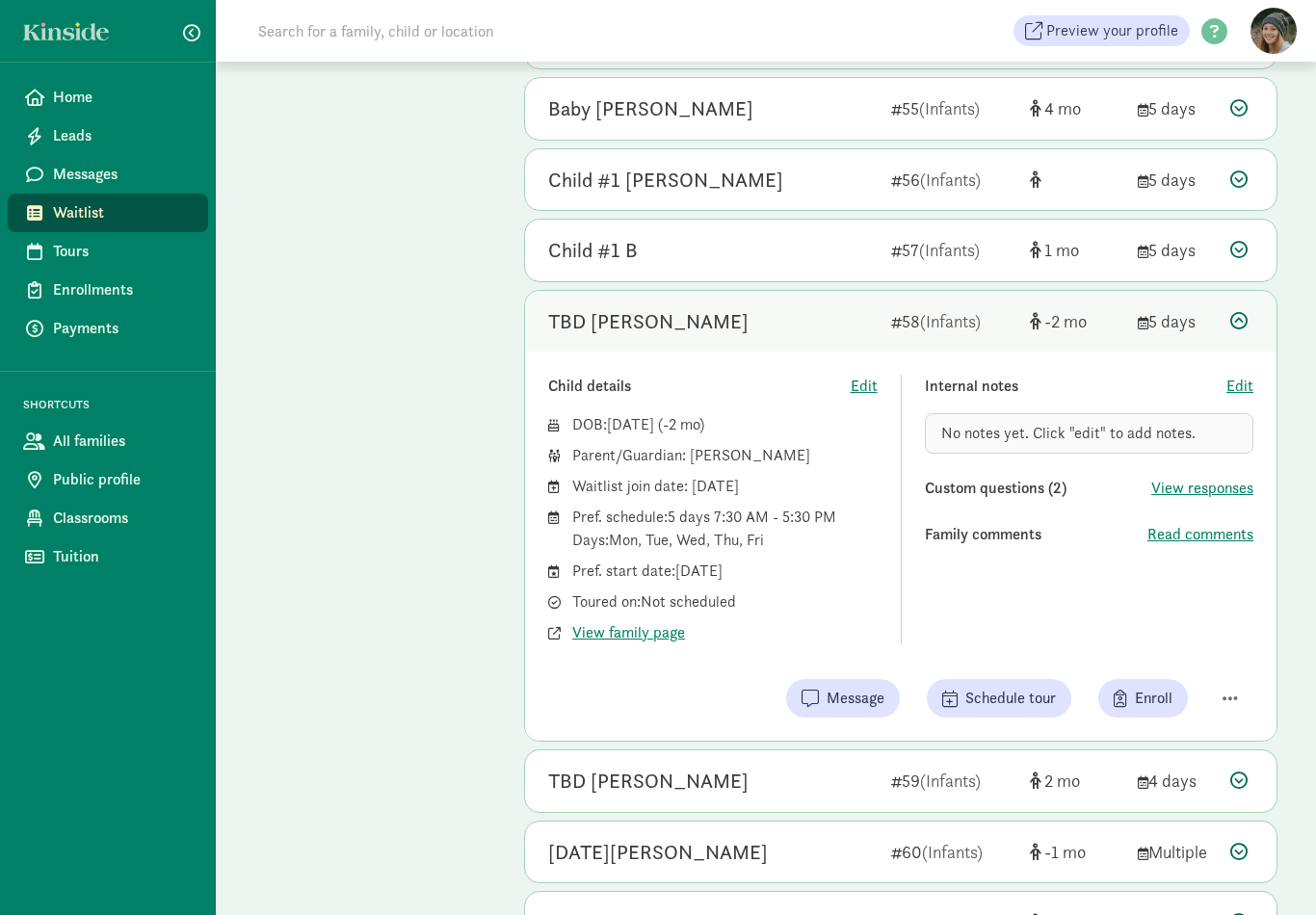
click at [1249, 308] on div at bounding box center [1241, 321] width 23 height 26
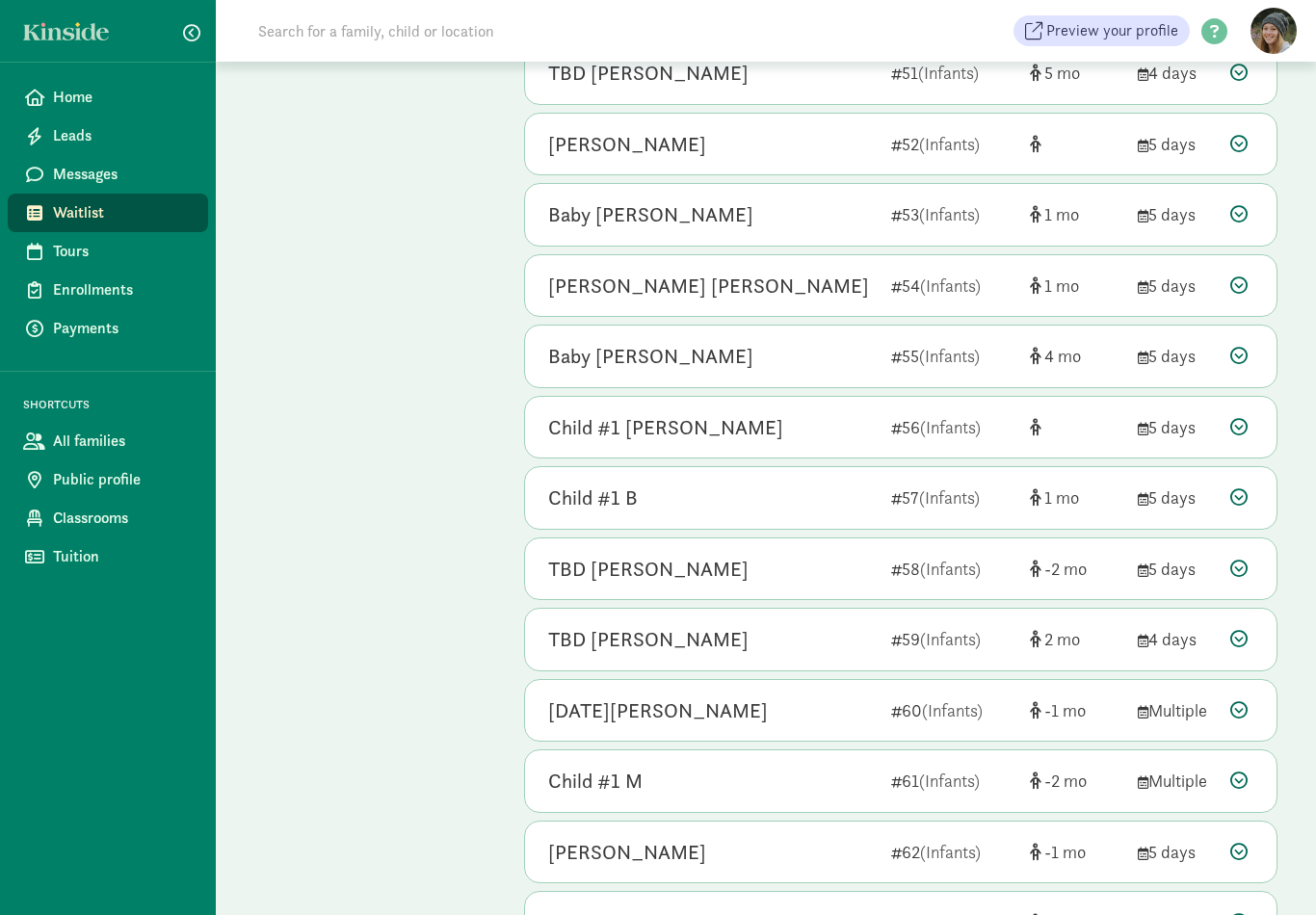
scroll to position [2675, 0]
click at [1248, 416] on div at bounding box center [1241, 429] width 23 height 26
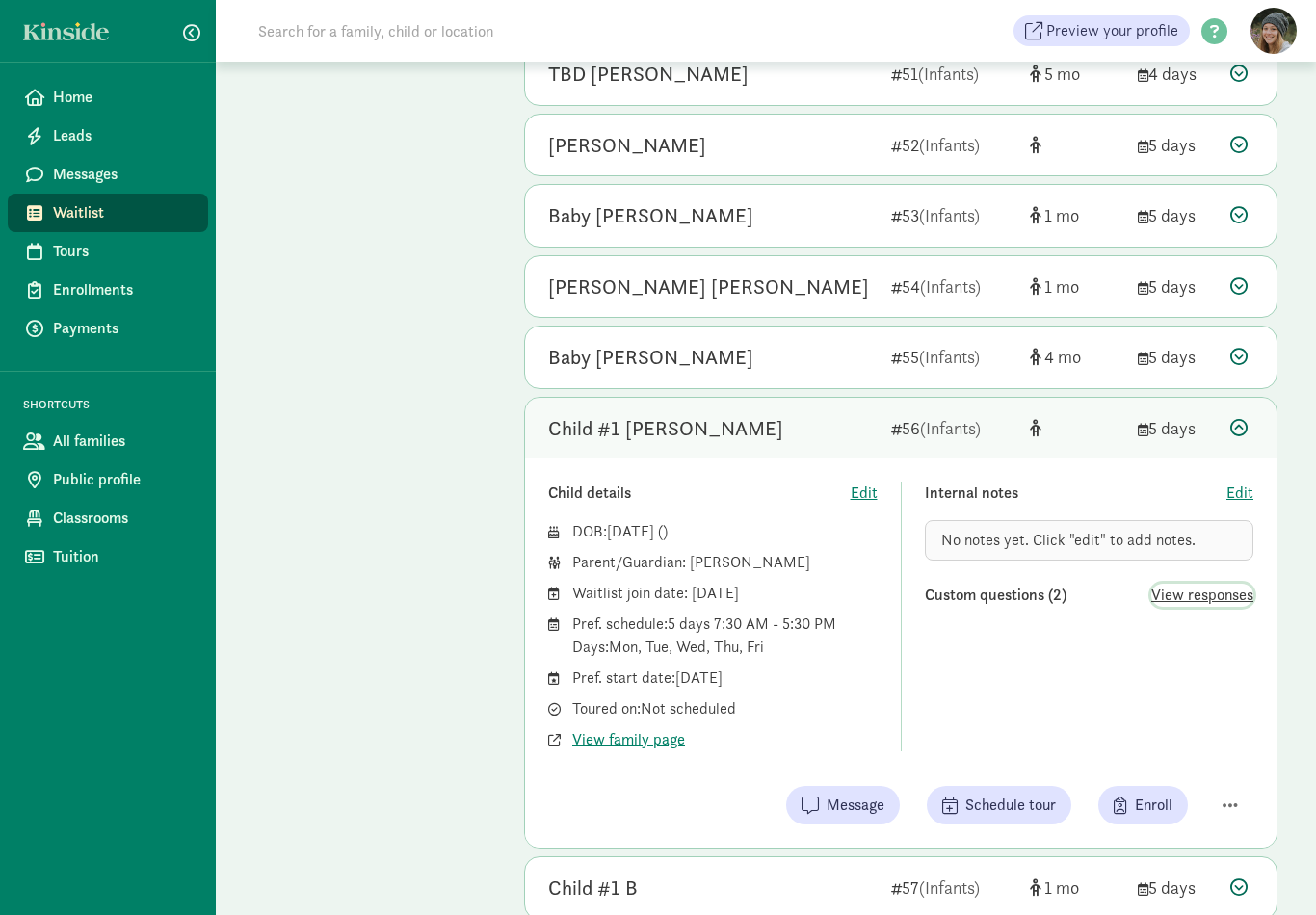
click at [1186, 584] on span "View responses" at bounding box center [1201, 595] width 102 height 23
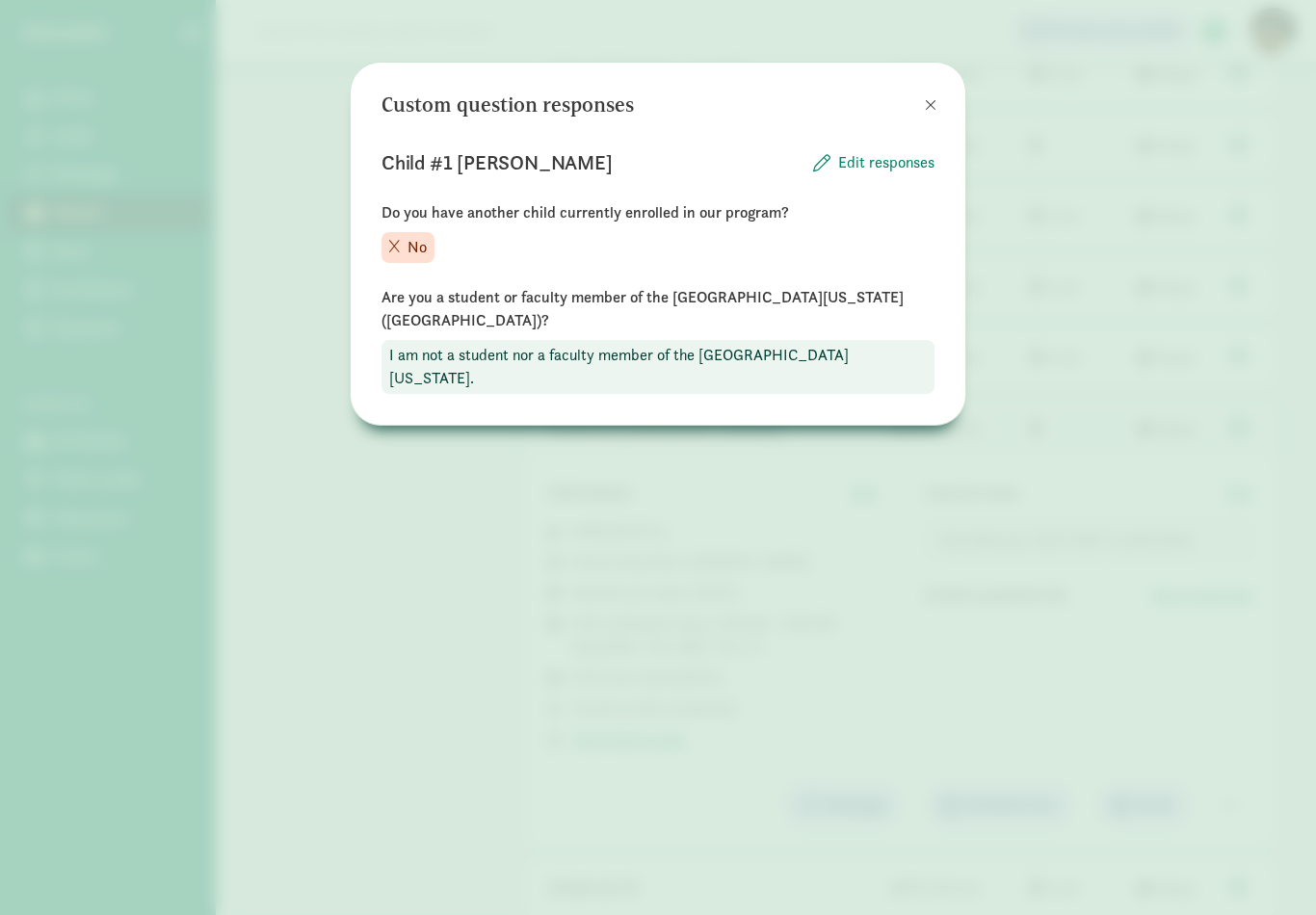
click at [923, 98] on button at bounding box center [930, 105] width 39 height 39
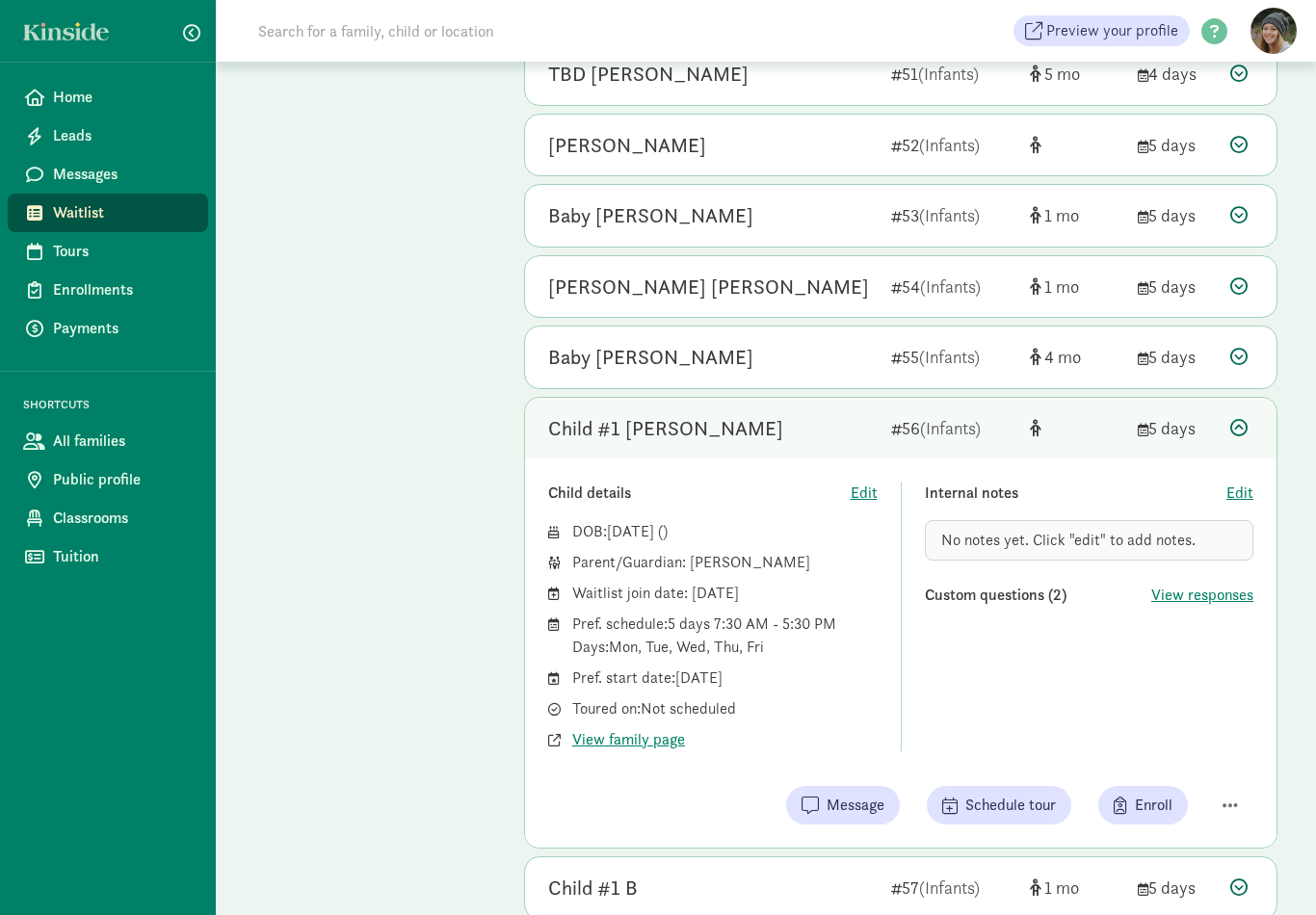
click at [1239, 420] on icon at bounding box center [1238, 428] width 17 height 17
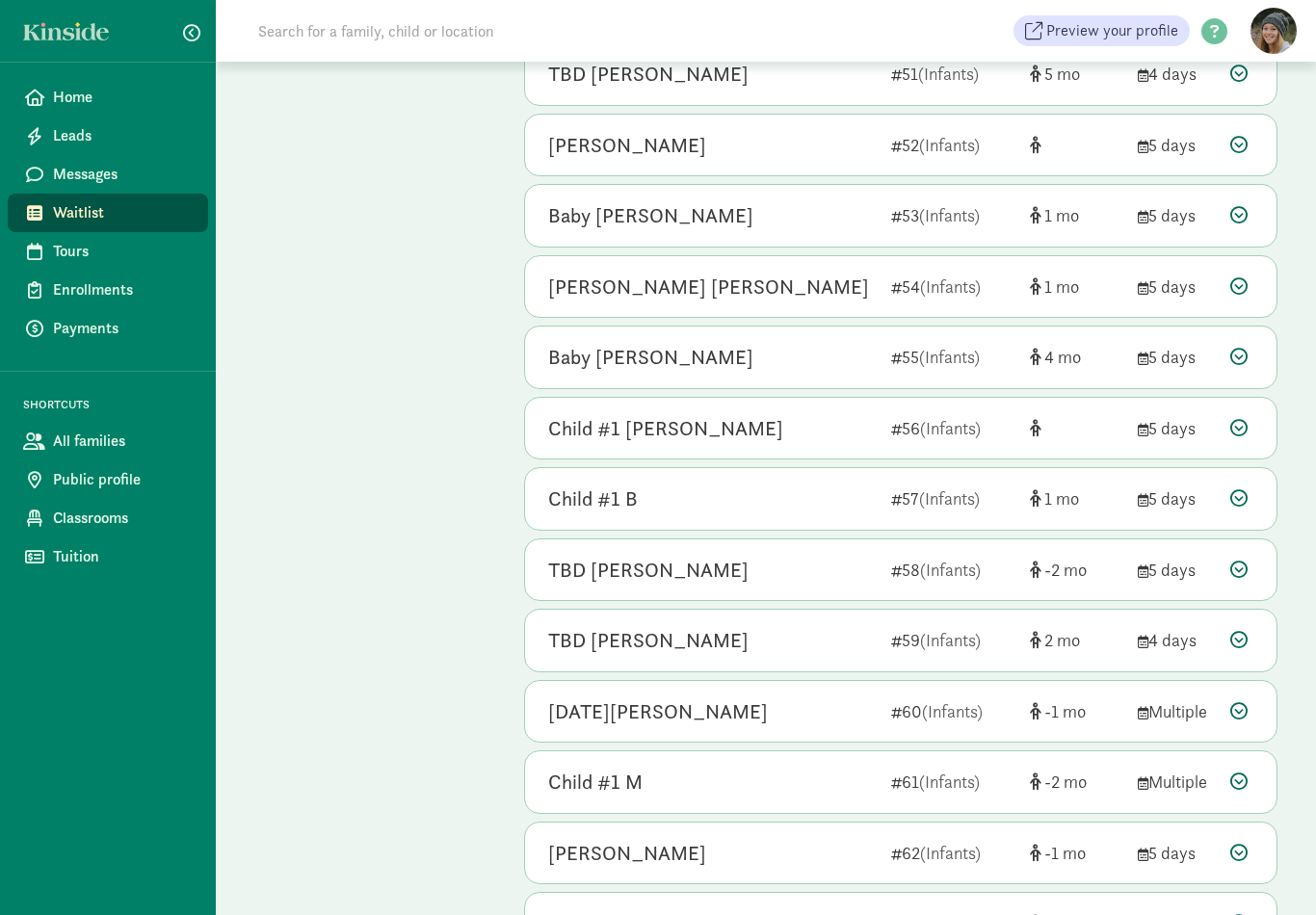
click at [1243, 348] on icon at bounding box center [1238, 356] width 17 height 17
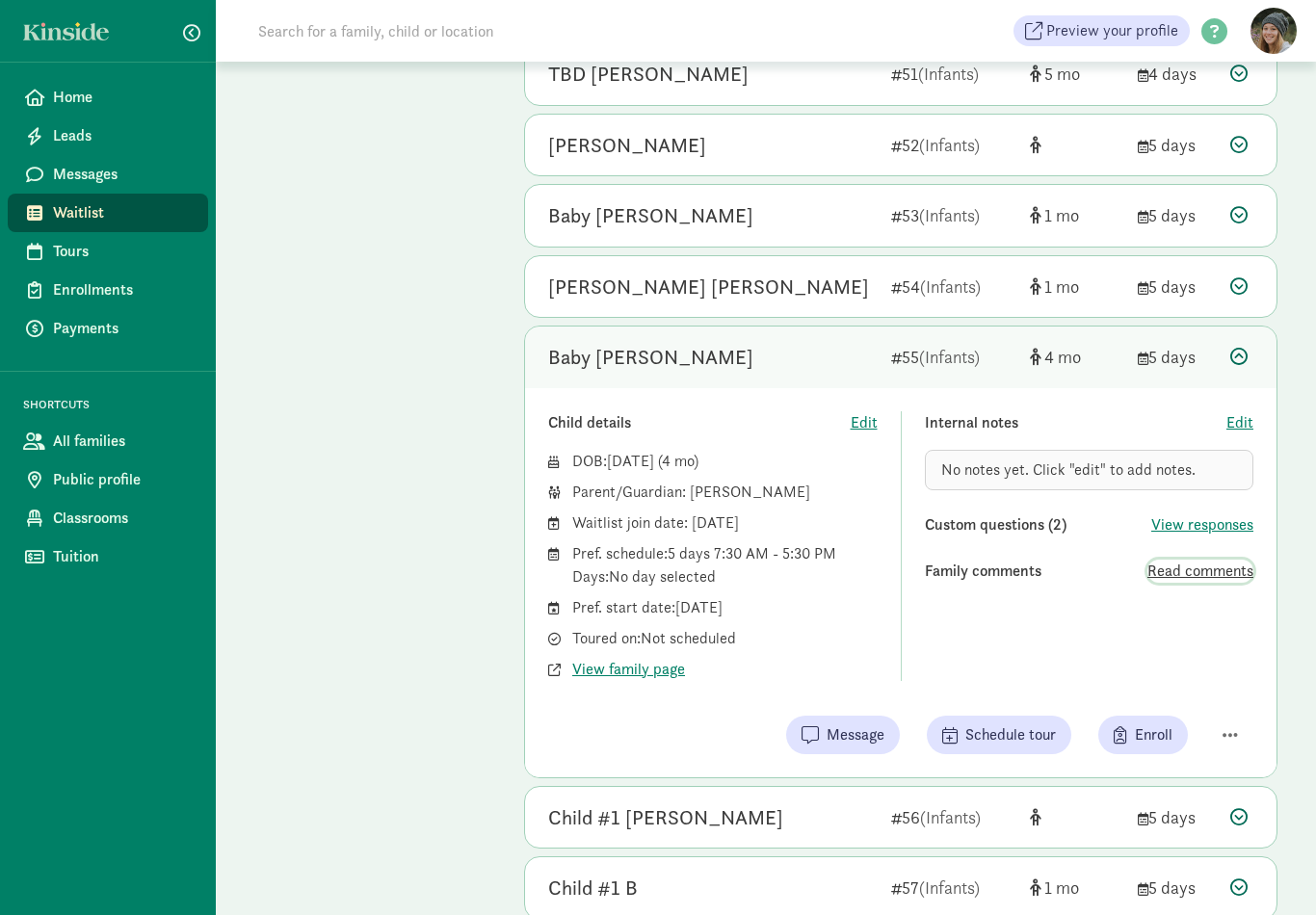
click at [1211, 560] on span "Read comments" at bounding box center [1199, 571] width 106 height 23
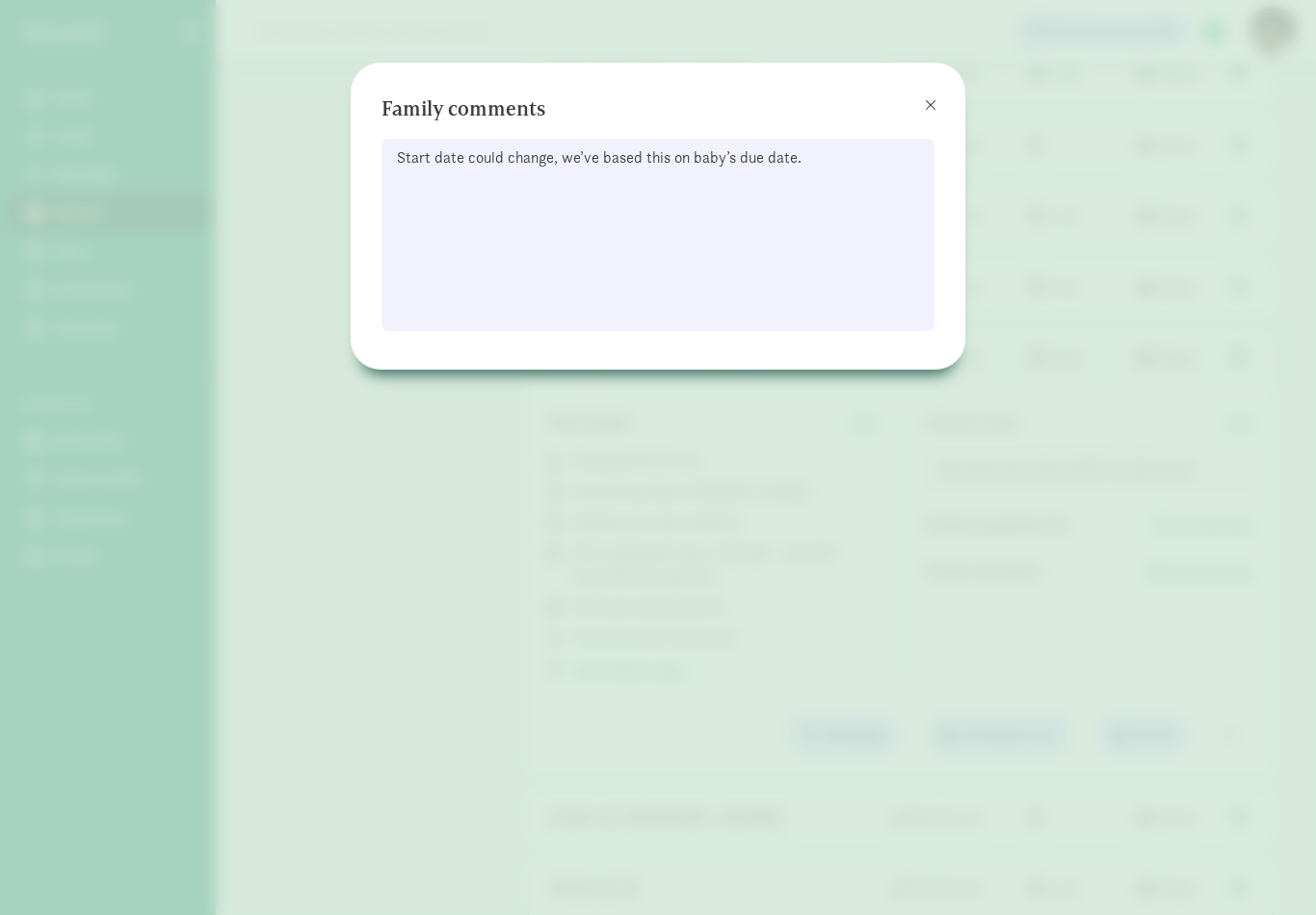
click at [934, 102] on span at bounding box center [930, 105] width 12 height 15
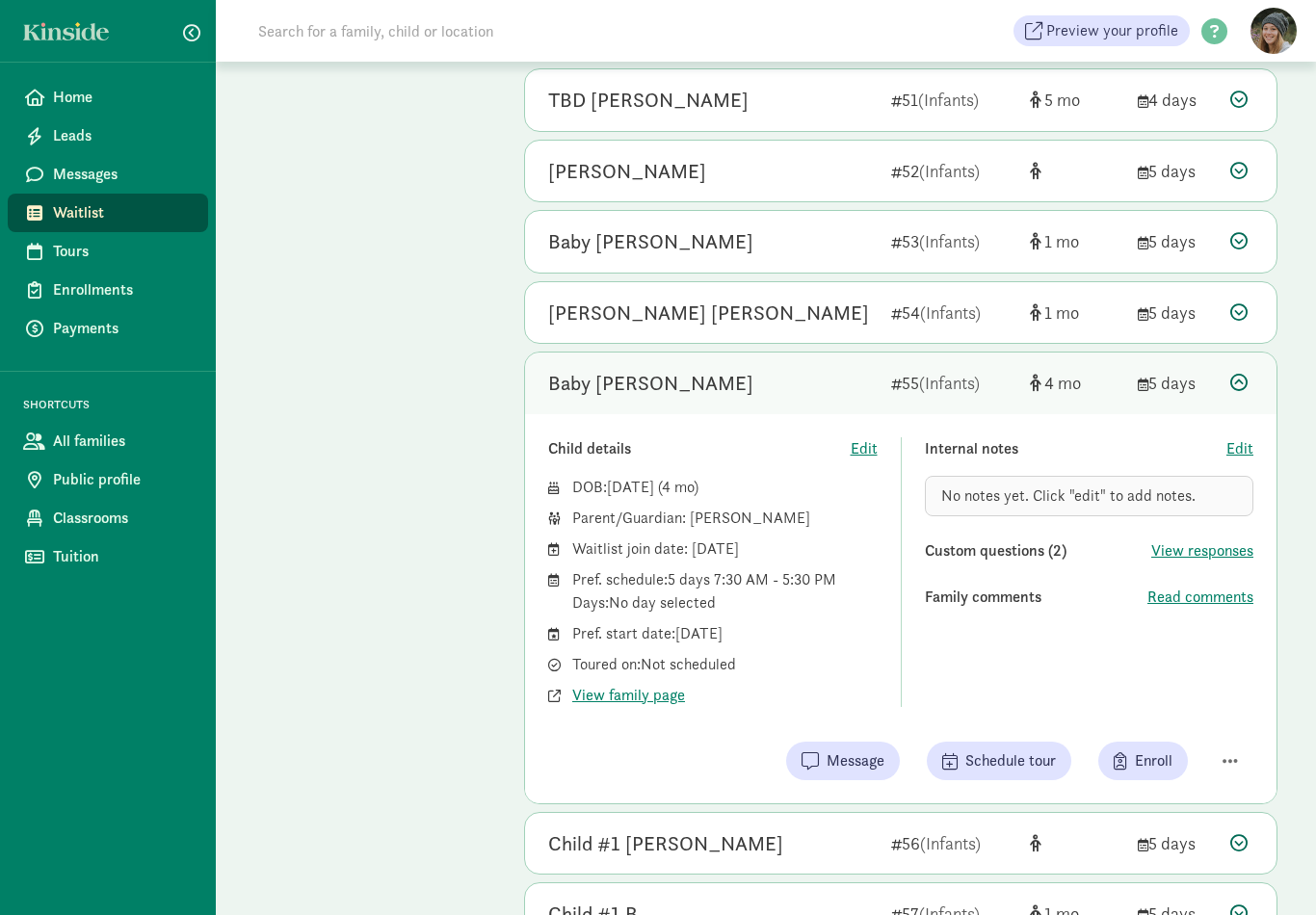
scroll to position [2648, 0]
click at [1245, 375] on icon at bounding box center [1238, 383] width 17 height 17
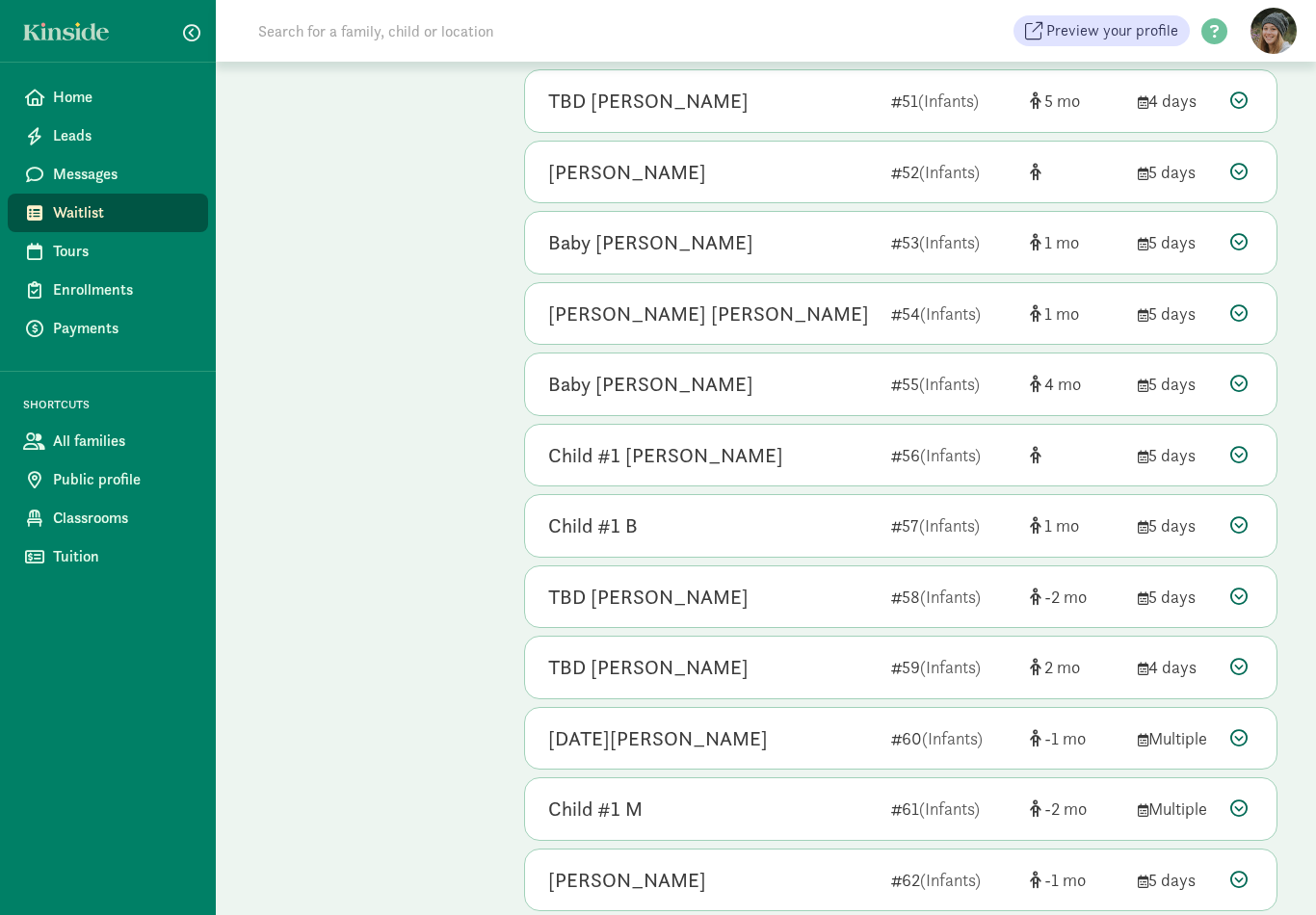
click at [1242, 305] on icon at bounding box center [1238, 313] width 17 height 17
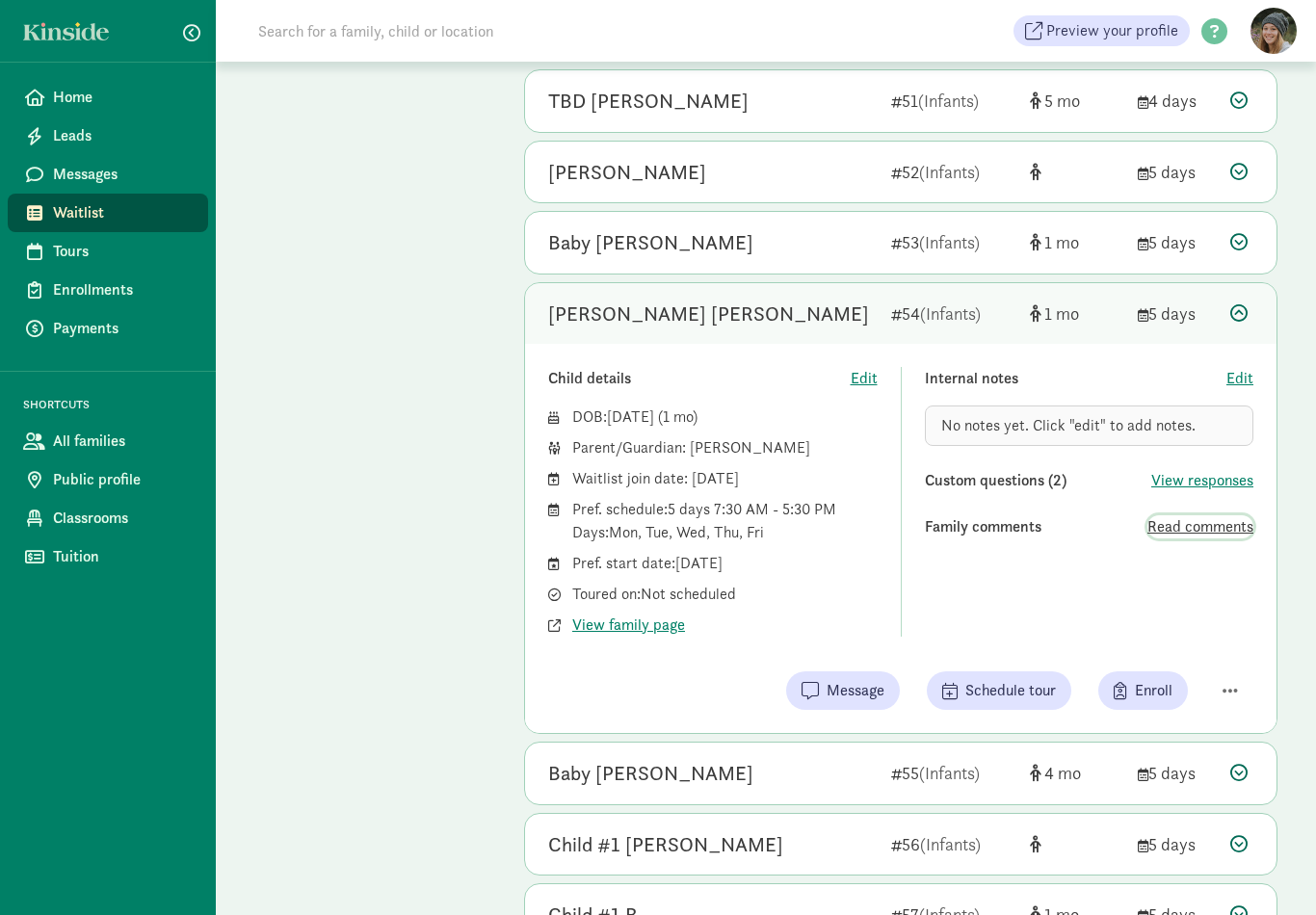
click at [1222, 515] on span "Read comments" at bounding box center [1199, 526] width 106 height 23
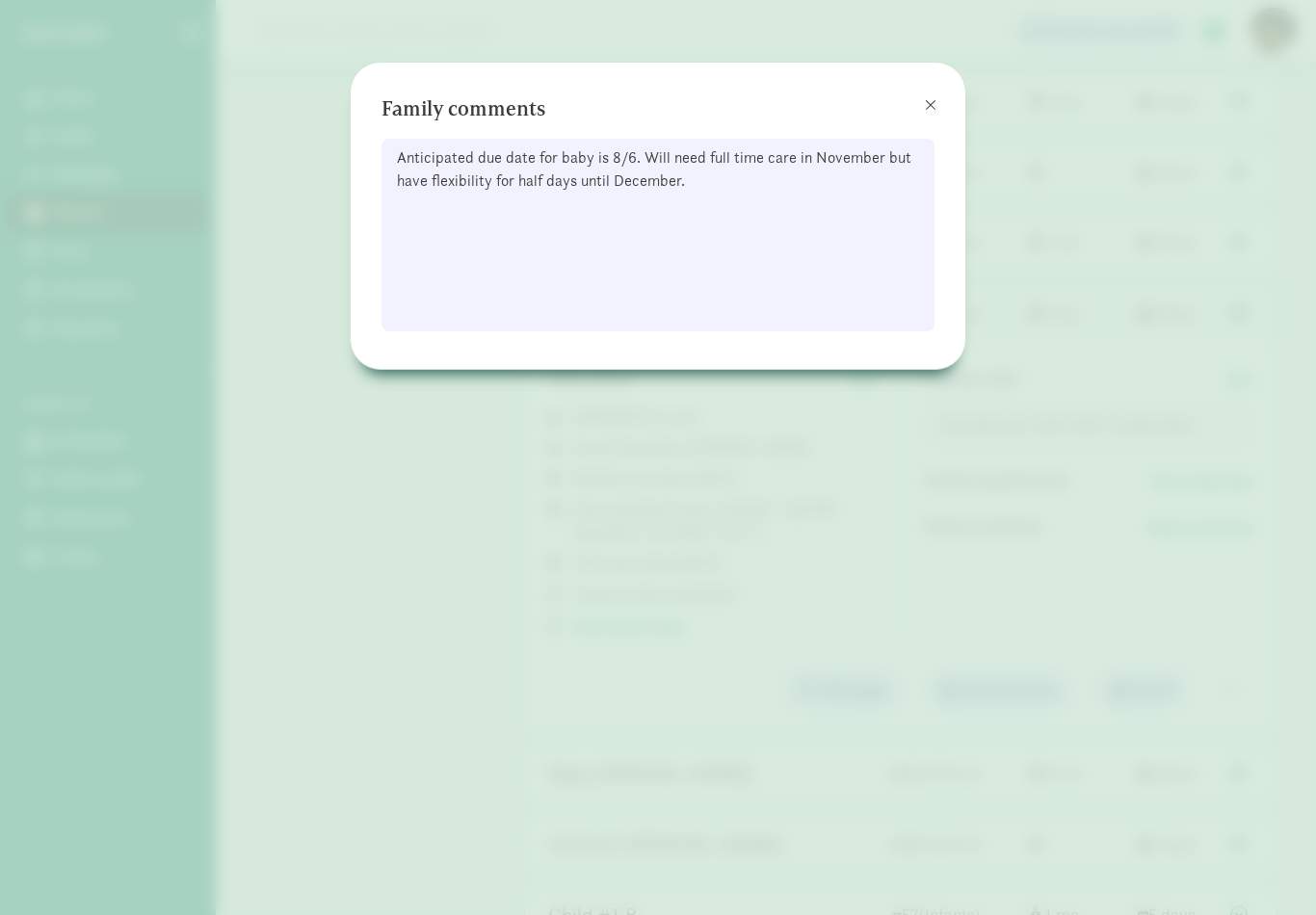
click at [925, 110] on span at bounding box center [930, 105] width 12 height 15
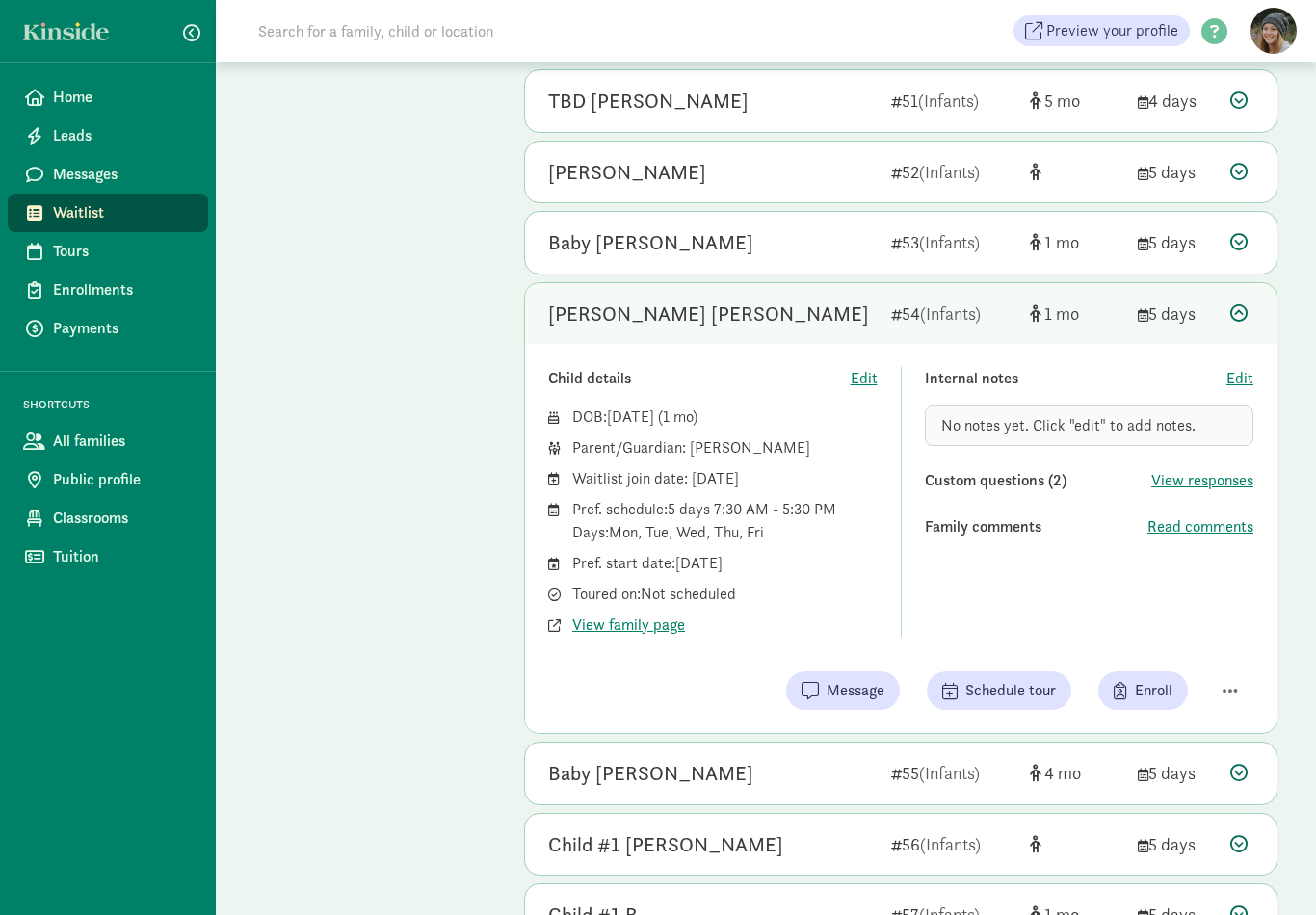
click at [1232, 305] on icon at bounding box center [1238, 313] width 17 height 17
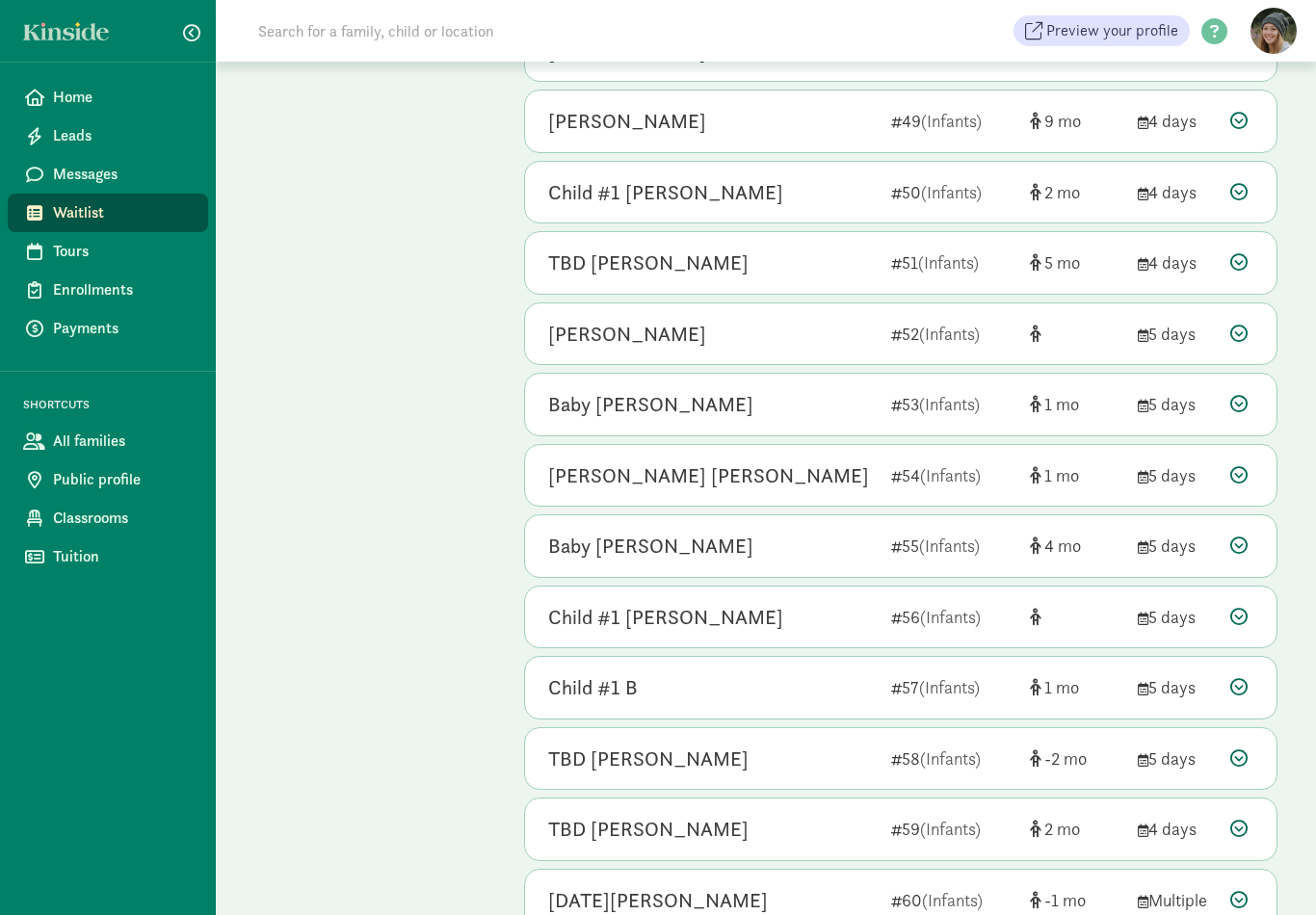
scroll to position [2486, 0]
click at [1247, 392] on div at bounding box center [1241, 405] width 23 height 26
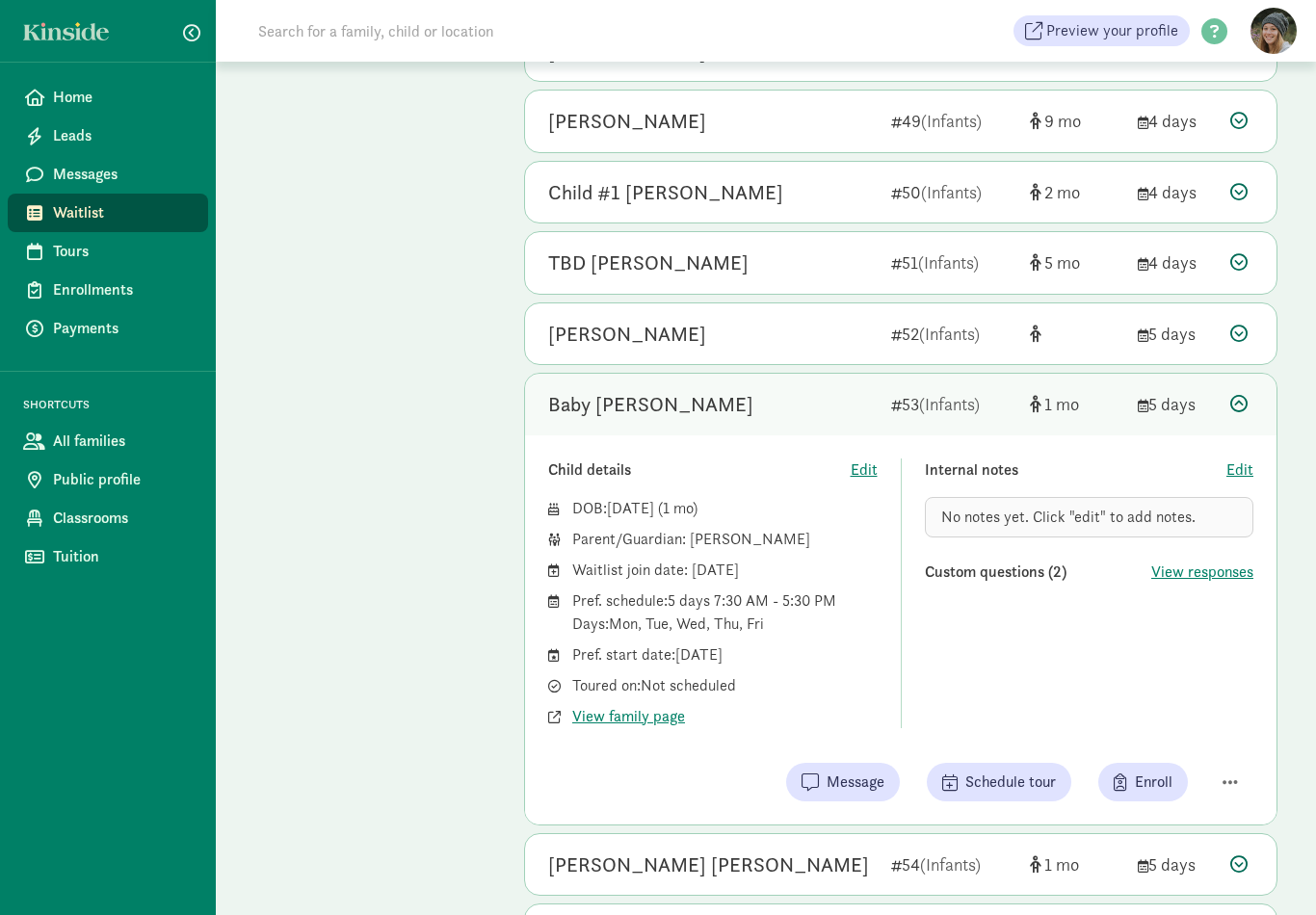
click at [1239, 395] on icon at bounding box center [1238, 403] width 17 height 17
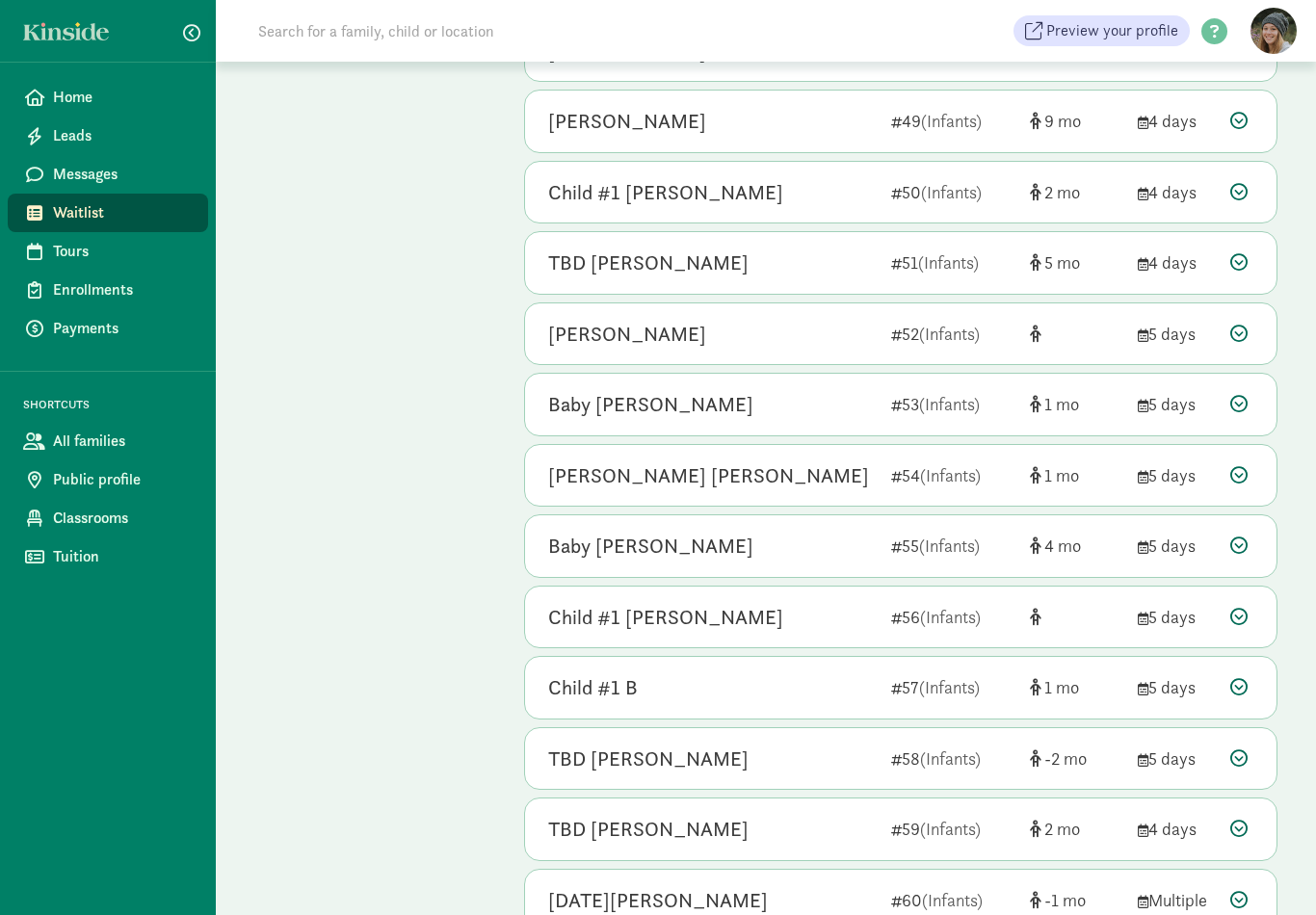
click at [1233, 325] on icon at bounding box center [1238, 333] width 17 height 17
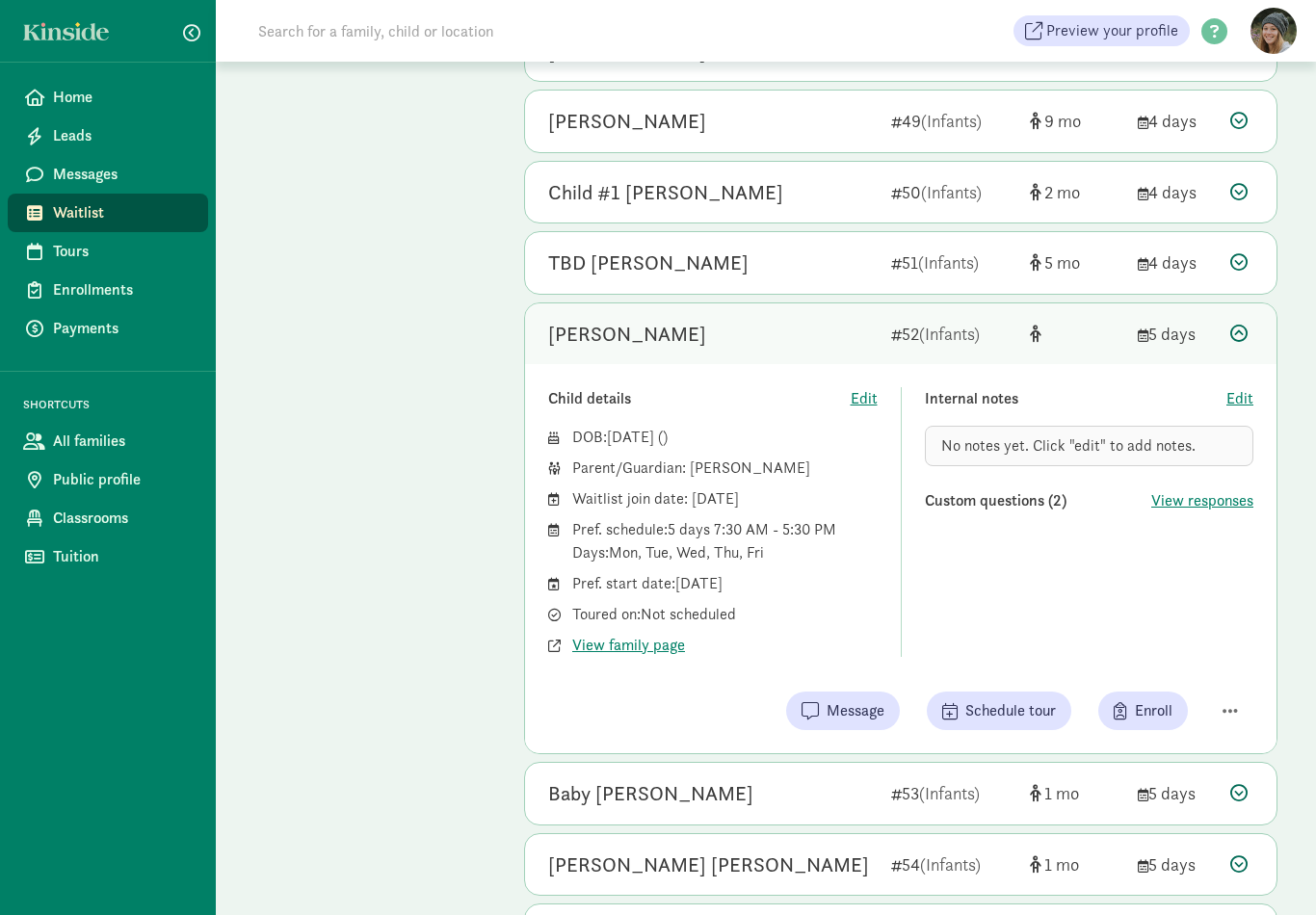
click at [1239, 325] on icon at bounding box center [1238, 333] width 17 height 17
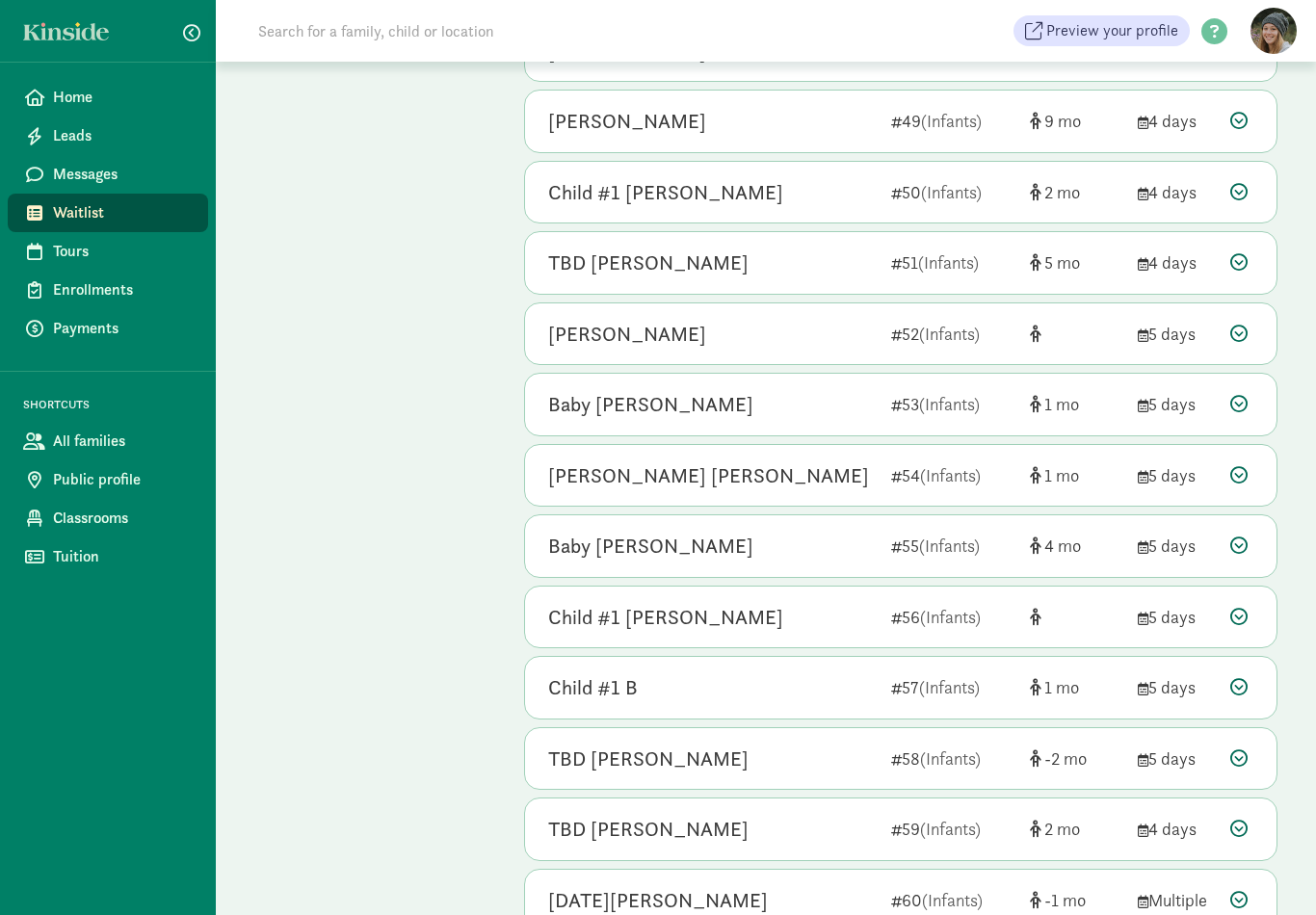
click at [1240, 253] on icon at bounding box center [1238, 261] width 17 height 17
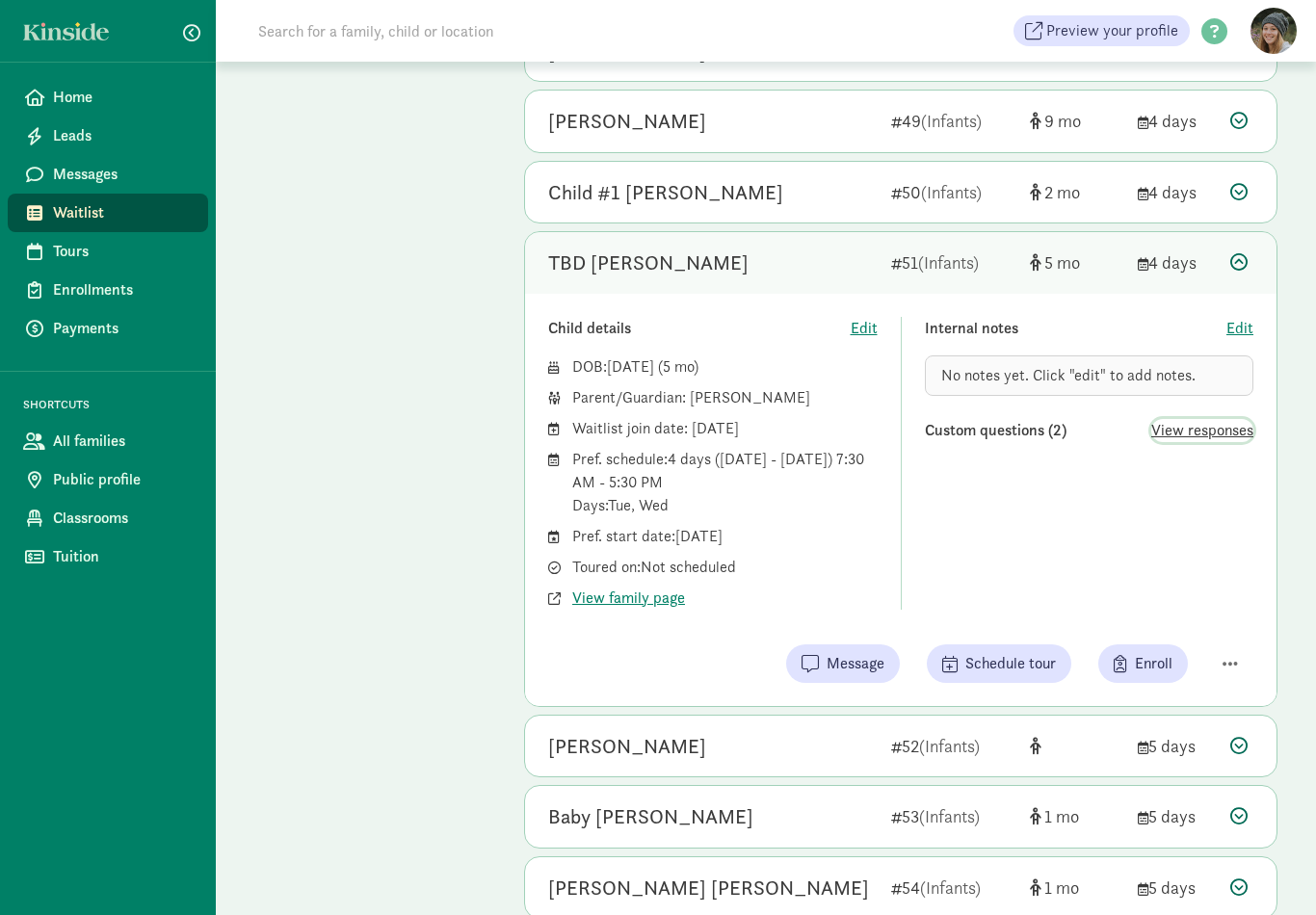
click at [1222, 420] on span "View responses" at bounding box center [1201, 431] width 102 height 23
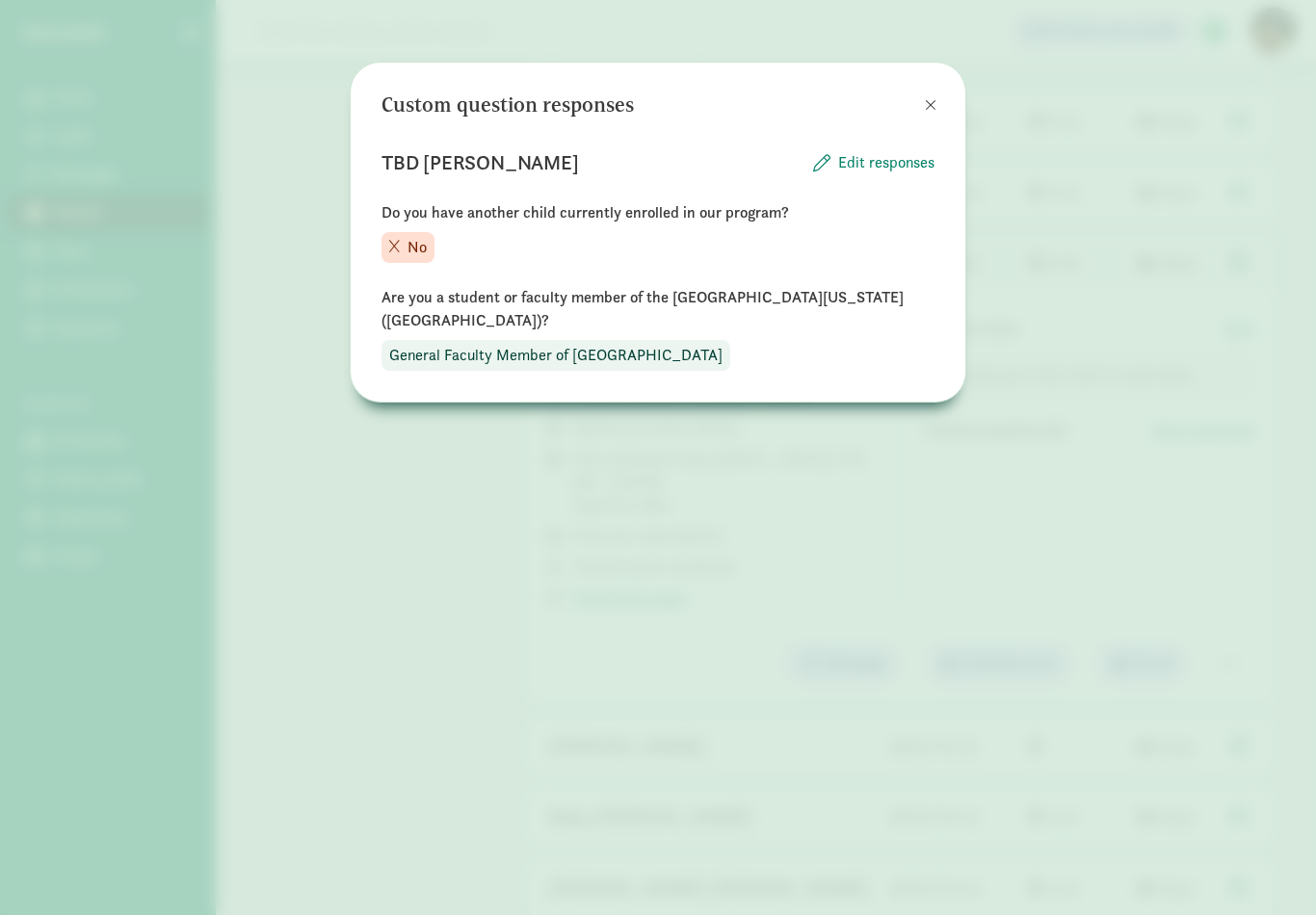
click at [923, 112] on button at bounding box center [930, 105] width 39 height 39
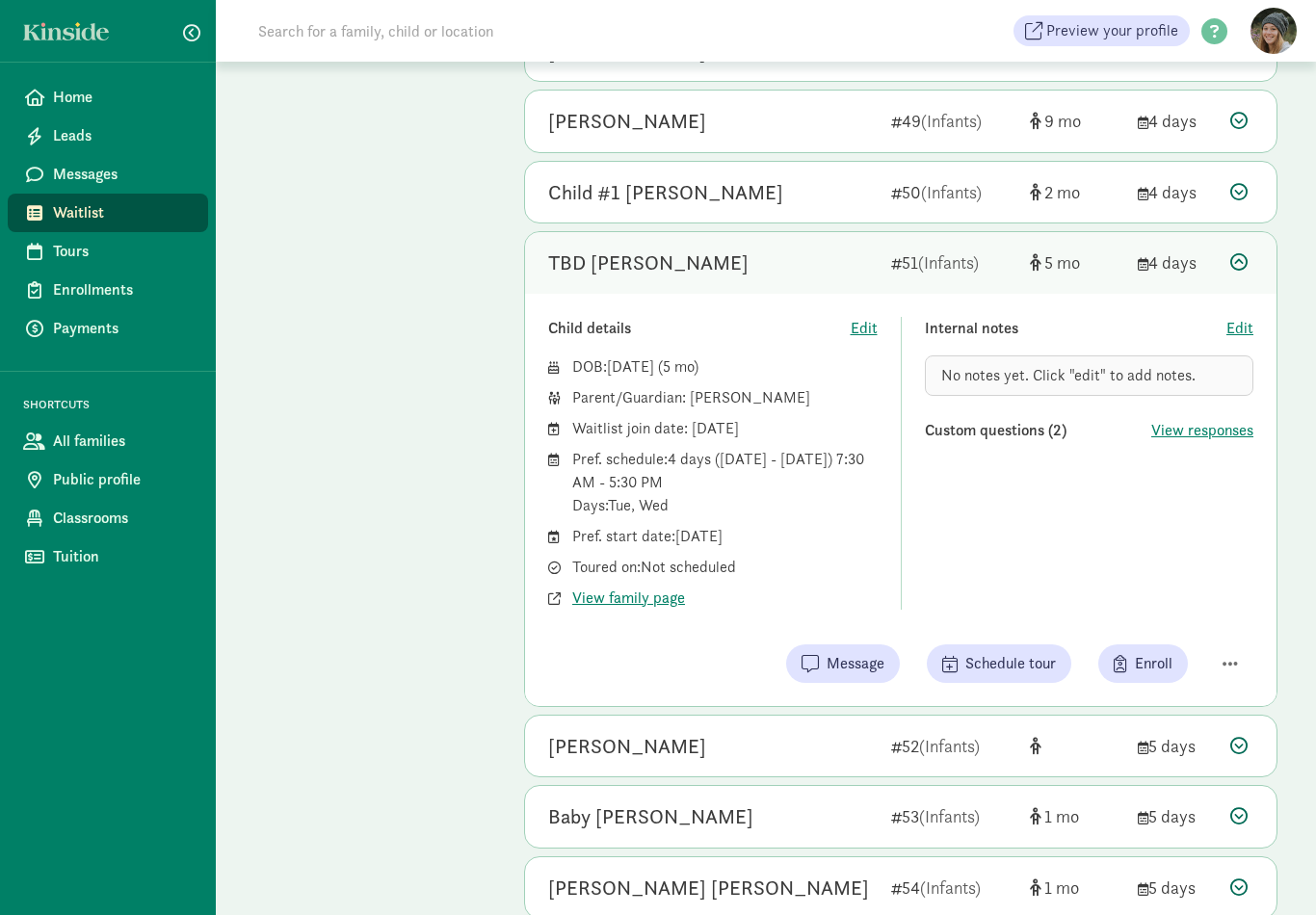
click at [1241, 253] on icon at bounding box center [1238, 261] width 17 height 17
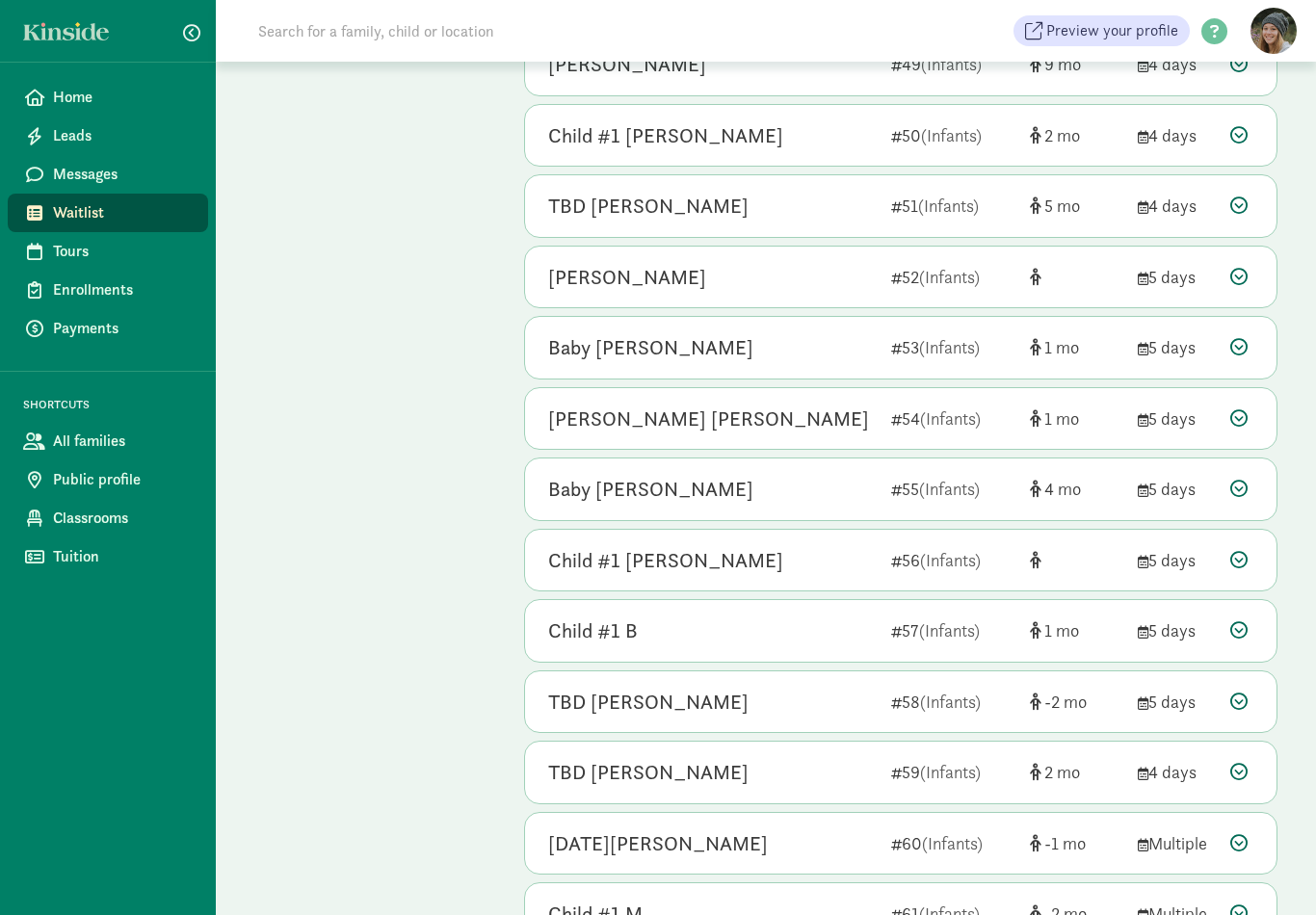
scroll to position [2542, 0]
click at [1239, 552] on icon at bounding box center [1238, 560] width 17 height 17
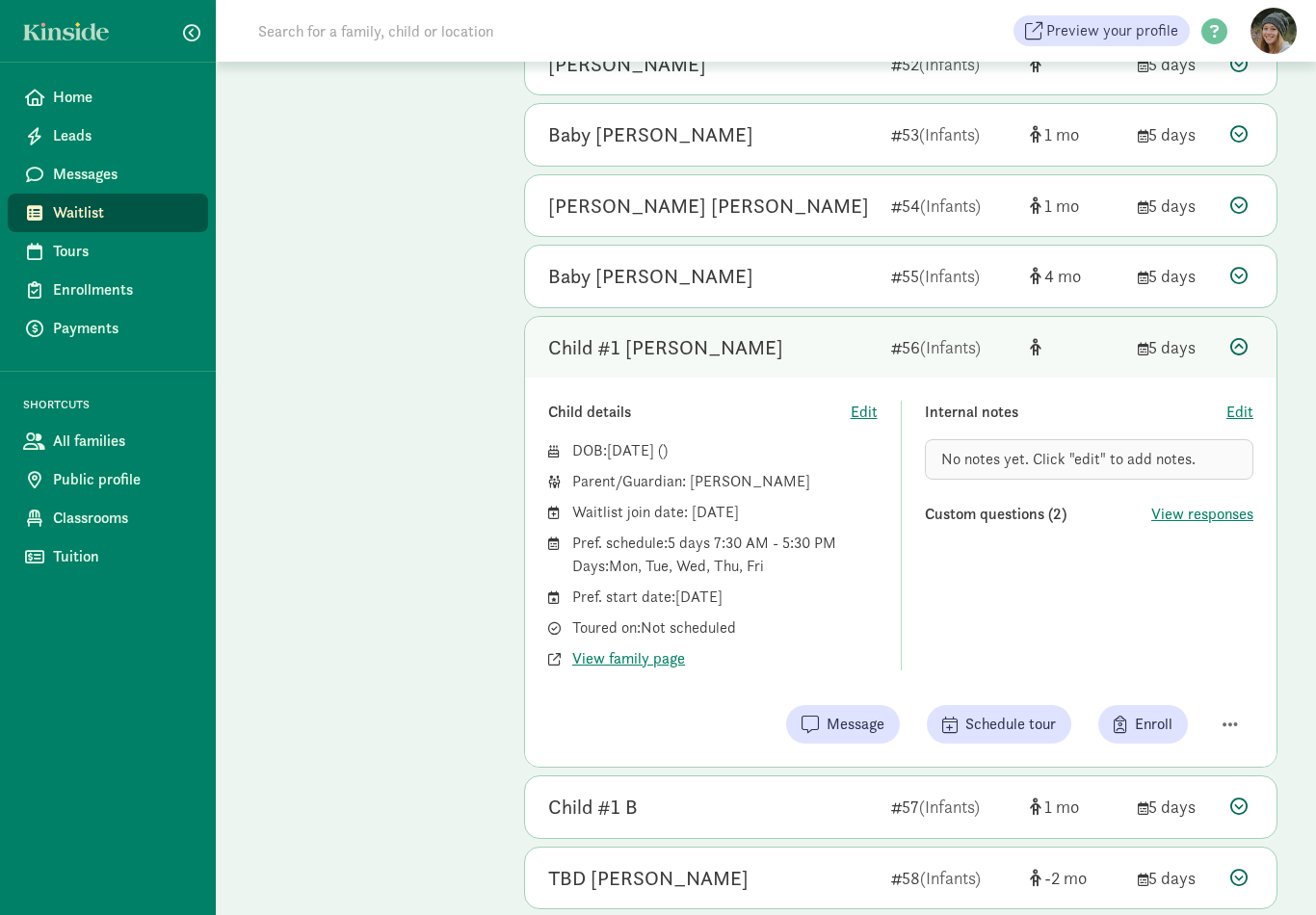
scroll to position [2756, 0]
click at [642, 648] on span "View family page" at bounding box center [628, 659] width 113 height 23
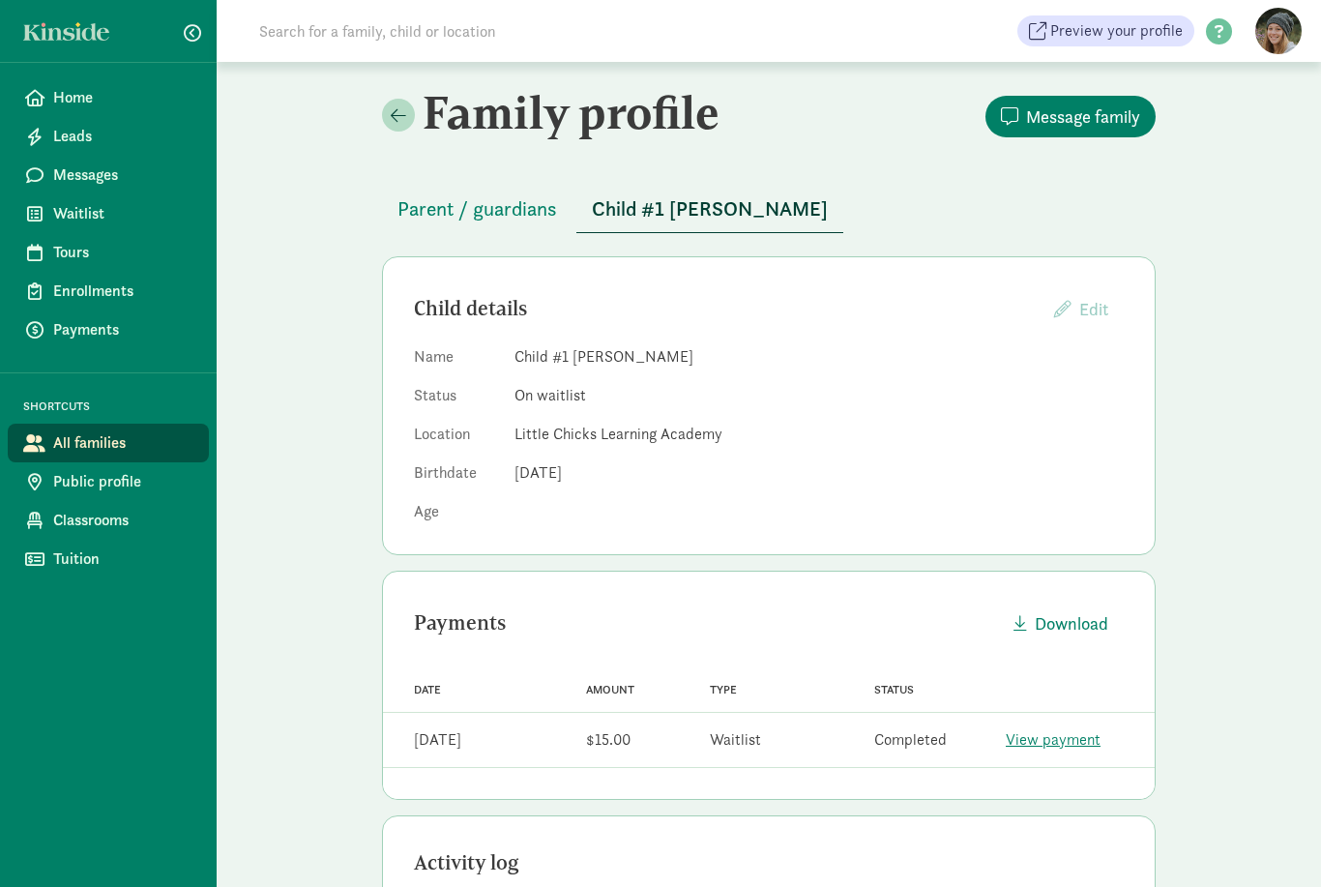
click at [514, 207] on span "Parent / guardians" at bounding box center [477, 208] width 160 height 31
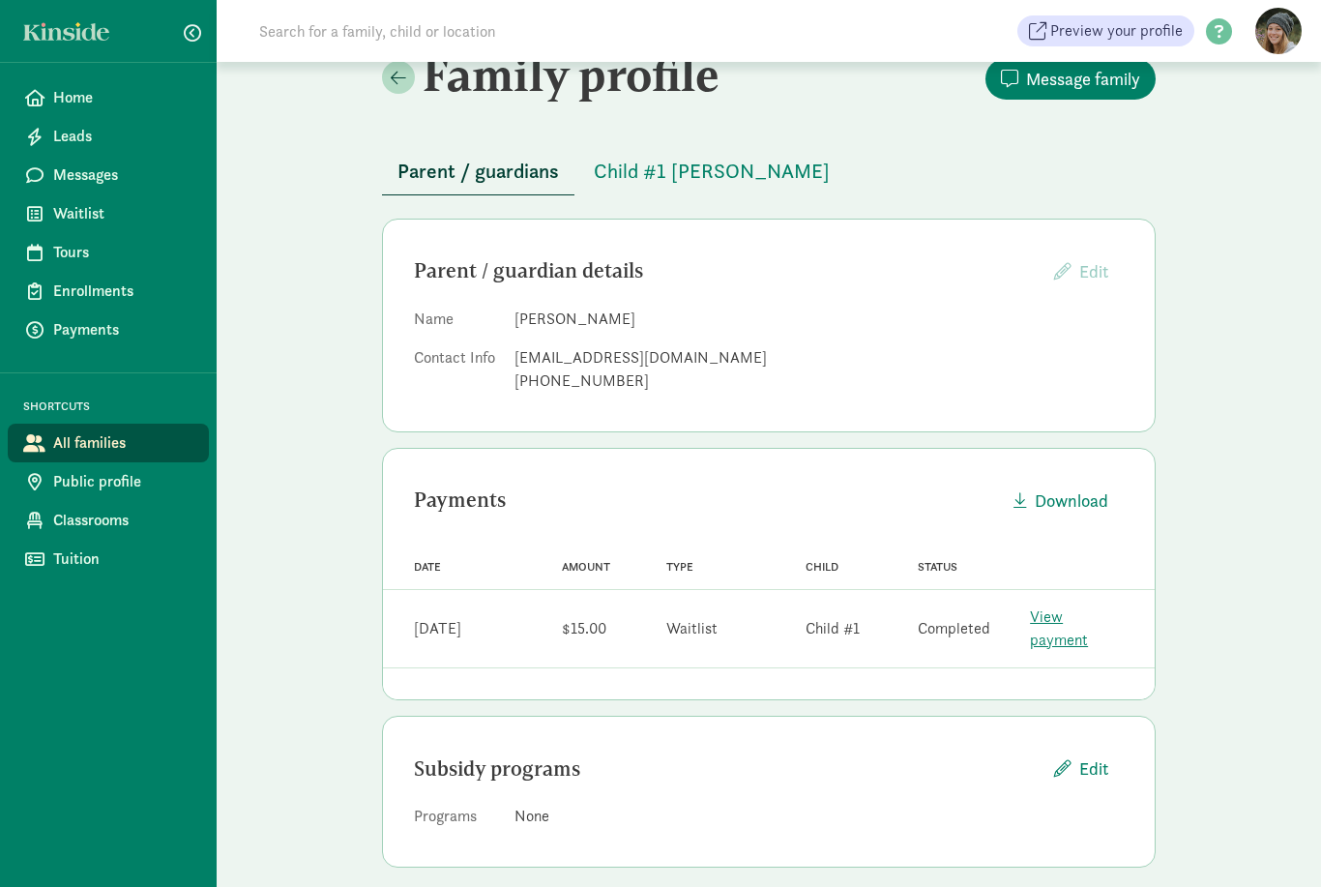
scroll to position [62, 0]
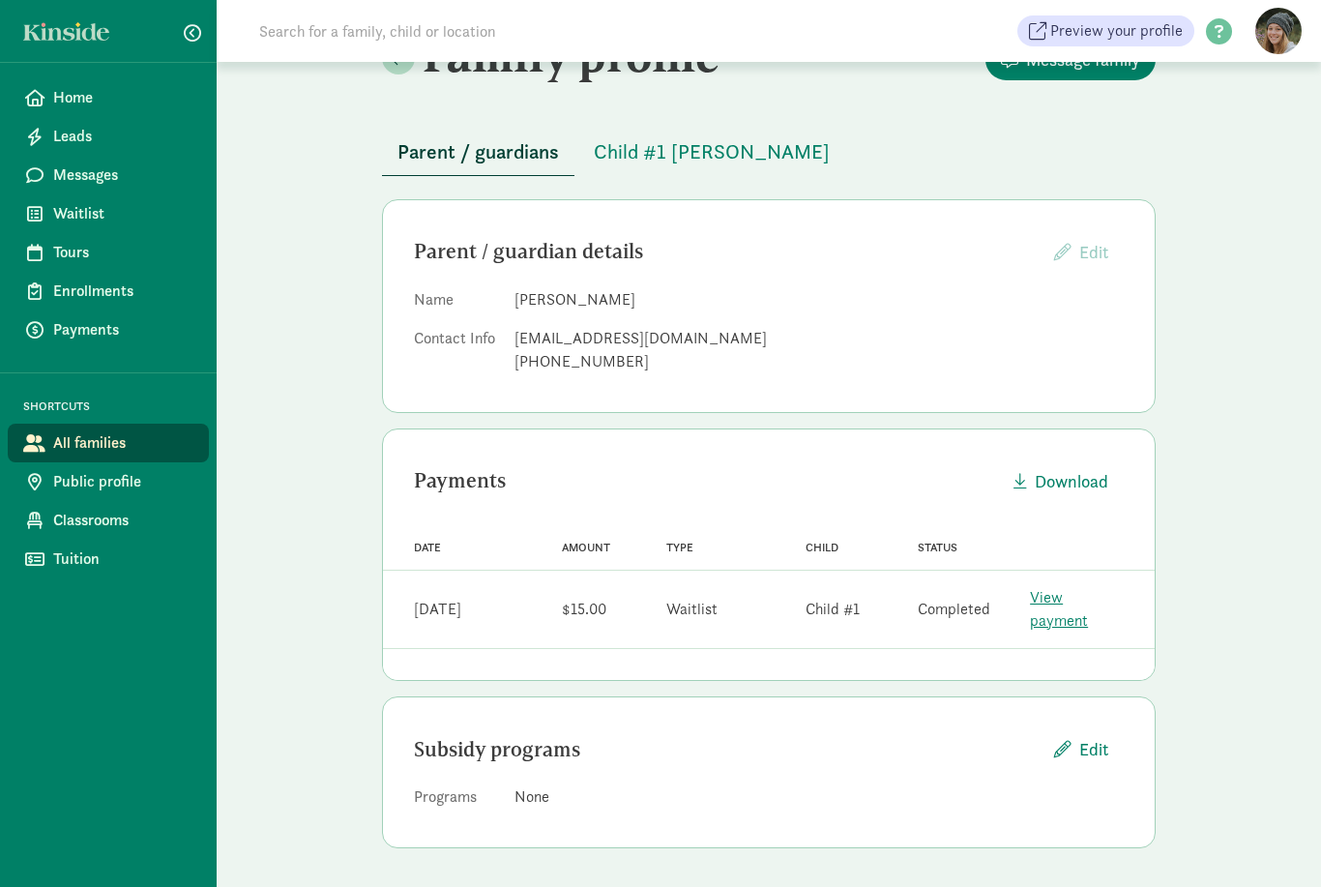
click at [682, 140] on span "Child #1 [PERSON_NAME]" at bounding box center [712, 151] width 236 height 31
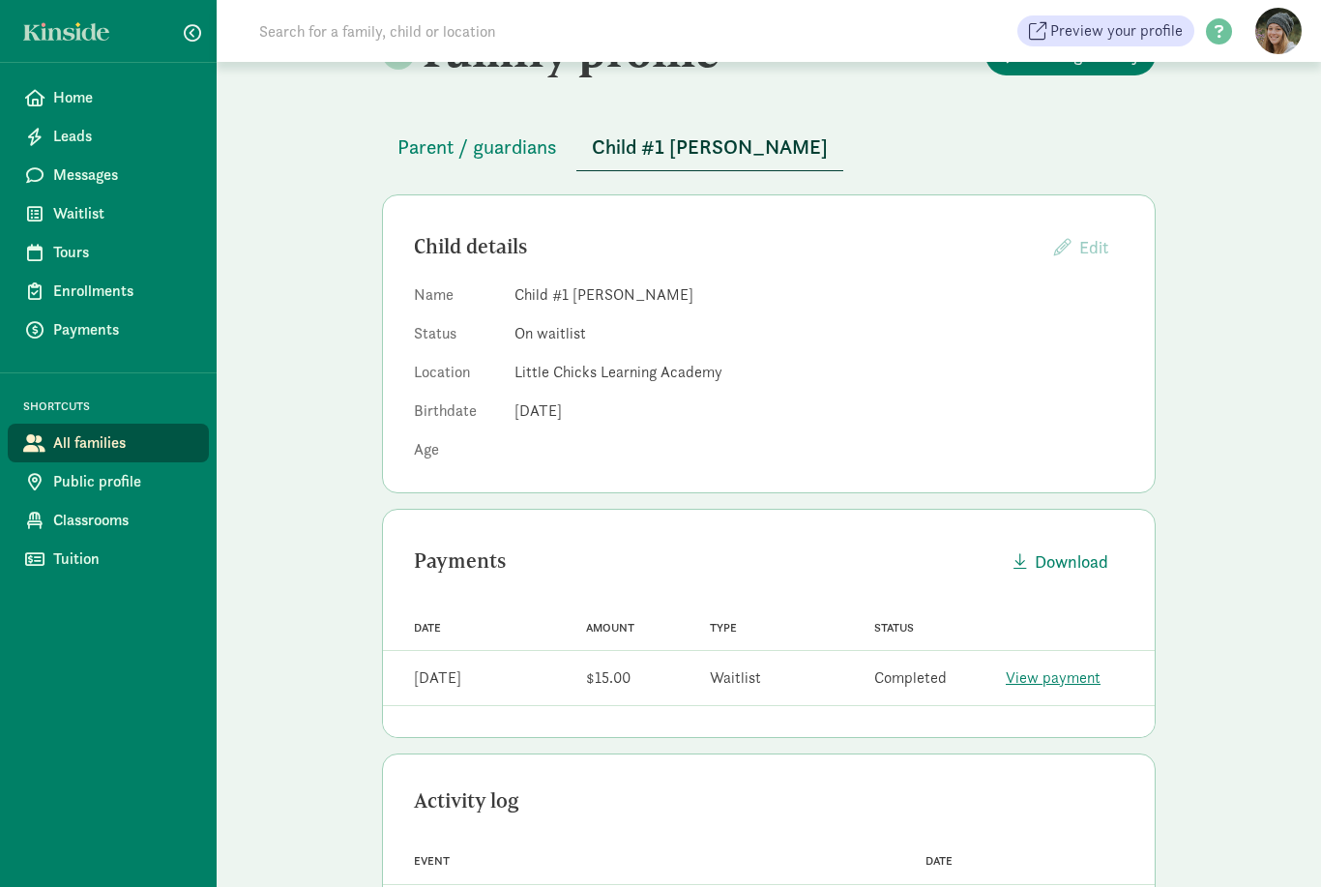
click at [506, 164] on button "Parent / guardians" at bounding box center [477, 147] width 190 height 46
